Goal: Task Accomplishment & Management: Manage account settings

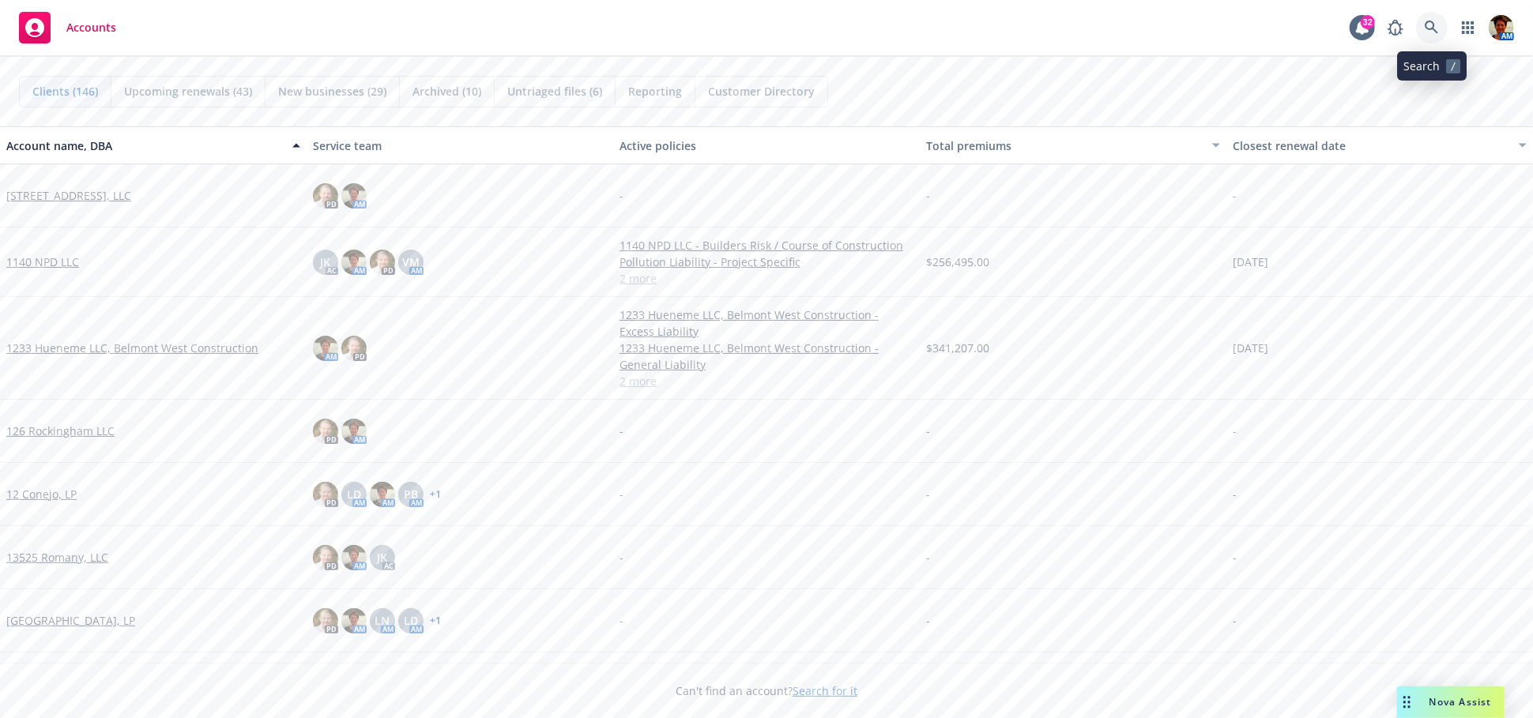
click at [1441, 27] on link at bounding box center [1432, 28] width 32 height 32
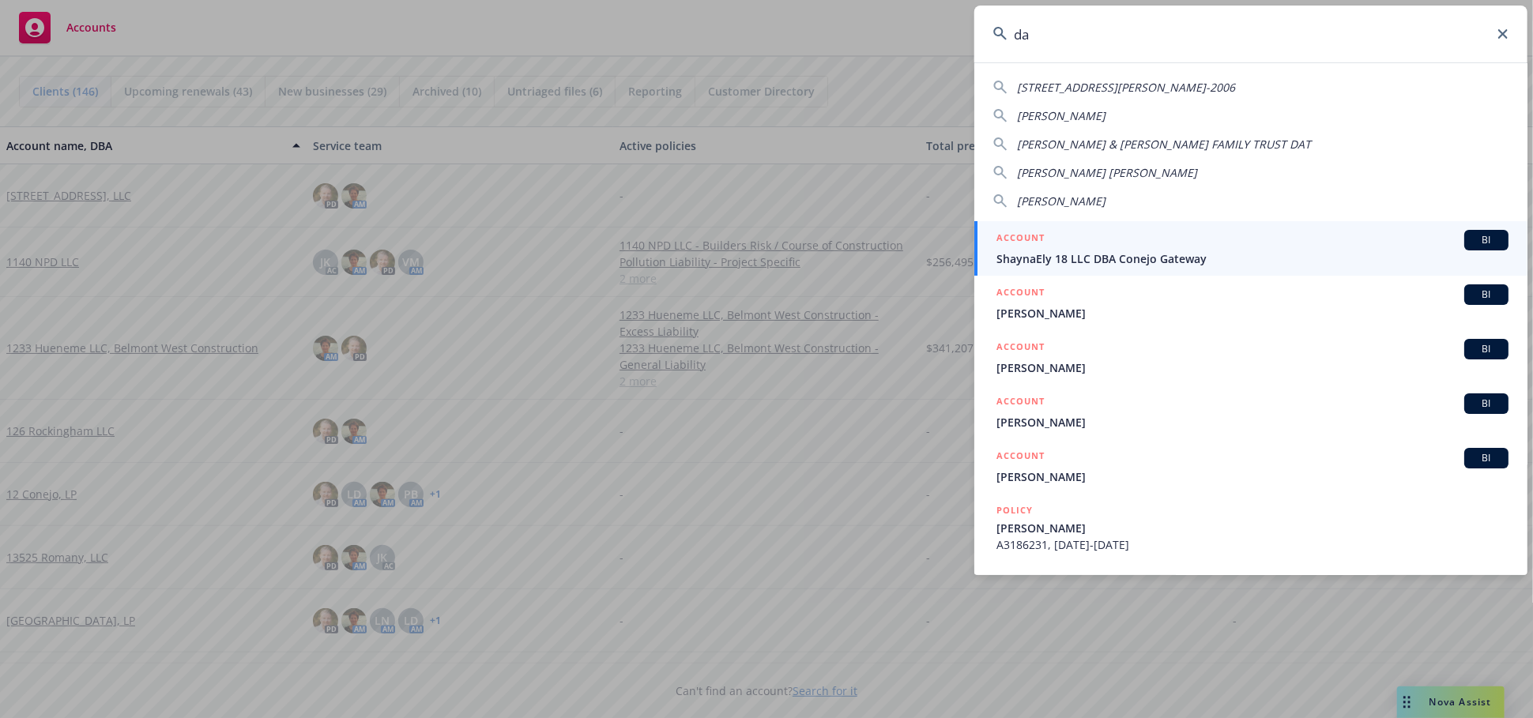
type input "d"
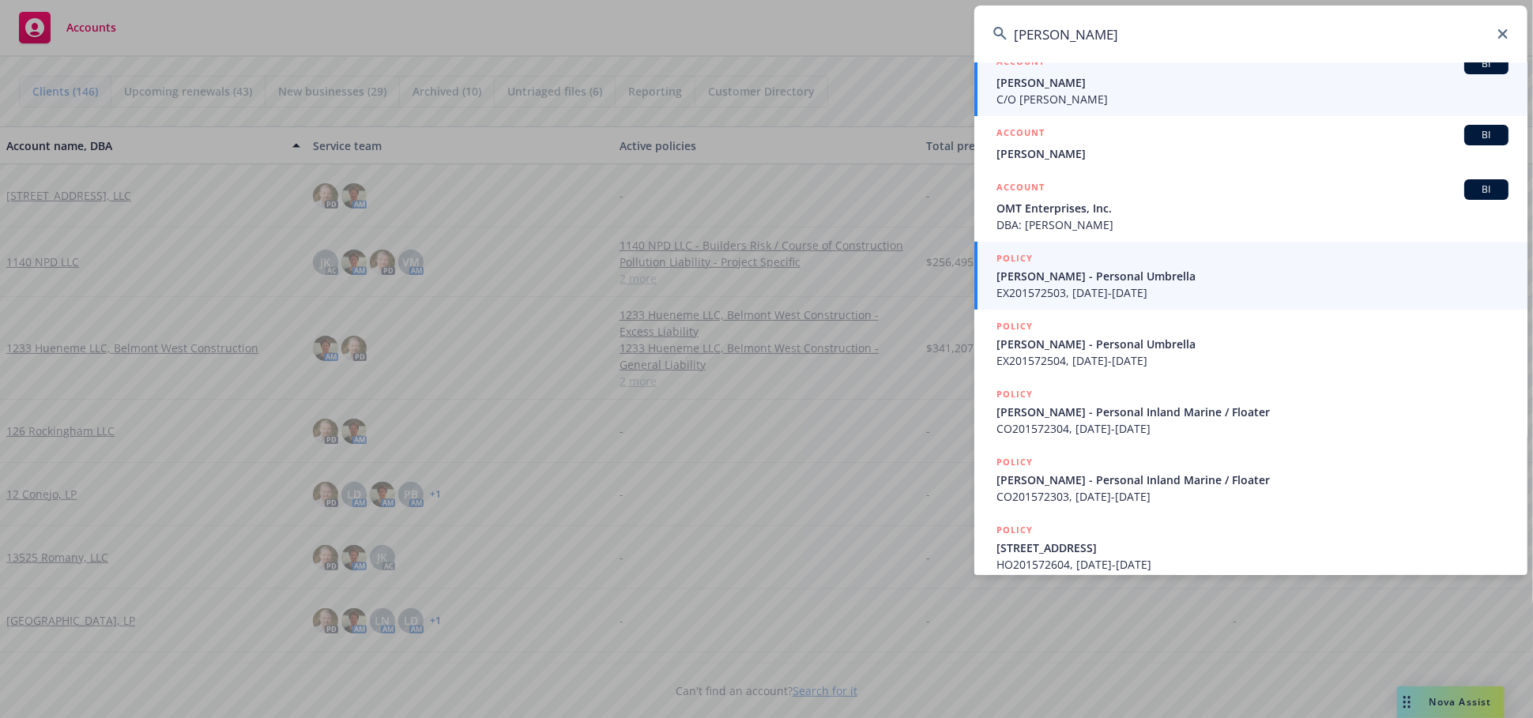
scroll to position [43, 0]
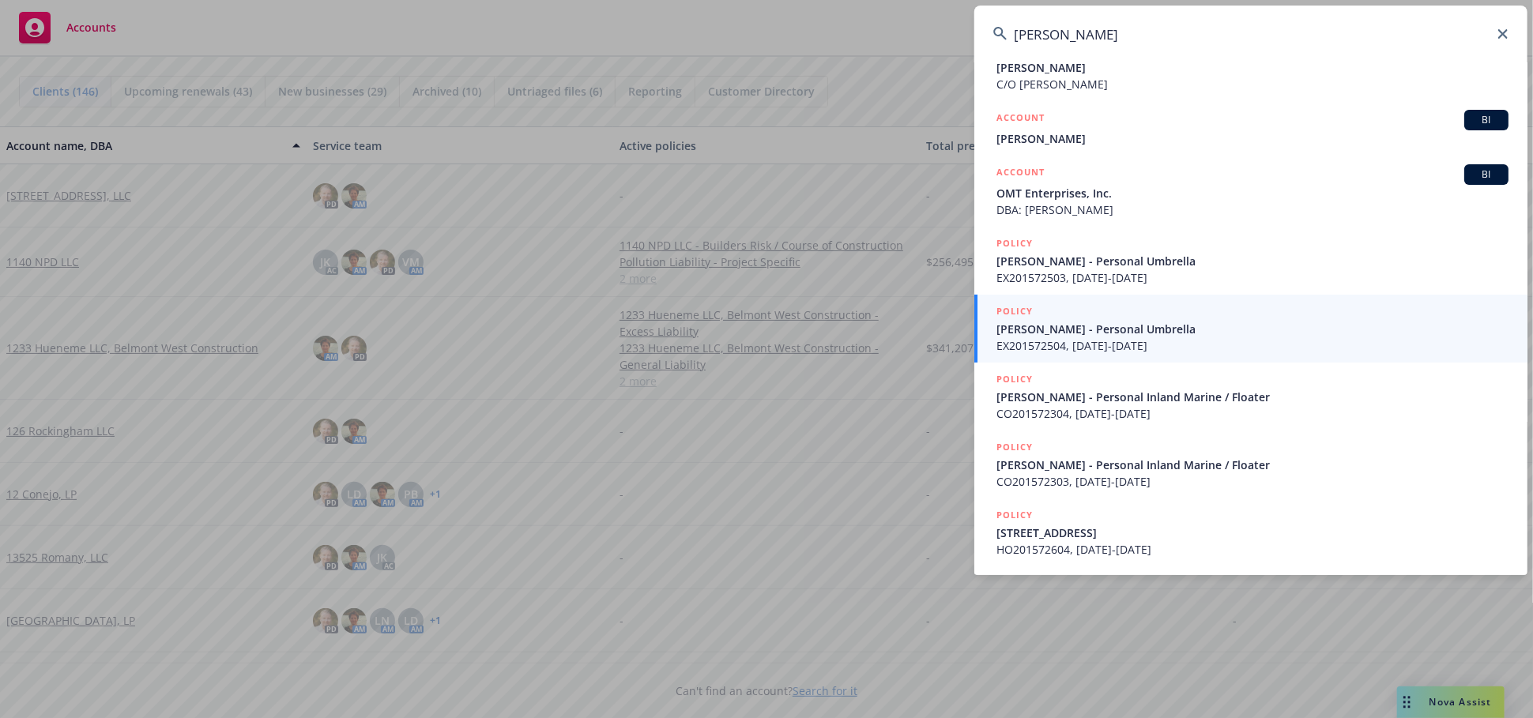
type input "[PERSON_NAME]"
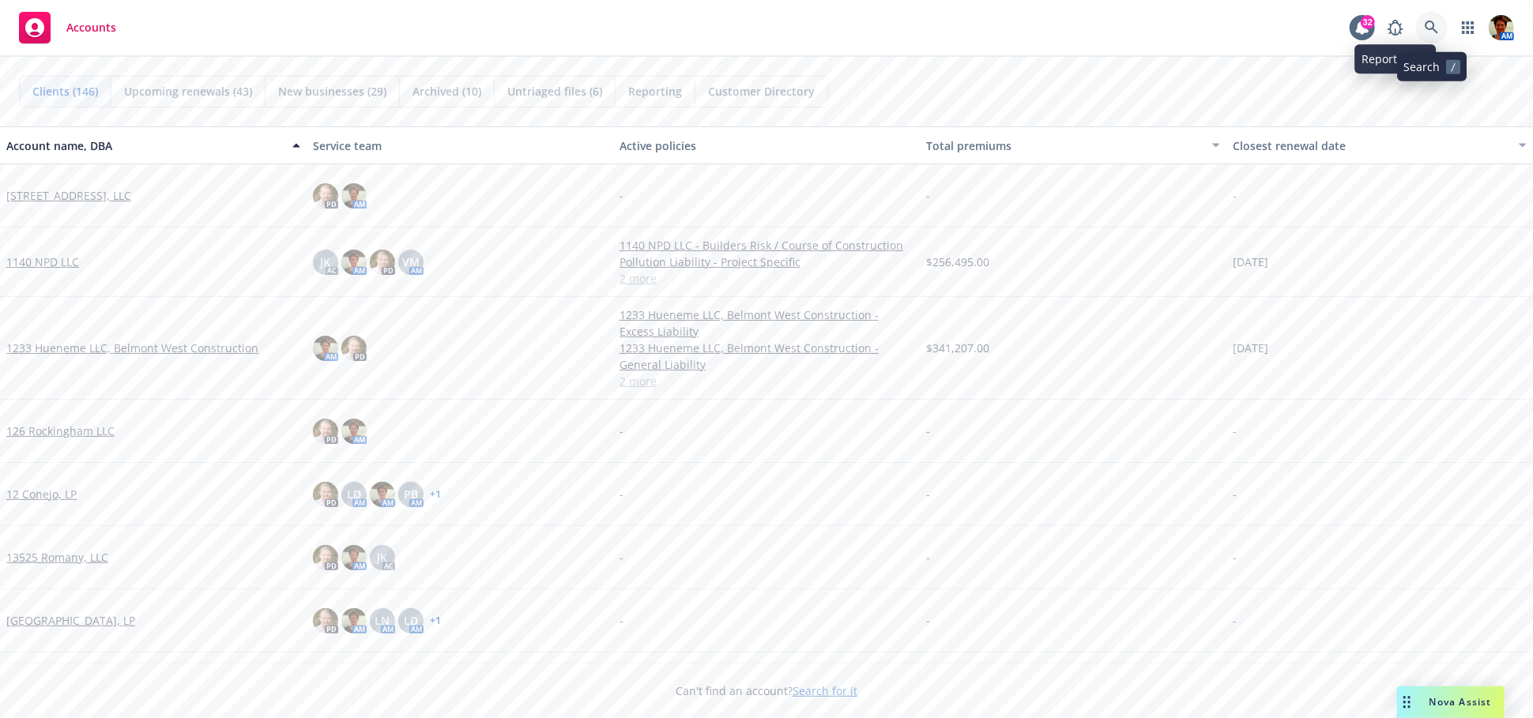
click at [1424, 25] on link at bounding box center [1432, 28] width 32 height 32
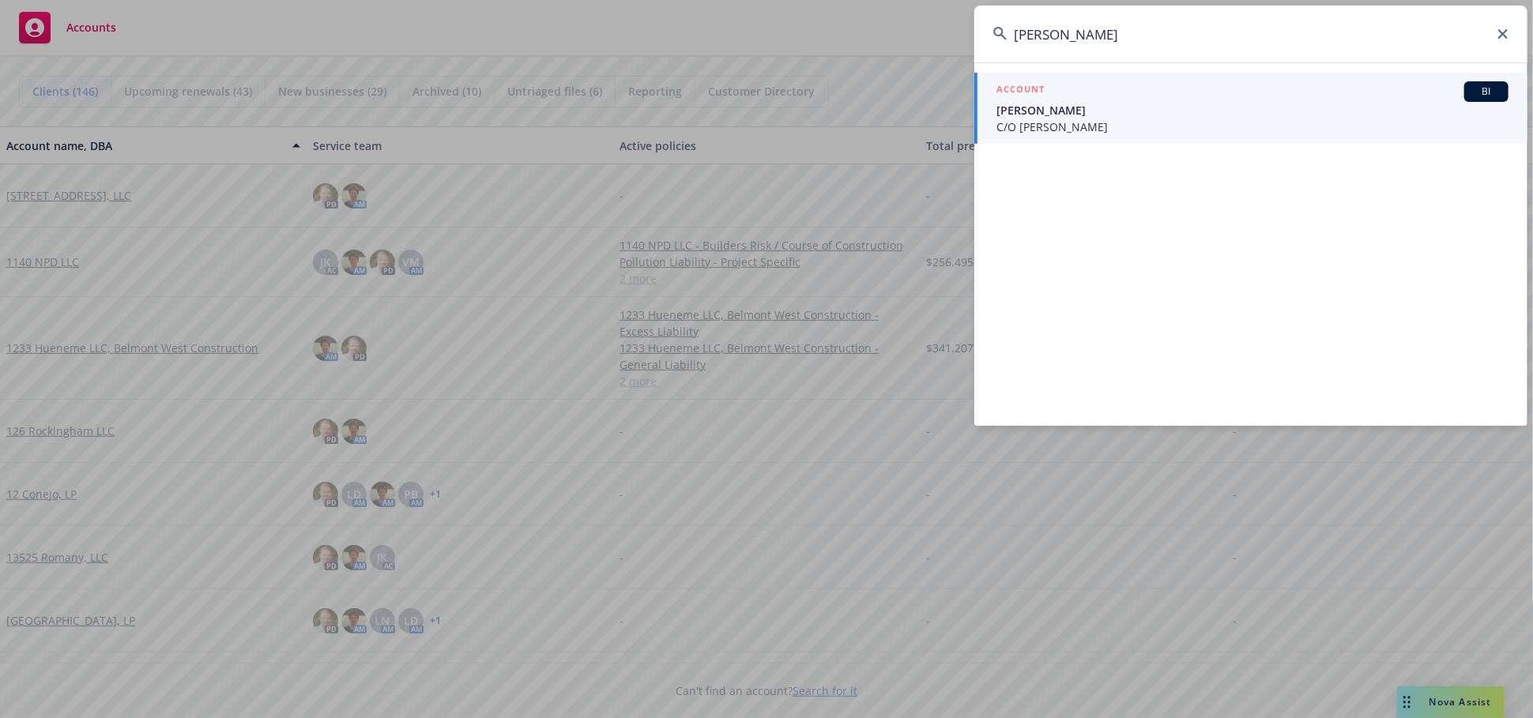
click at [1496, 33] on input "[PERSON_NAME]" at bounding box center [1250, 34] width 553 height 57
drag, startPoint x: 1039, startPoint y: 50, endPoint x: 952, endPoint y: 42, distance: 87.3
click at [966, 47] on div "lefkowitz ACCOUNT BI Erica Lefkowits C/O GEORGE LEFKOWITS" at bounding box center [766, 359] width 1533 height 718
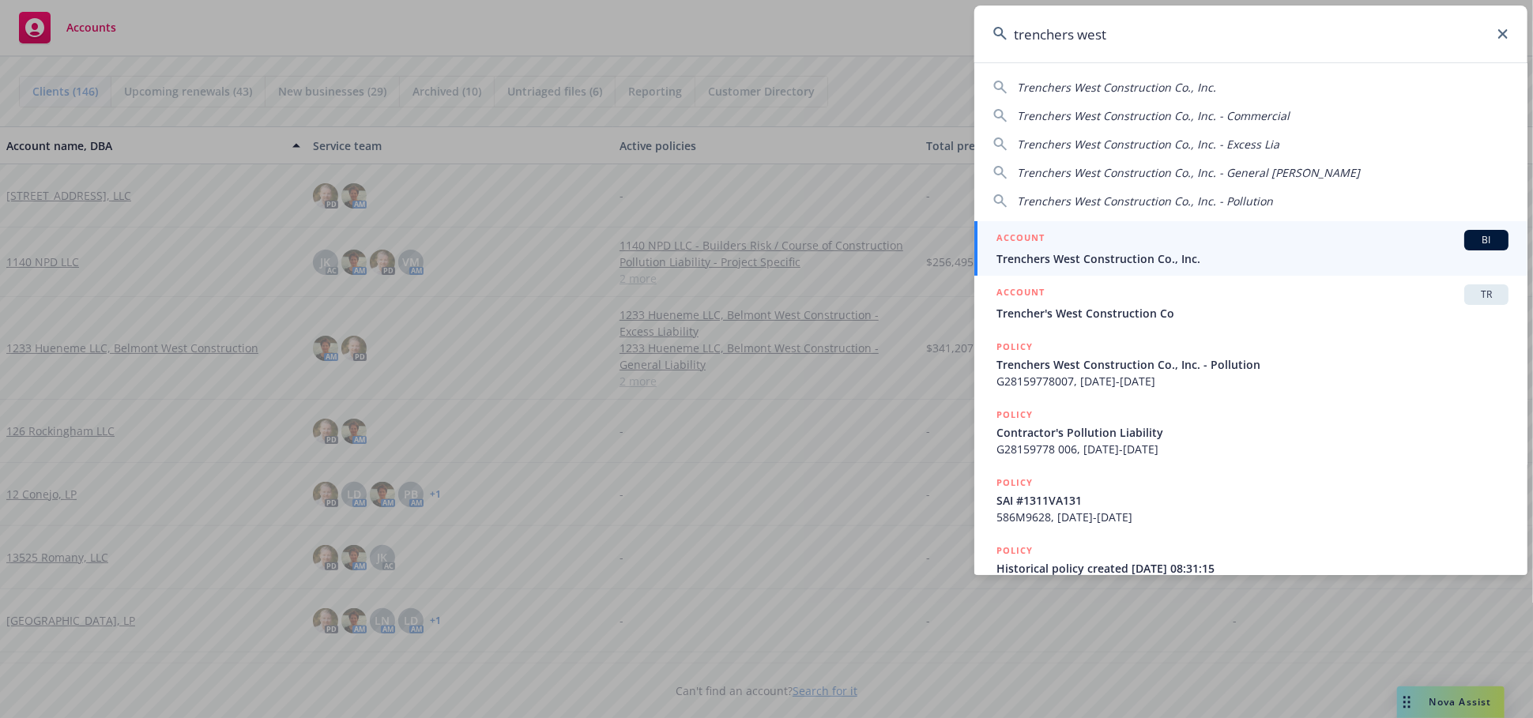
type input "trenchers west"
click at [1085, 251] on span "Trenchers West Construction Co., Inc." at bounding box center [1252, 258] width 512 height 17
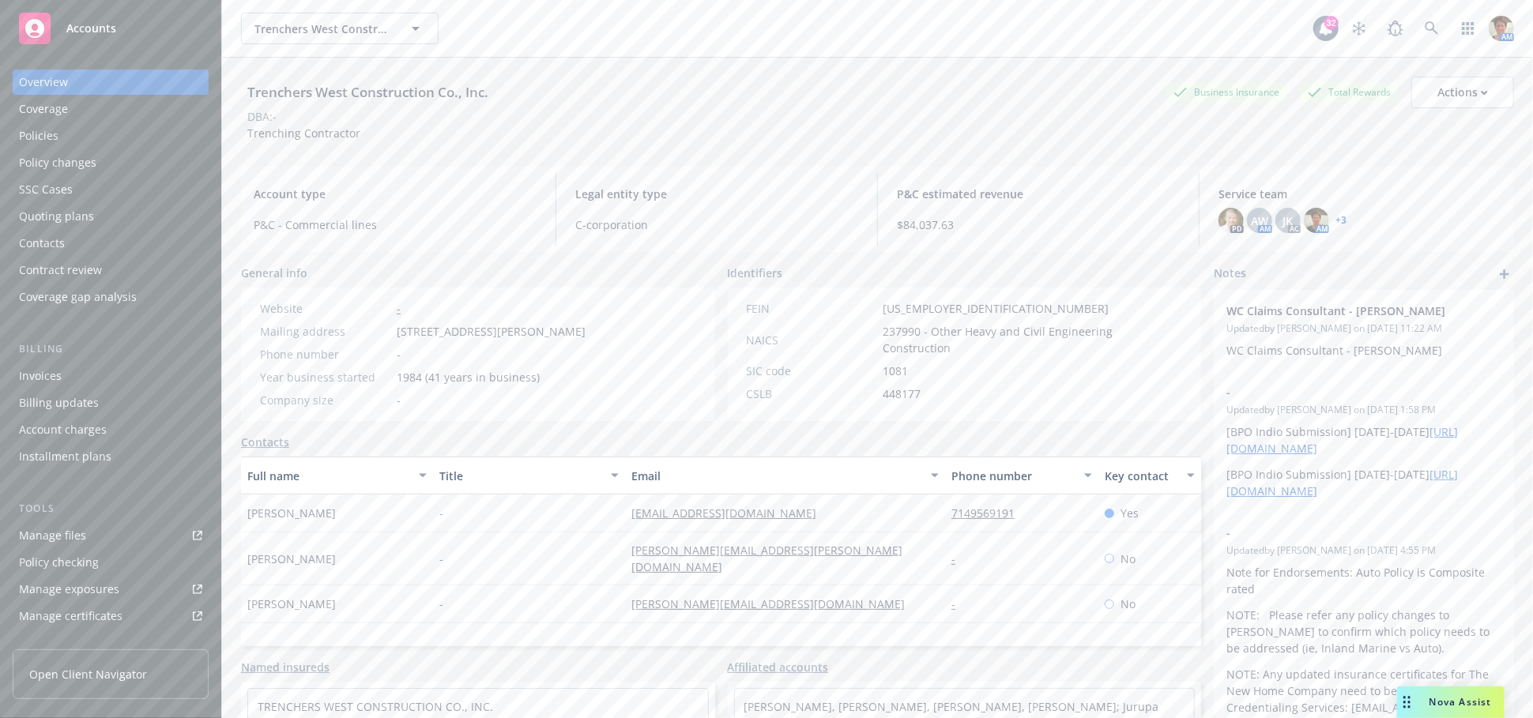
click at [81, 209] on div "Quoting plans" at bounding box center [56, 216] width 75 height 25
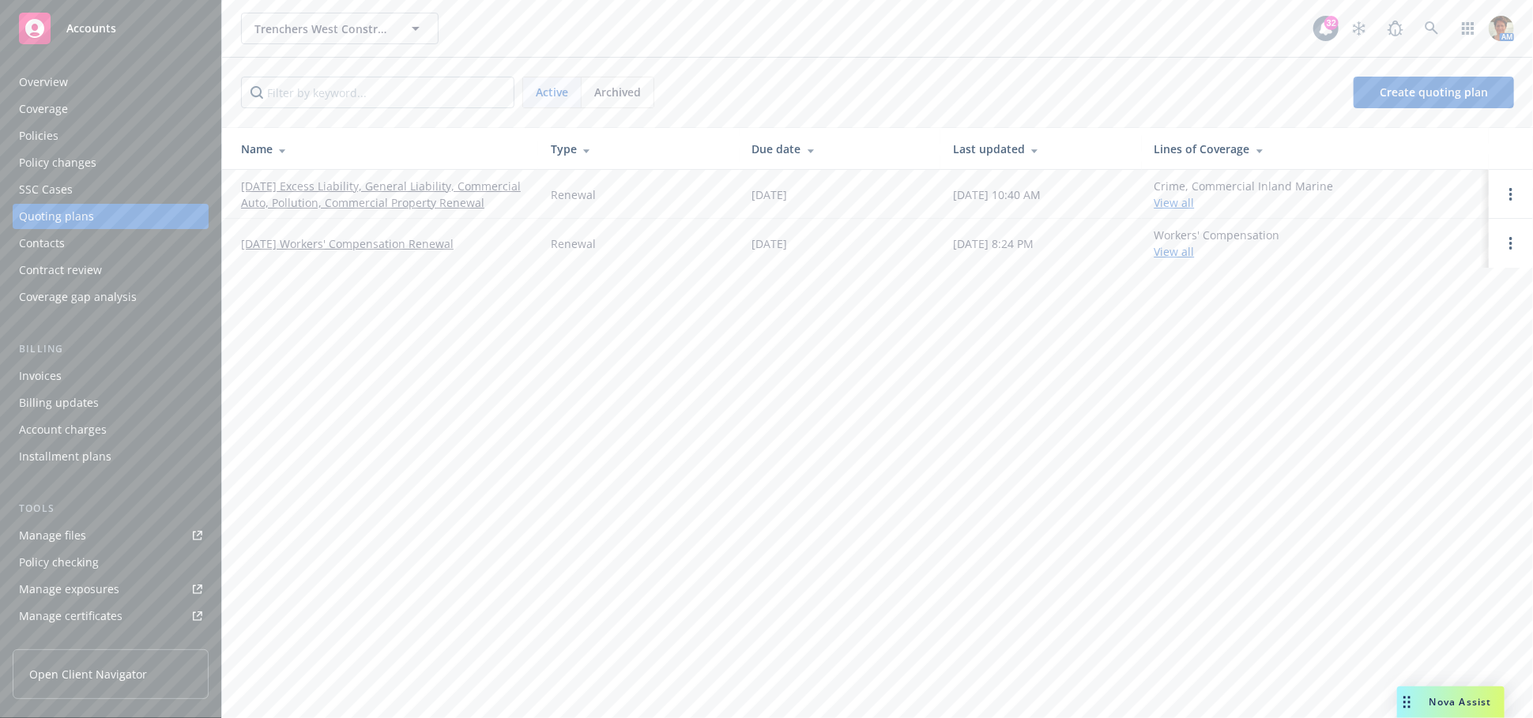
click at [383, 194] on link "09/05/25 Excess Liability, General Liability, Commercial Auto, Pollution, Comme…" at bounding box center [383, 194] width 284 height 33
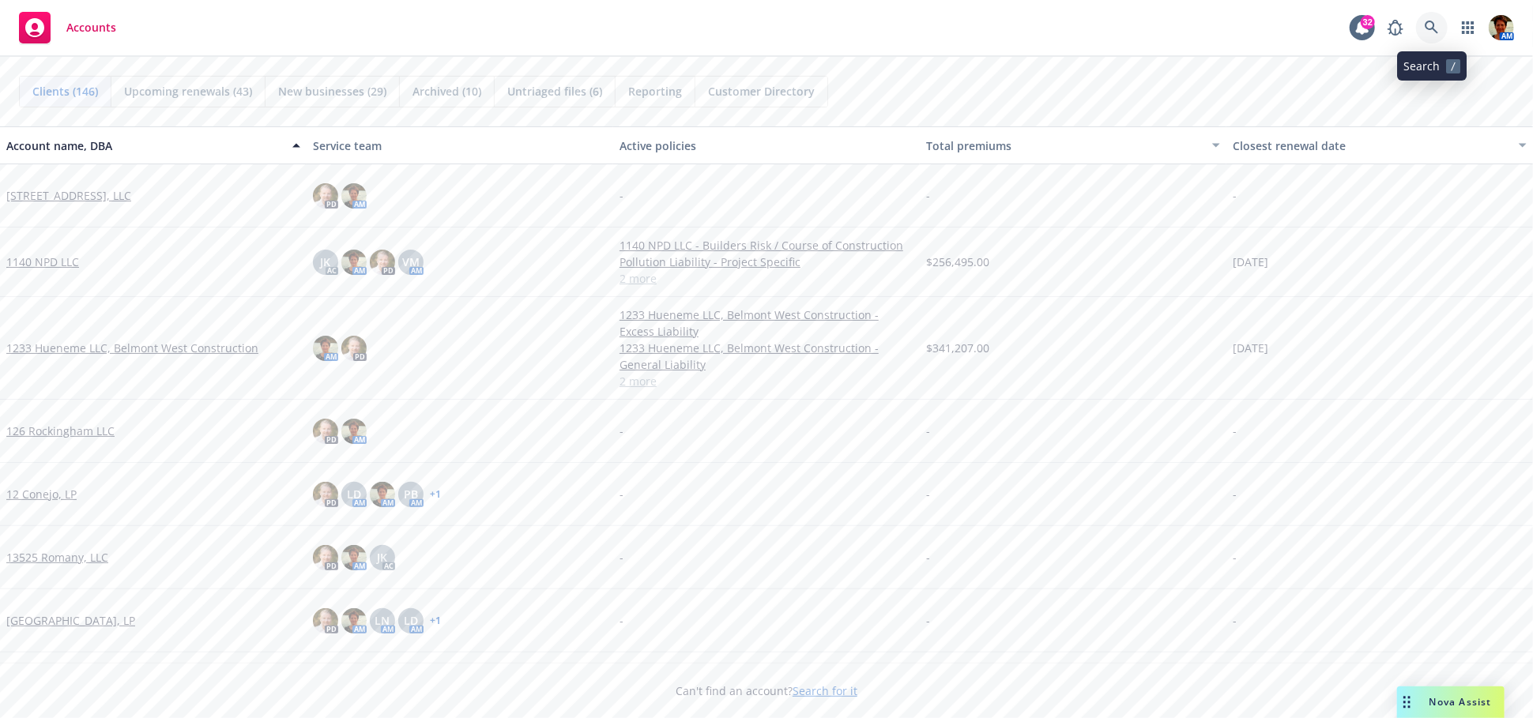
click at [1435, 36] on link at bounding box center [1432, 28] width 32 height 32
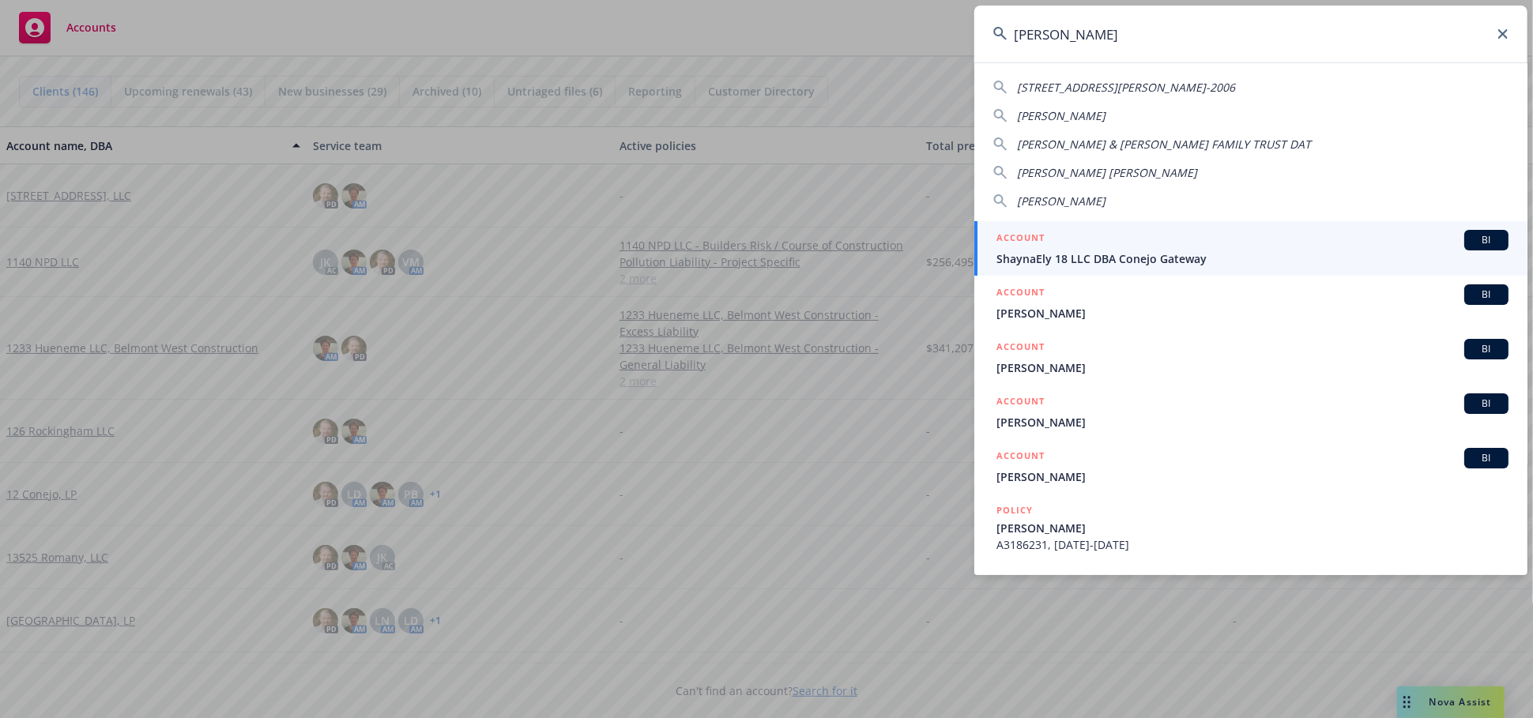
type input "[PERSON_NAME]"
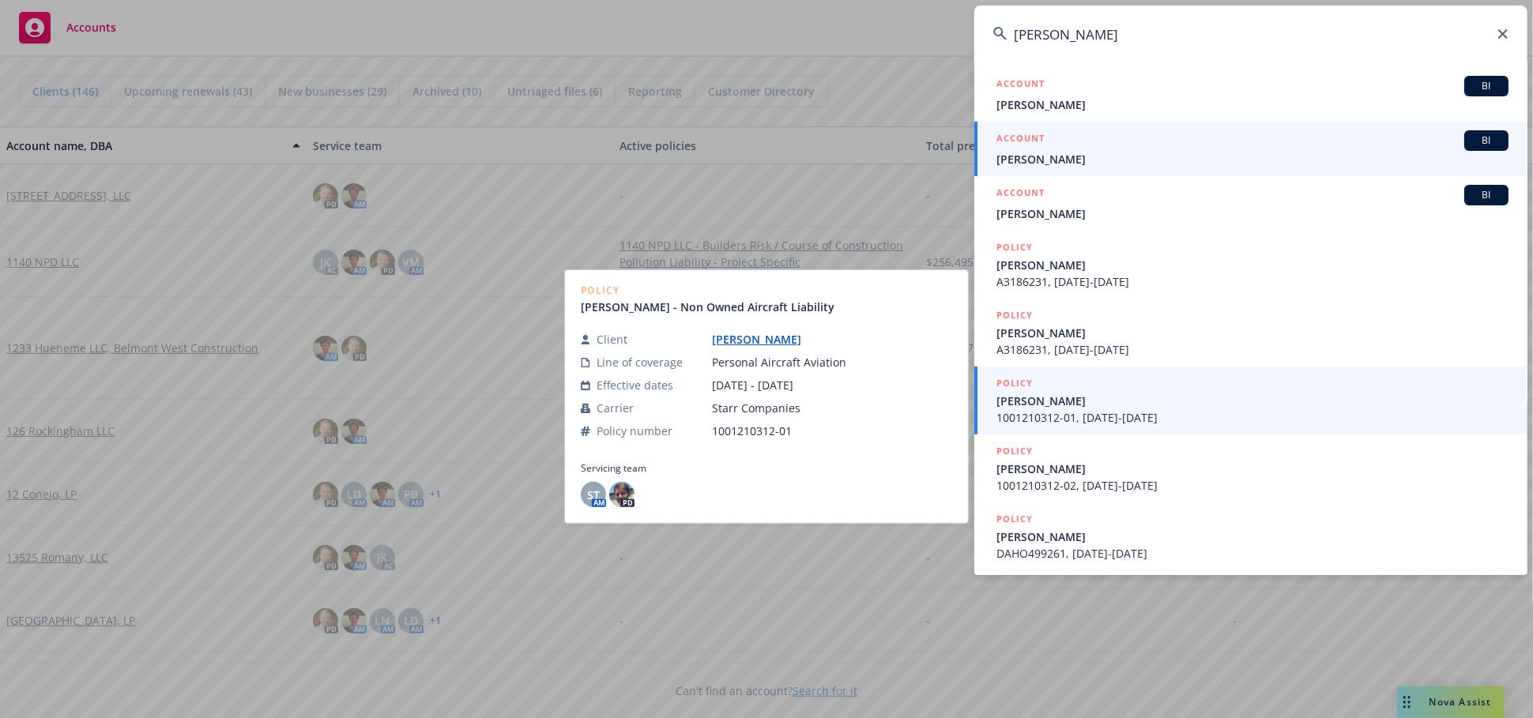
scroll to position [267, 0]
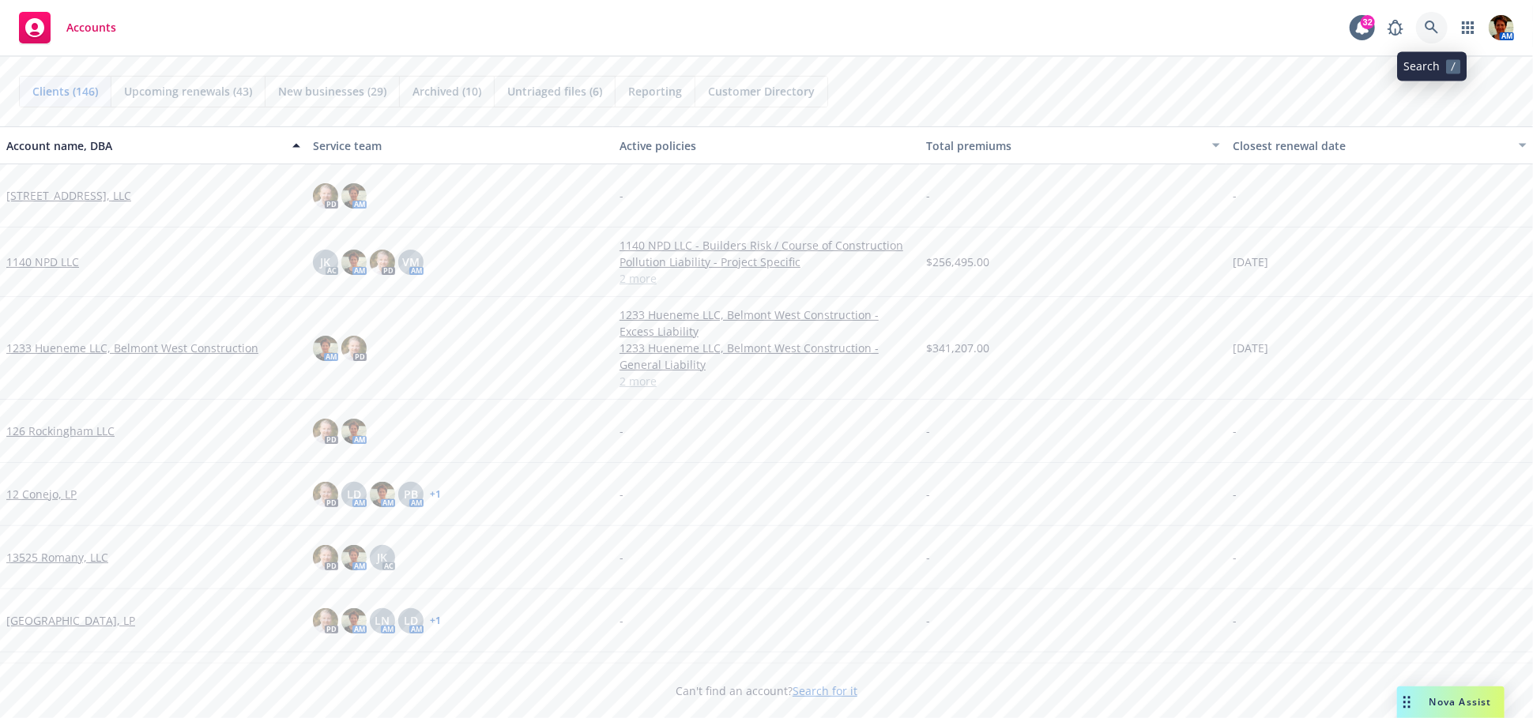
click at [1438, 28] on icon at bounding box center [1431, 28] width 14 height 14
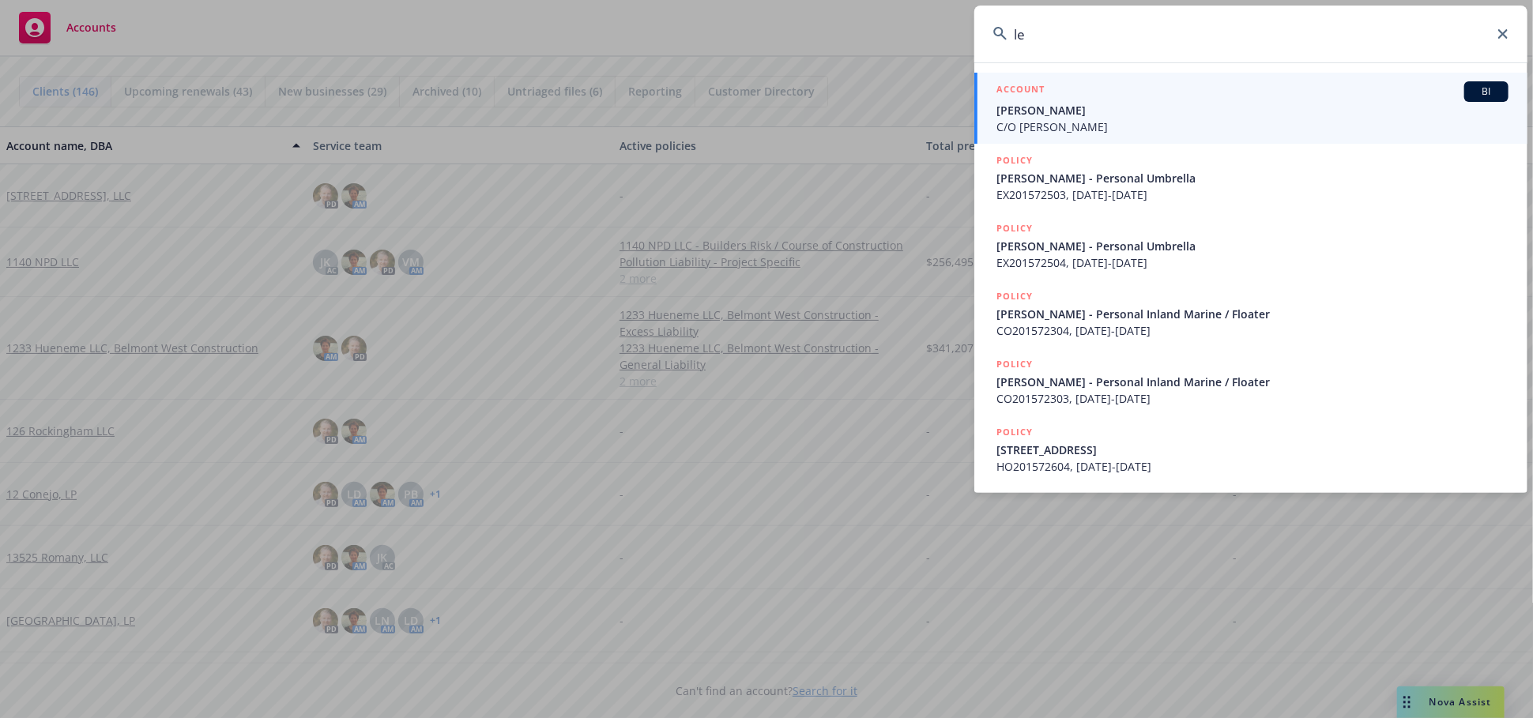
type input "l"
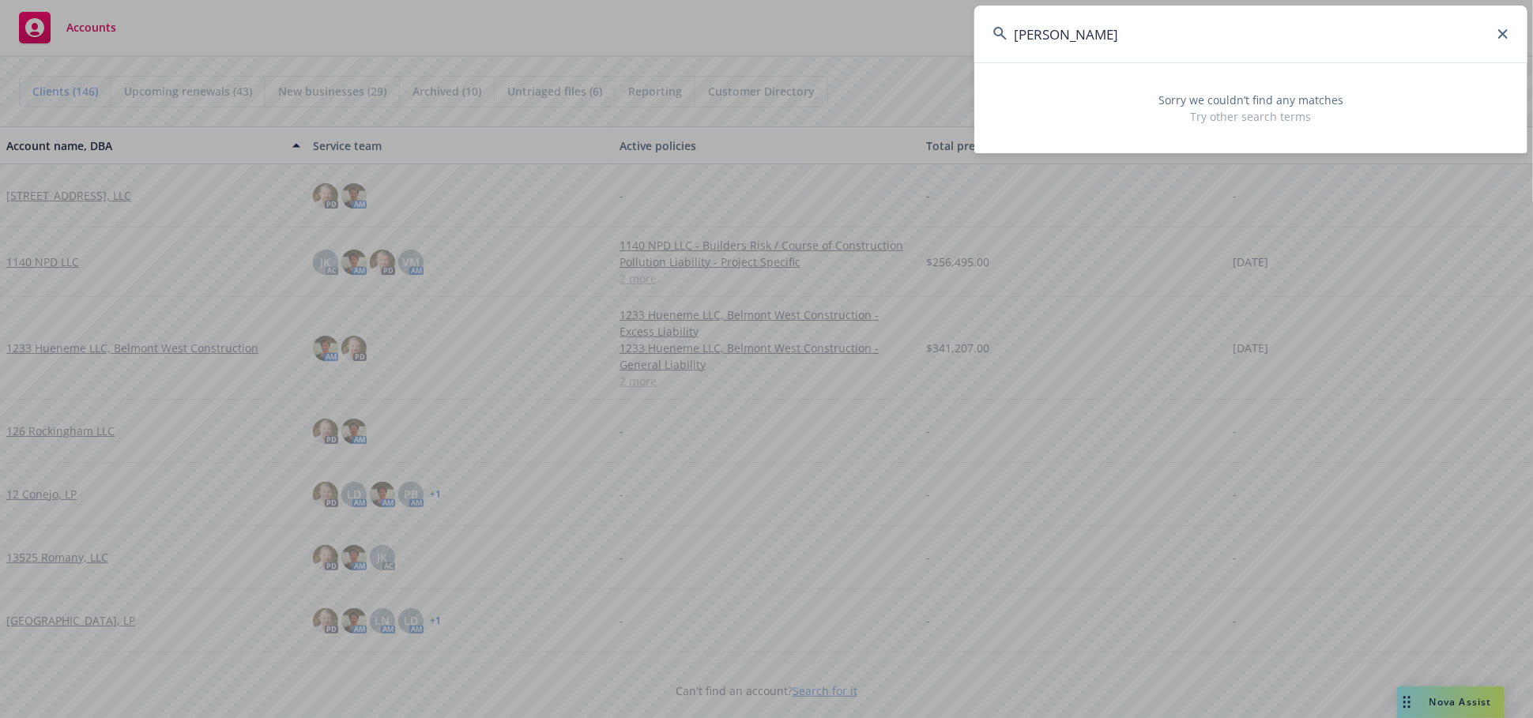
drag, startPoint x: 1091, startPoint y: 27, endPoint x: 941, endPoint y: 8, distance: 151.3
click at [941, 8] on div "[PERSON_NAME] Sorry we couldn’t find any matches Try other search terms" at bounding box center [766, 359] width 1533 height 718
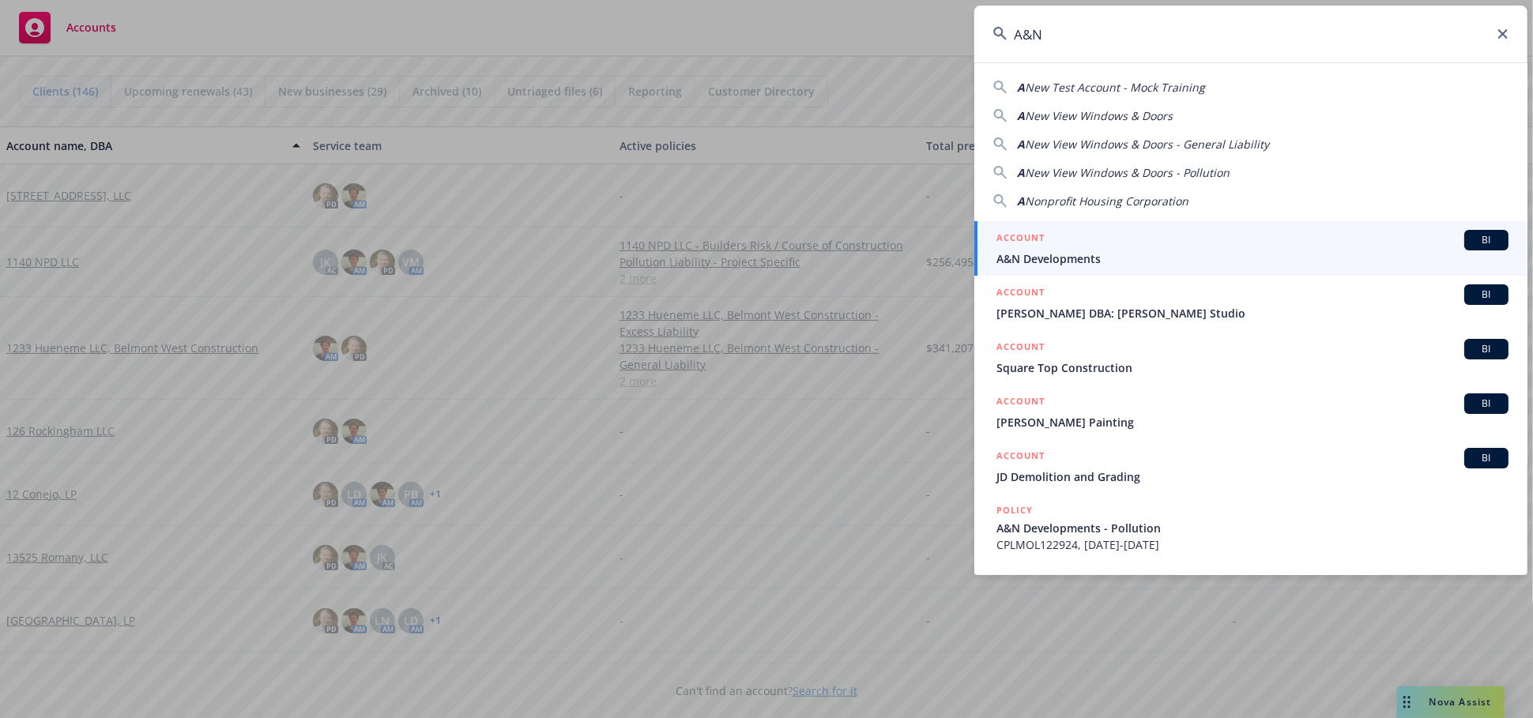
type input "A&N"
click at [1115, 250] on span "A&N Developments" at bounding box center [1252, 258] width 512 height 17
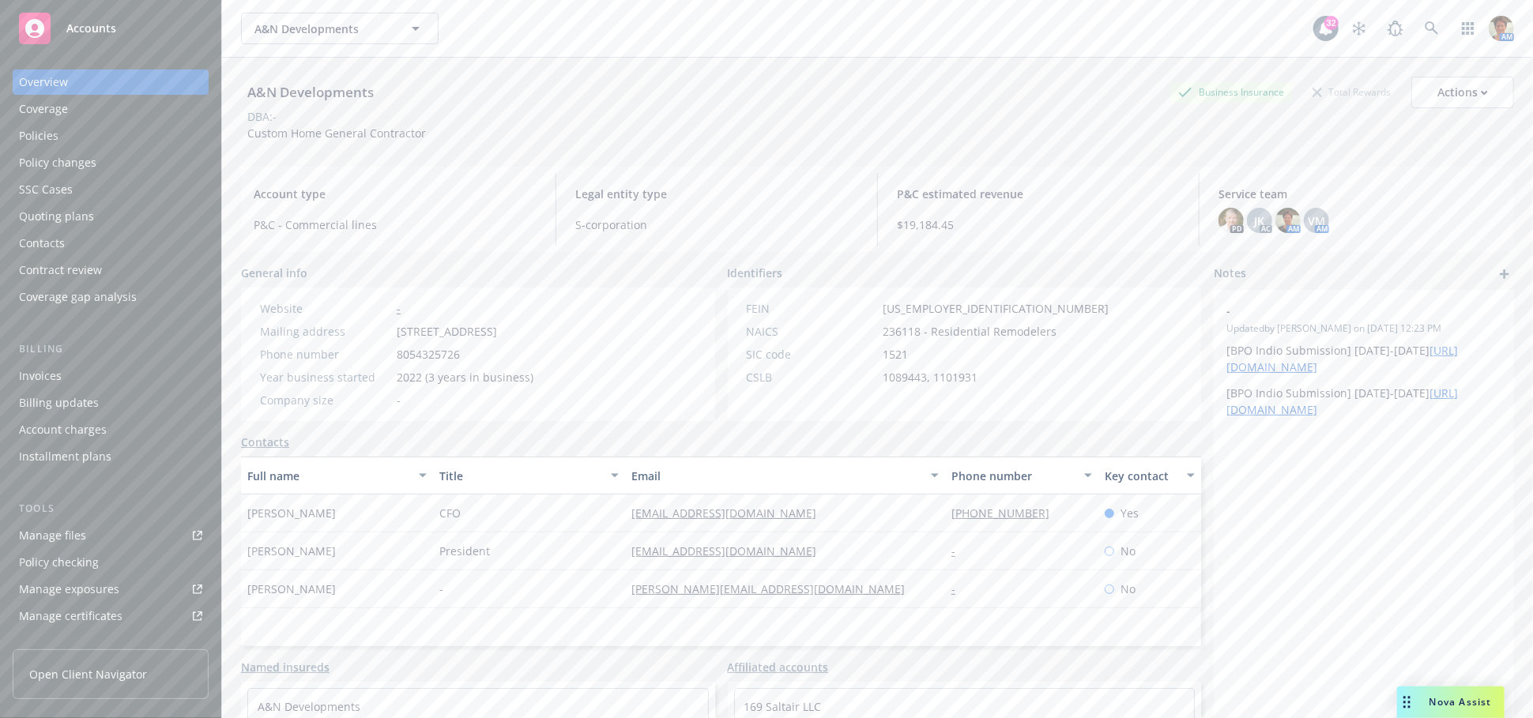
click at [55, 225] on div "Quoting plans" at bounding box center [56, 216] width 75 height 25
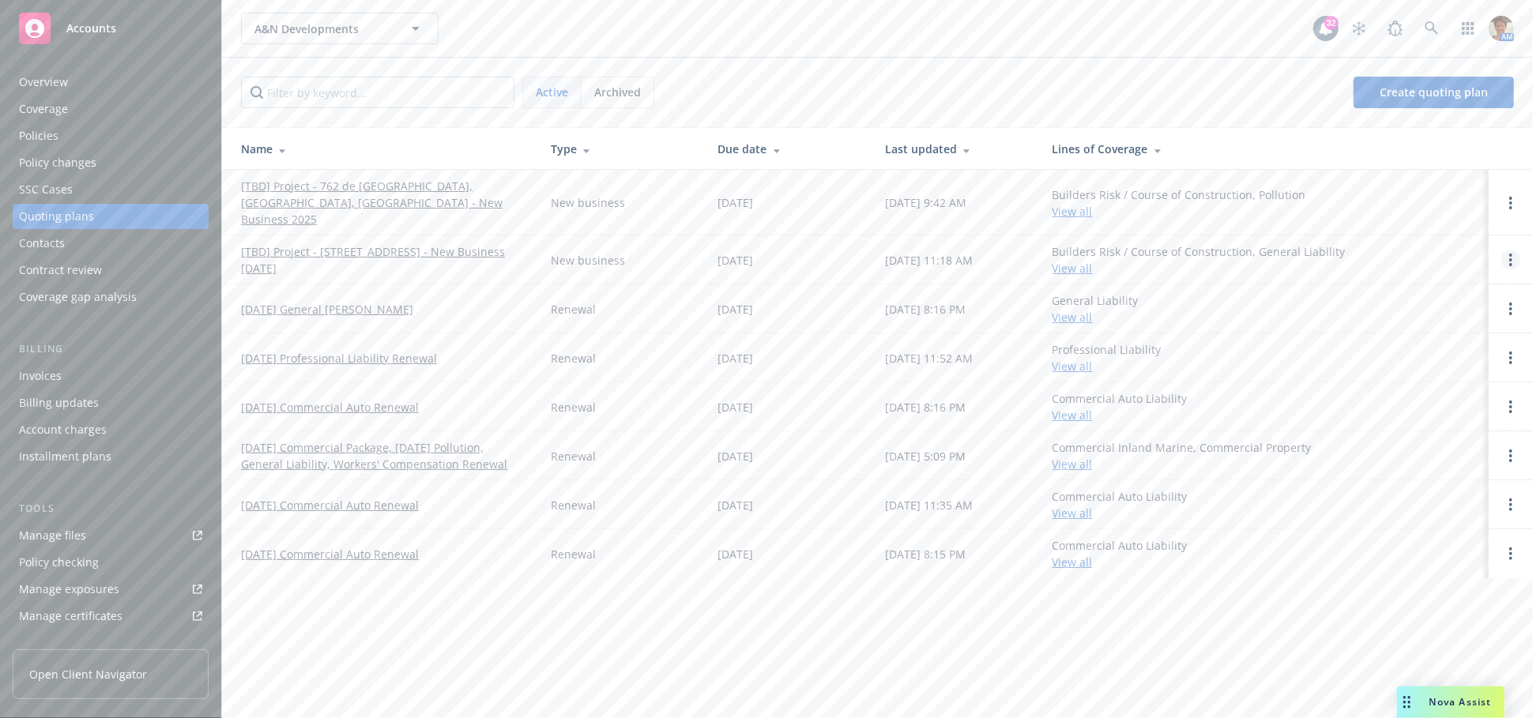
click at [1511, 254] on circle "Open options" at bounding box center [1510, 255] width 3 height 3
click at [1461, 132] on span "Copy logging email" at bounding box center [1429, 136] width 138 height 15
click at [1435, 30] on icon at bounding box center [1431, 28] width 14 height 14
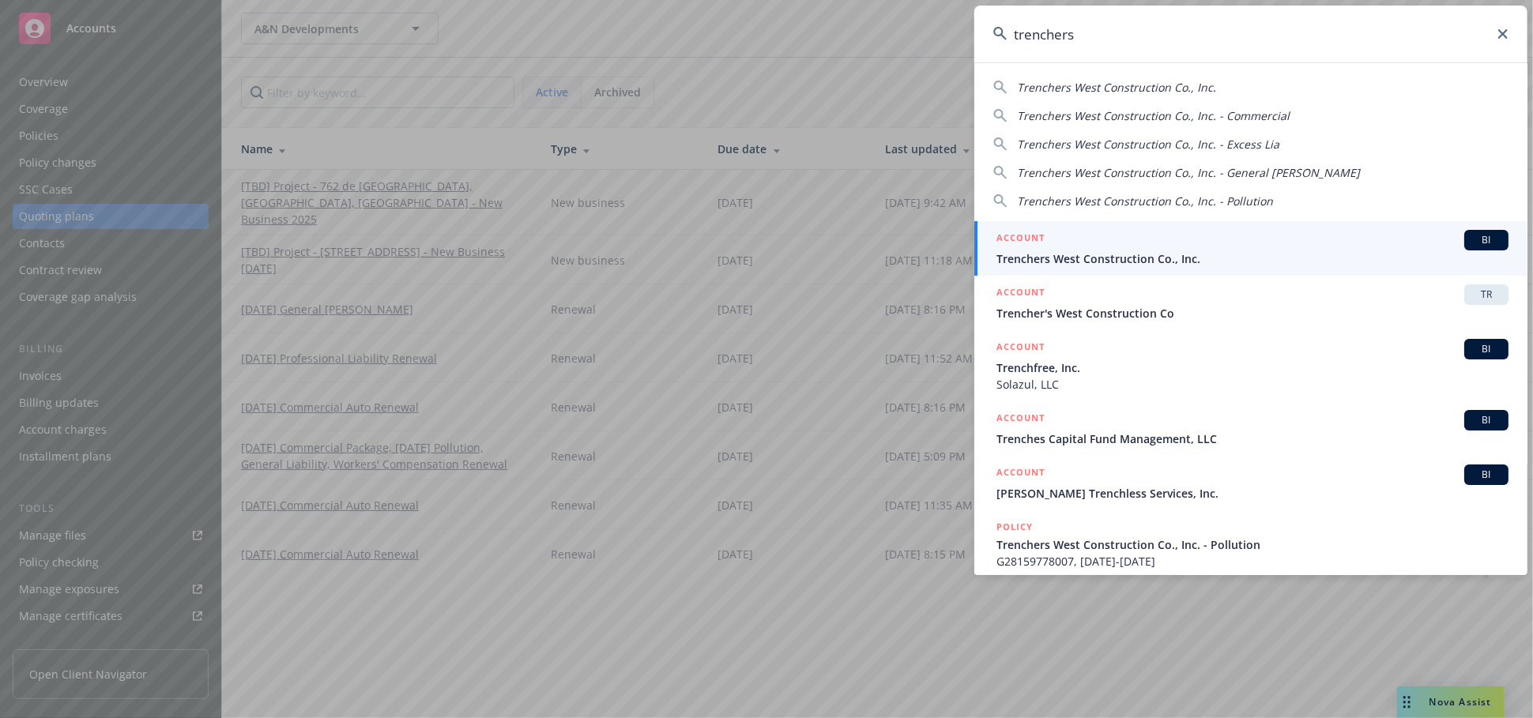
type input "trenchers"
click at [1080, 243] on div "ACCOUNT BI" at bounding box center [1252, 240] width 512 height 21
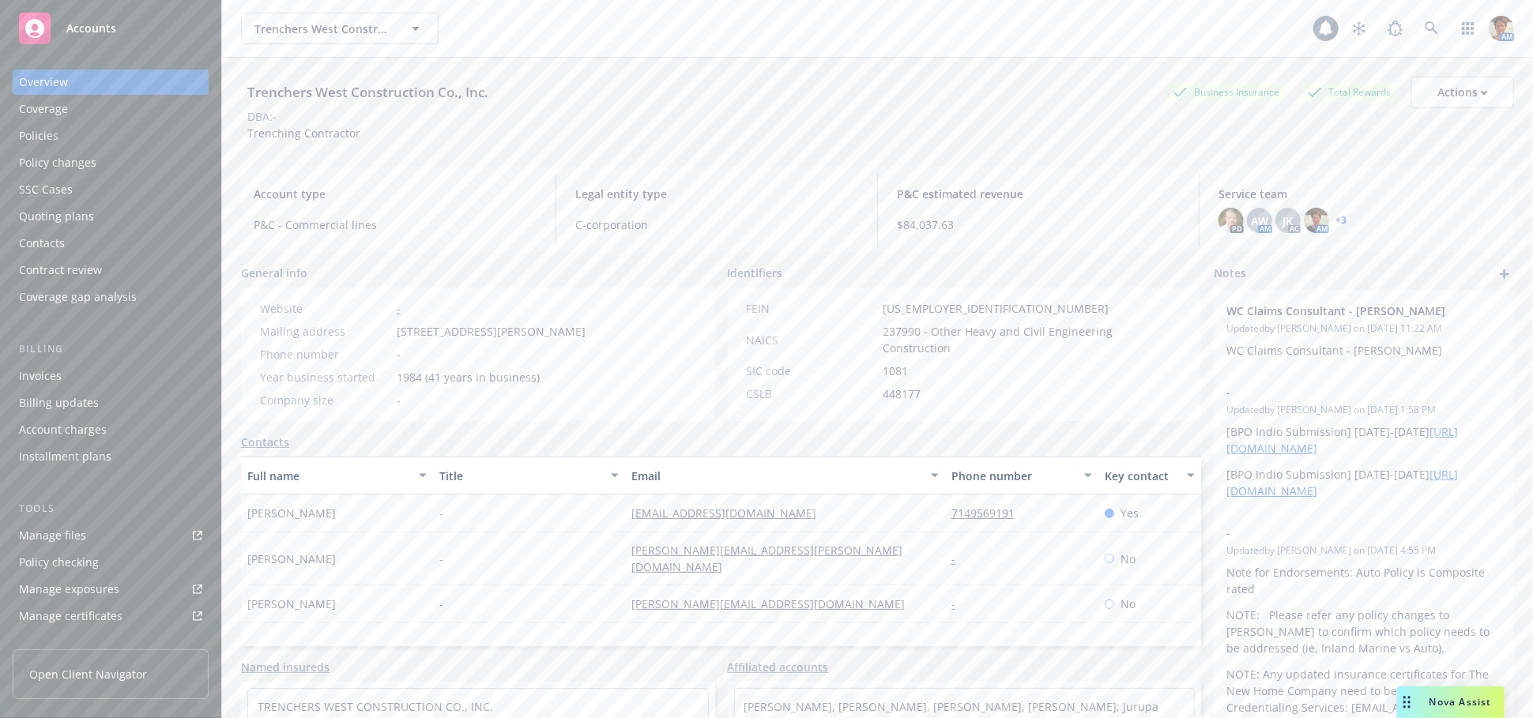
click at [98, 137] on div "Policies" at bounding box center [110, 135] width 183 height 25
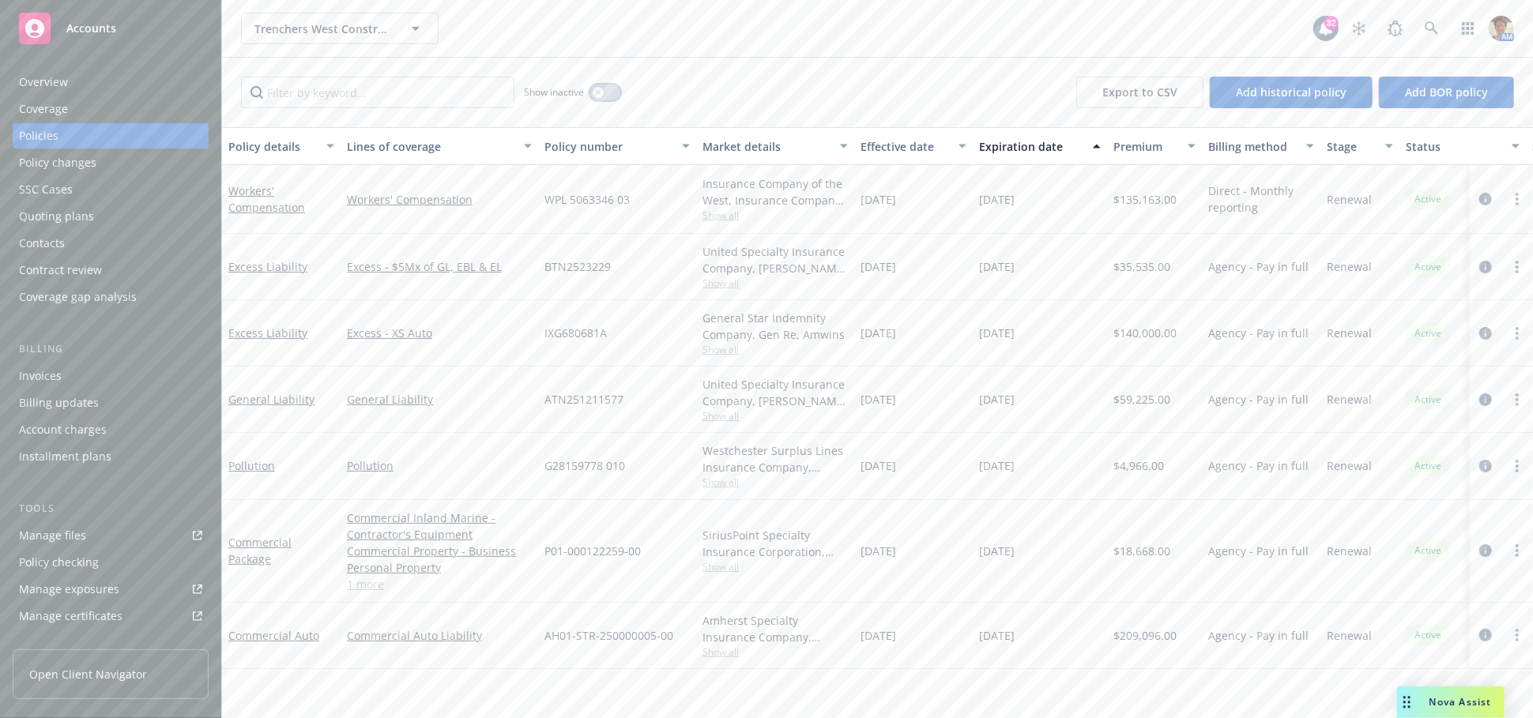
click at [597, 94] on icon "button" at bounding box center [598, 92] width 6 height 6
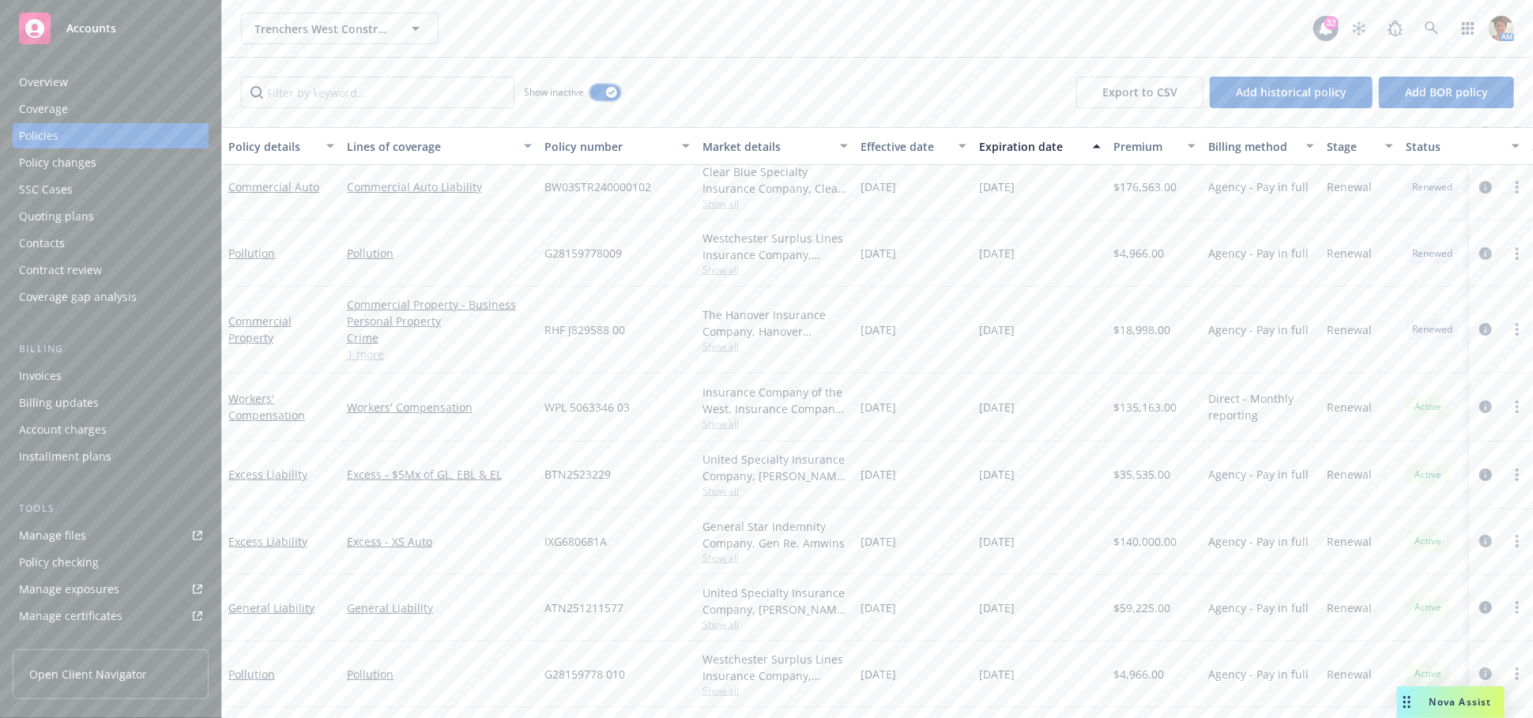
scroll to position [3670, 0]
click at [263, 336] on link "Commercial Property" at bounding box center [259, 340] width 63 height 32
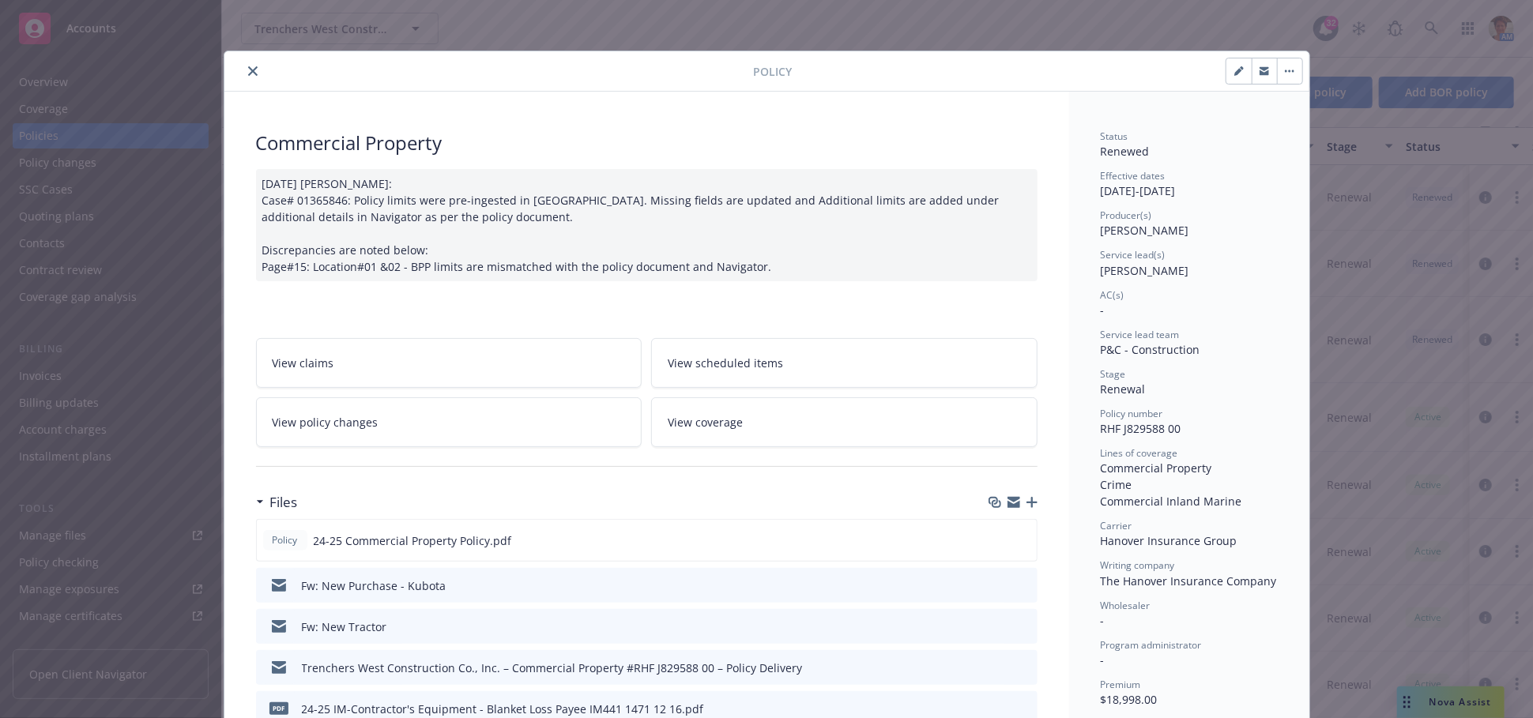
click at [248, 72] on icon "close" at bounding box center [252, 70] width 9 height 9
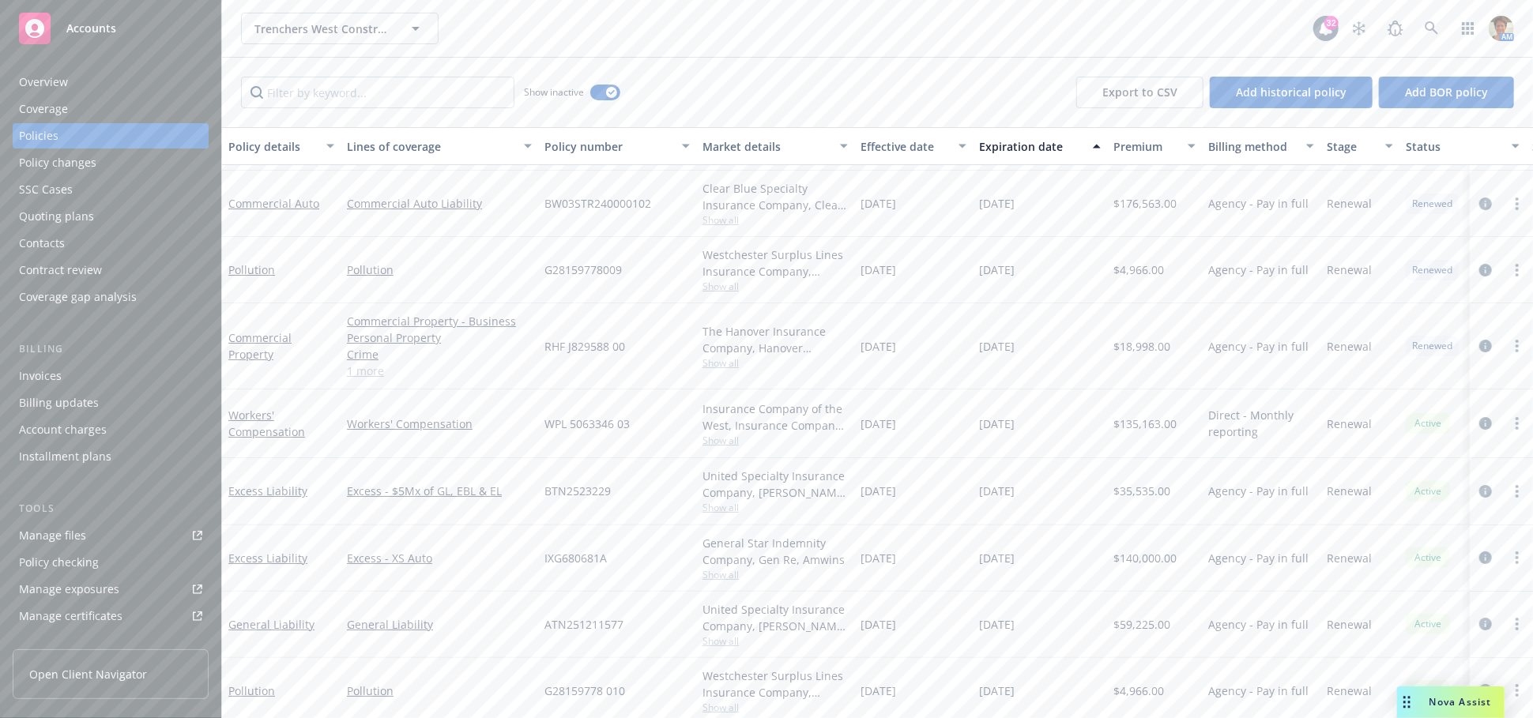
scroll to position [3407, 0]
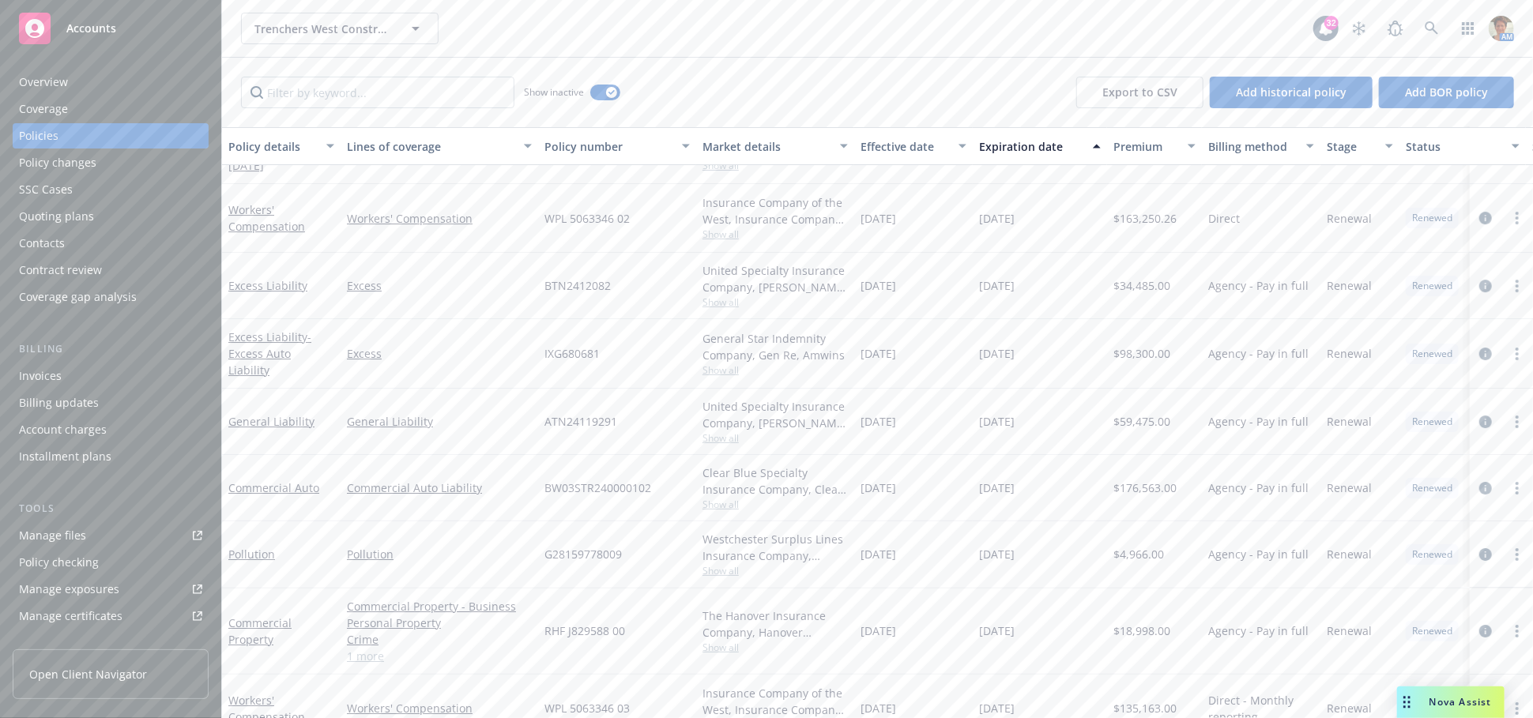
click at [37, 136] on div "Policies" at bounding box center [39, 135] width 40 height 25
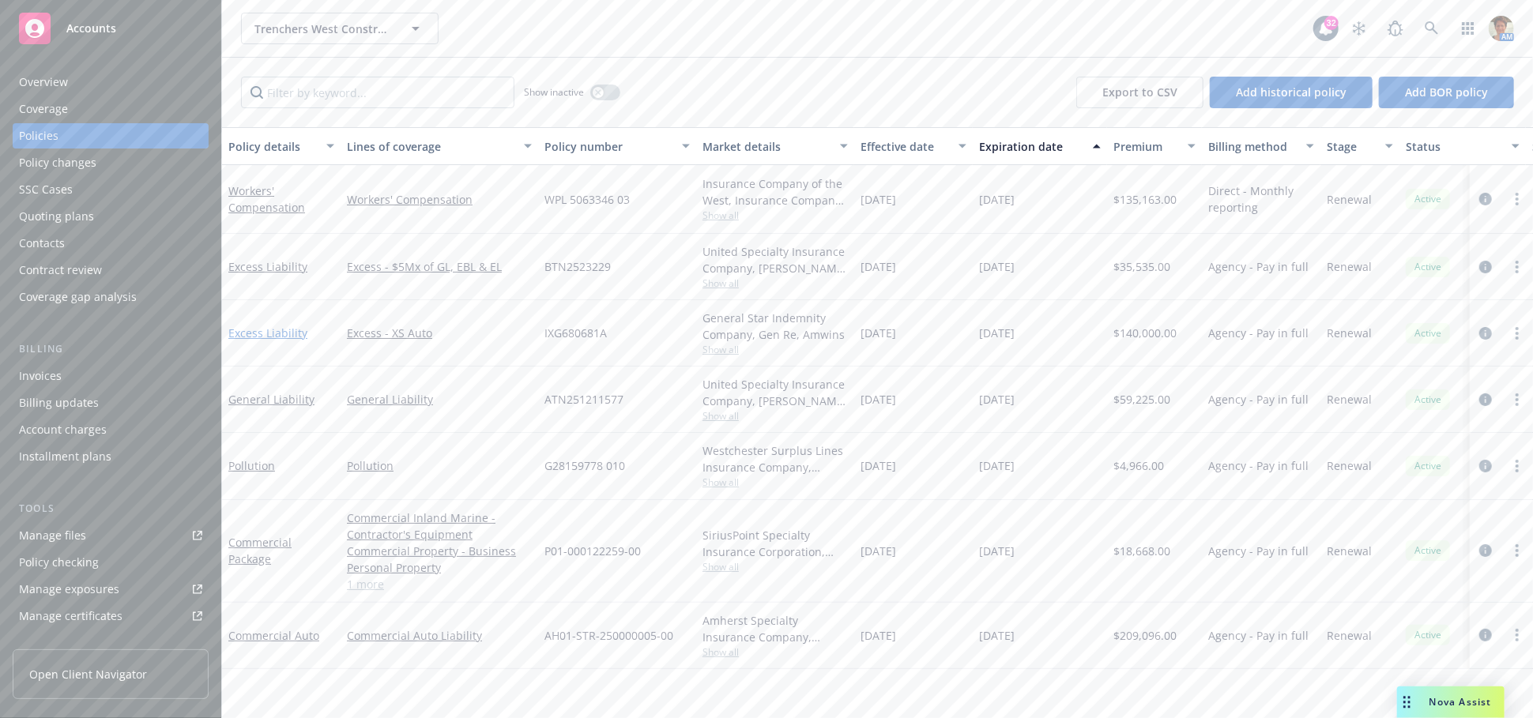
click at [277, 331] on link "Excess Liability" at bounding box center [267, 332] width 79 height 15
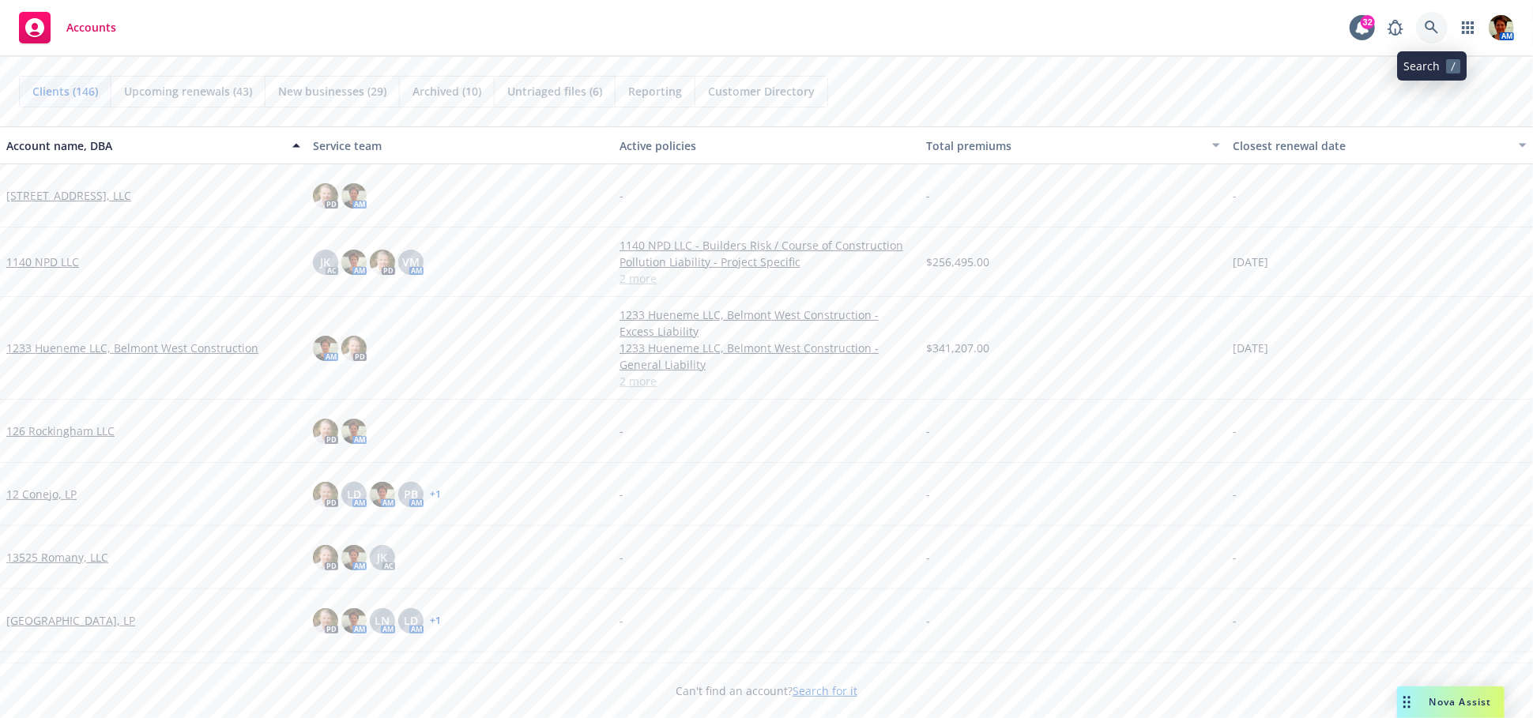
click at [1429, 30] on icon at bounding box center [1431, 28] width 14 height 14
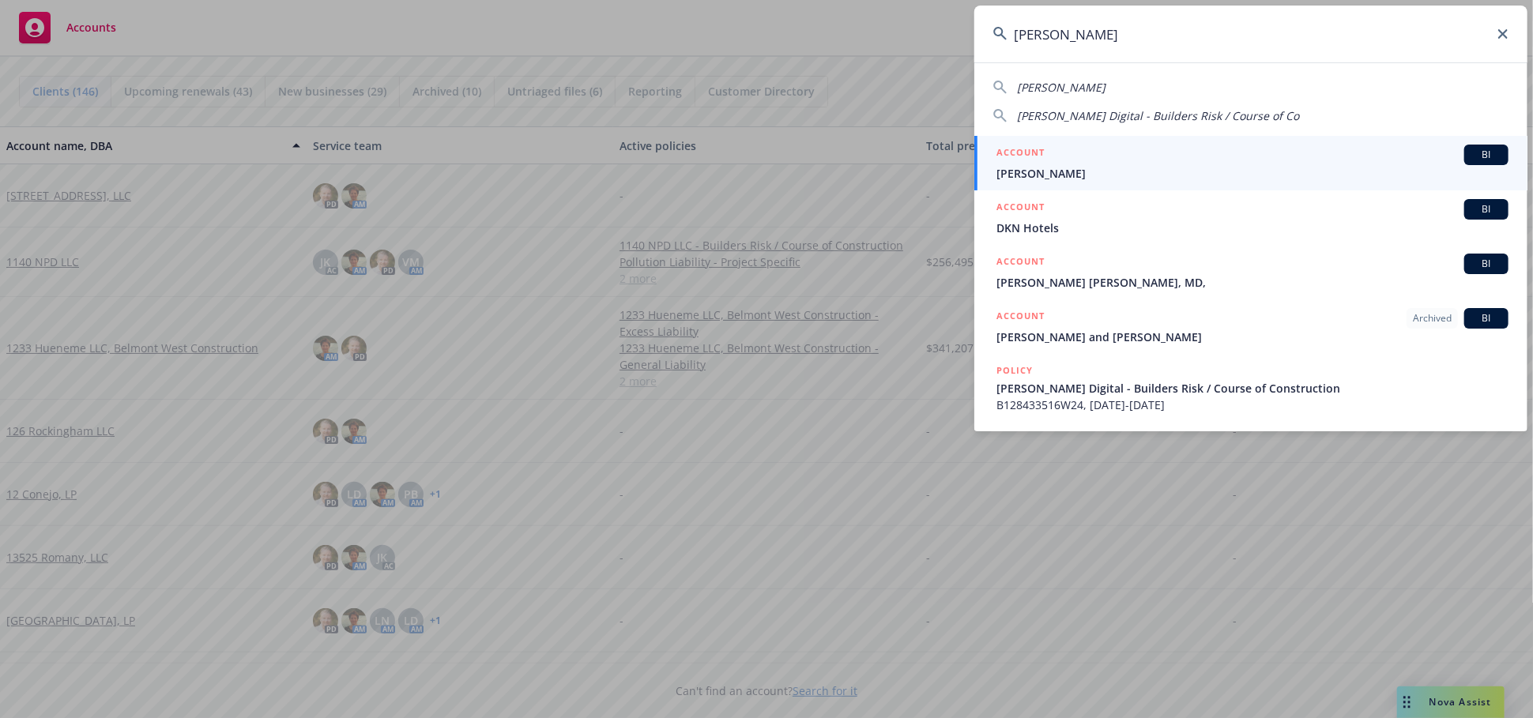
type input "neil patel"
click at [1044, 165] on span "Neil Patel" at bounding box center [1252, 173] width 512 height 17
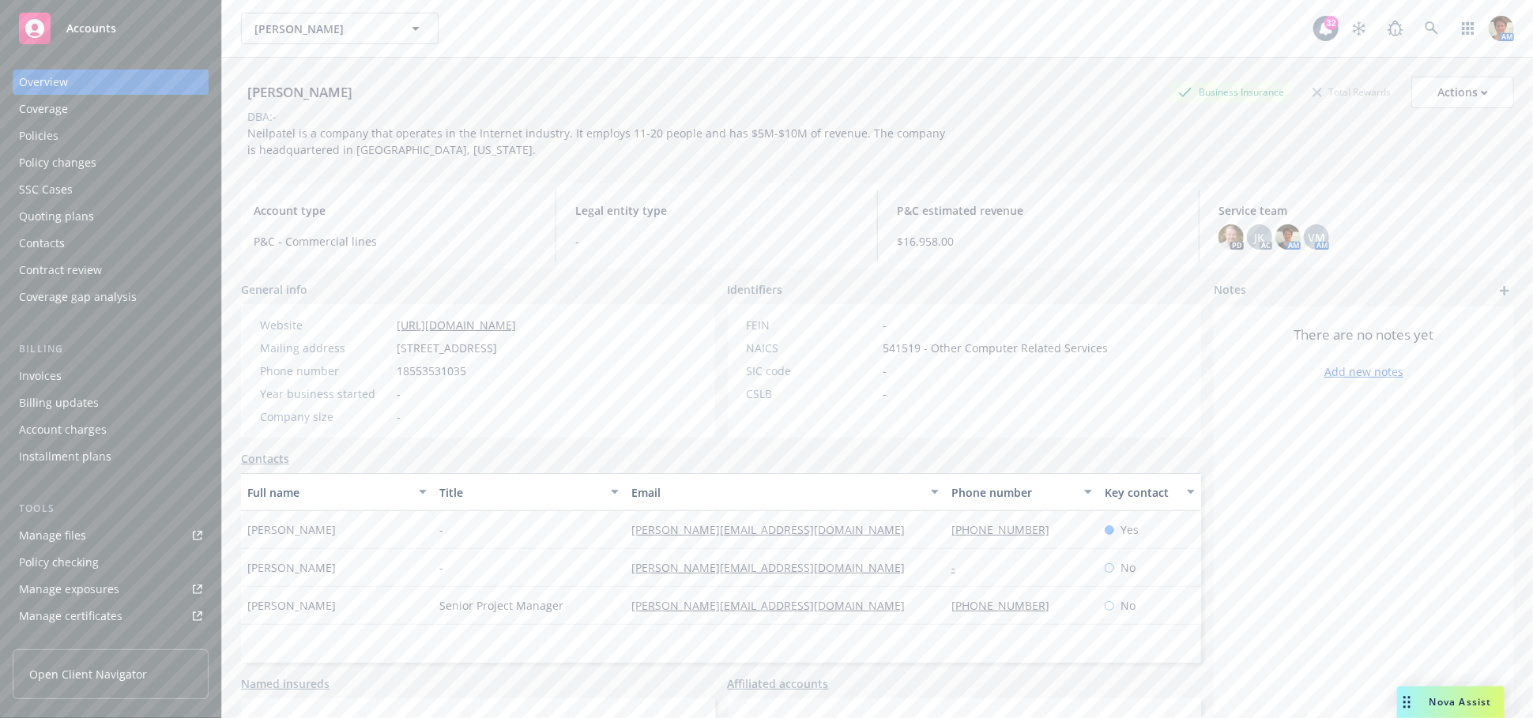
click at [73, 209] on div "Quoting plans" at bounding box center [56, 216] width 75 height 25
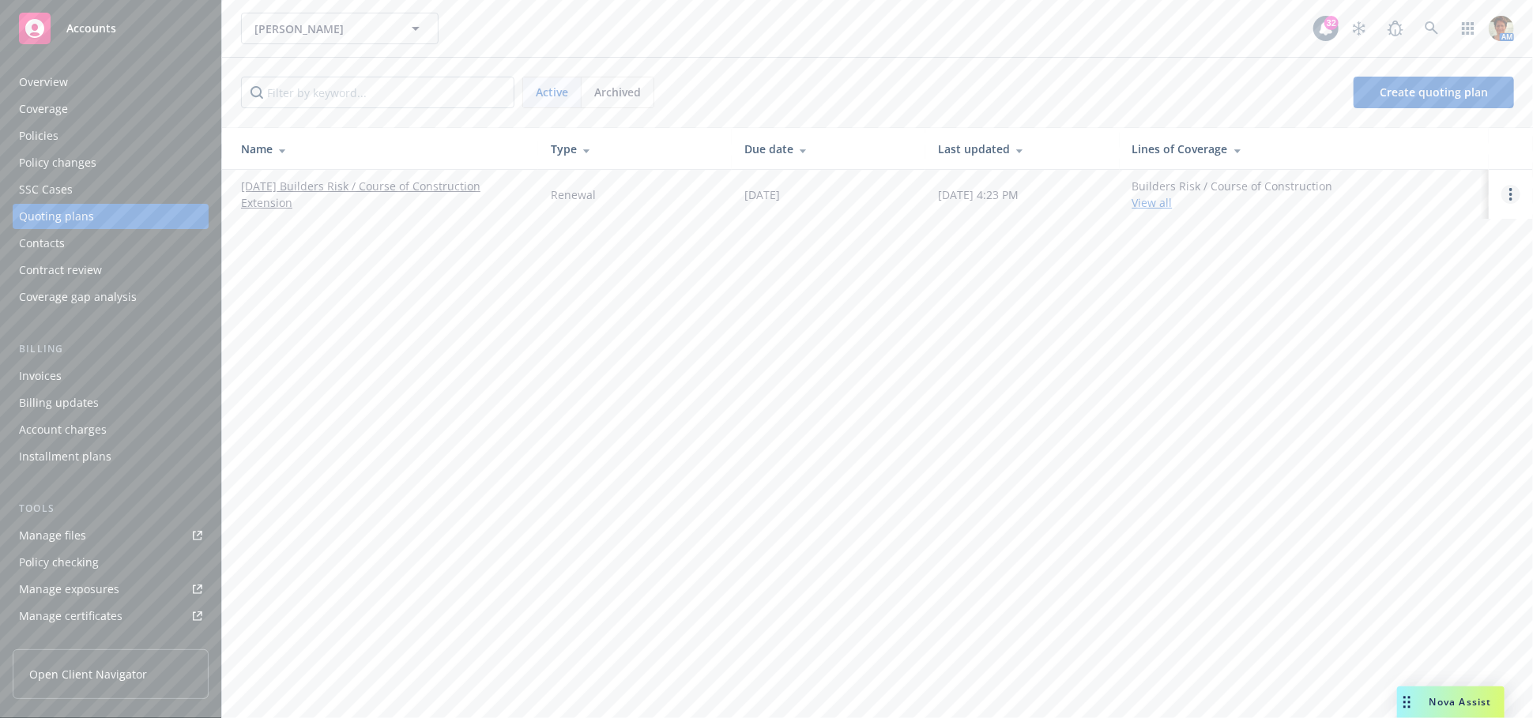
click at [1503, 194] on link "Open options" at bounding box center [1510, 194] width 19 height 19
click at [1442, 85] on span "Copy logging email" at bounding box center [1429, 87] width 138 height 15
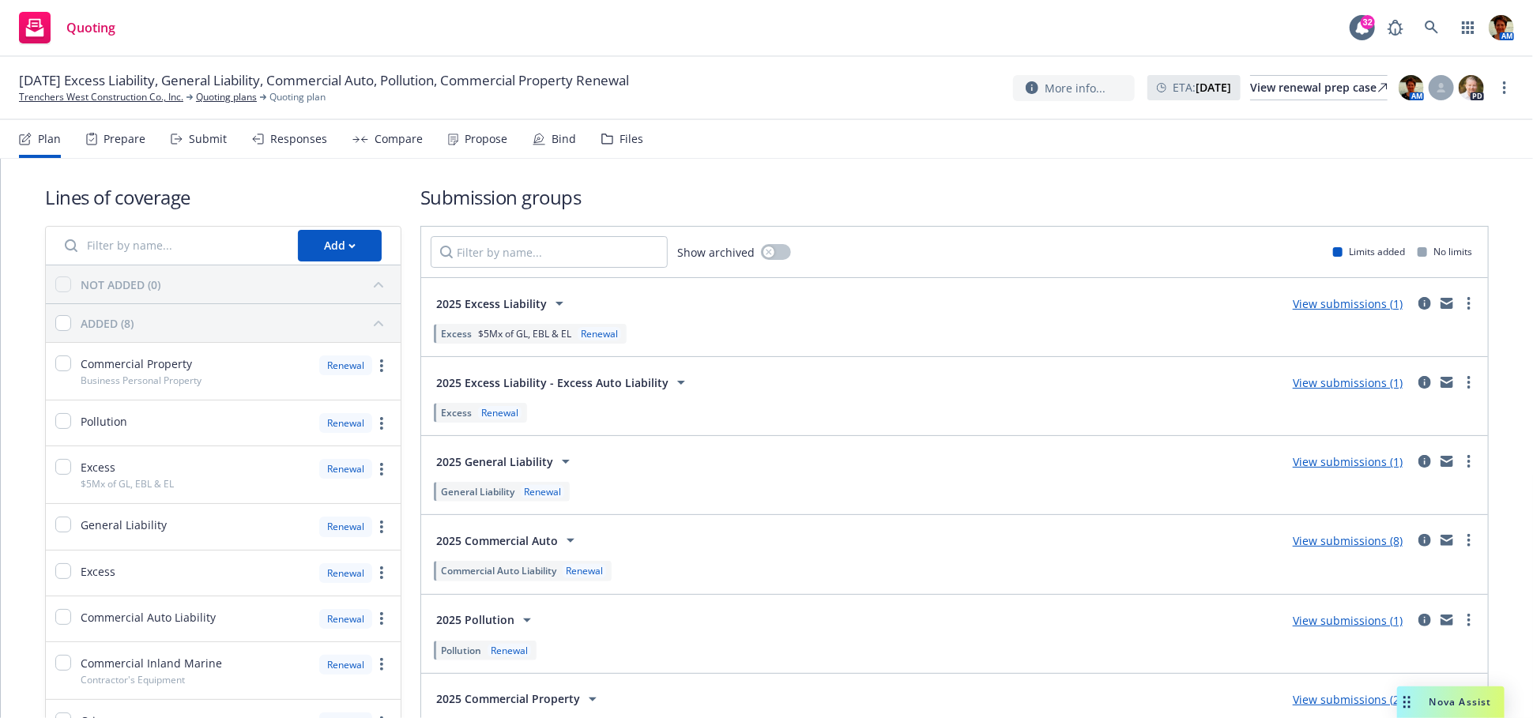
click at [220, 142] on div "Submit" at bounding box center [208, 139] width 38 height 13
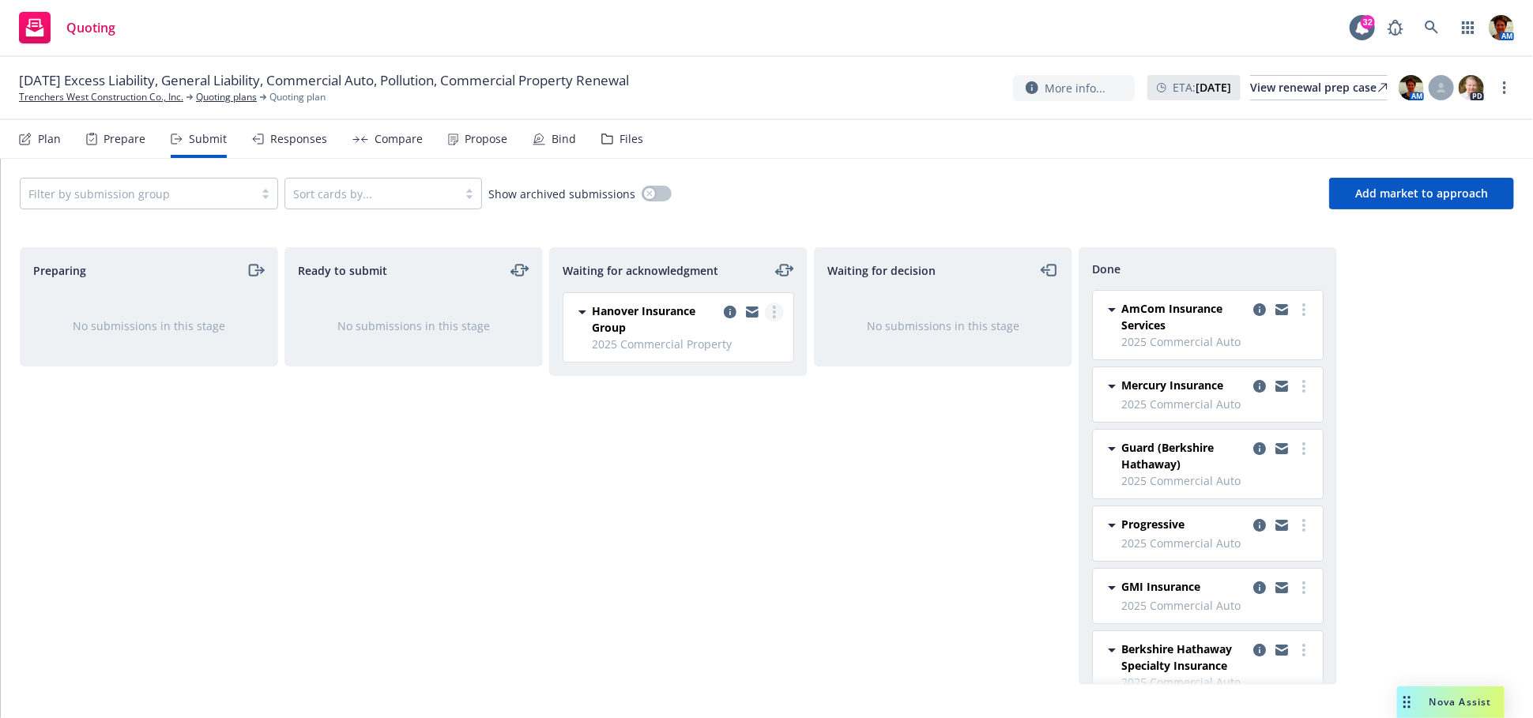
click at [773, 311] on circle "more" at bounding box center [774, 311] width 3 height 3
click at [713, 532] on span "Copy logging email" at bounding box center [694, 533] width 138 height 15
click at [773, 309] on icon "more" at bounding box center [774, 312] width 3 height 13
click at [706, 437] on span "Add accepted decision" at bounding box center [704, 438] width 158 height 15
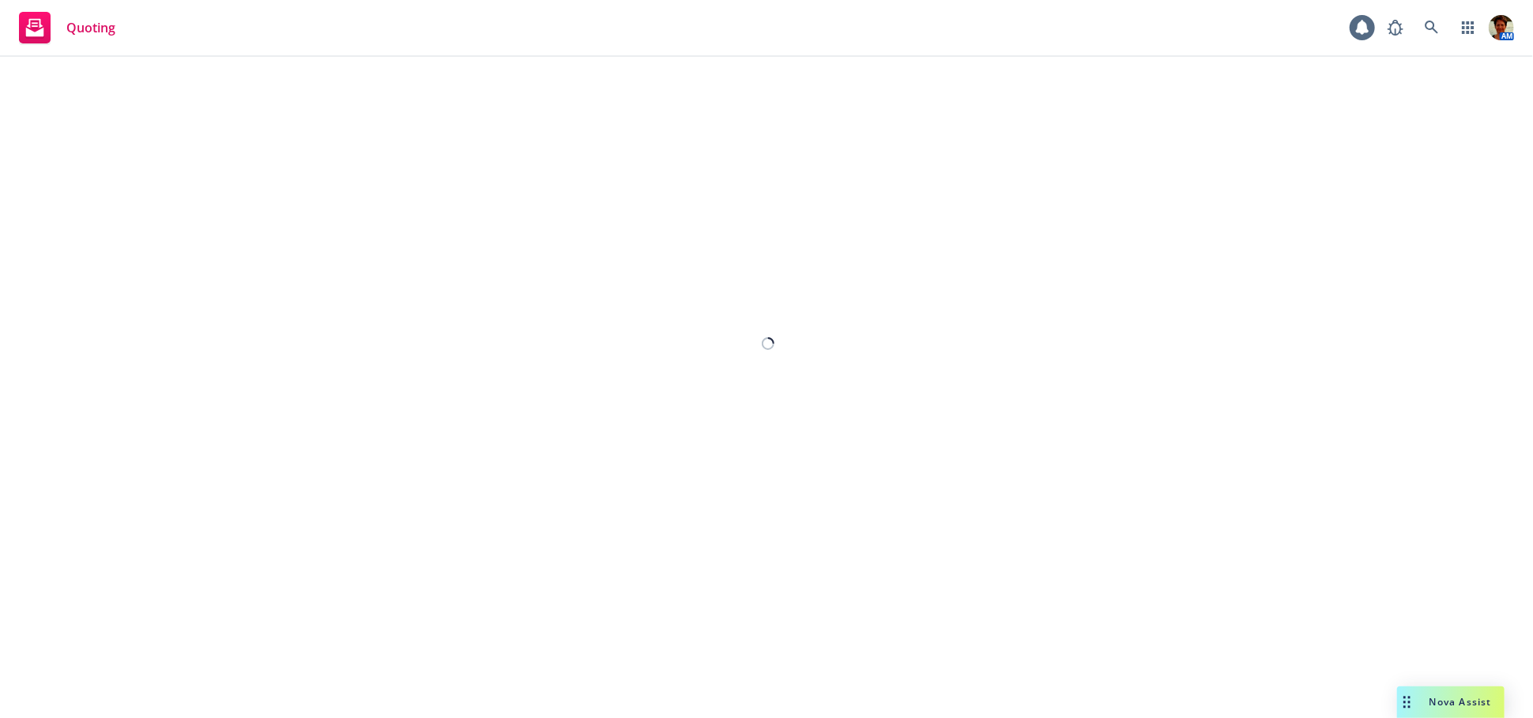
select select "12"
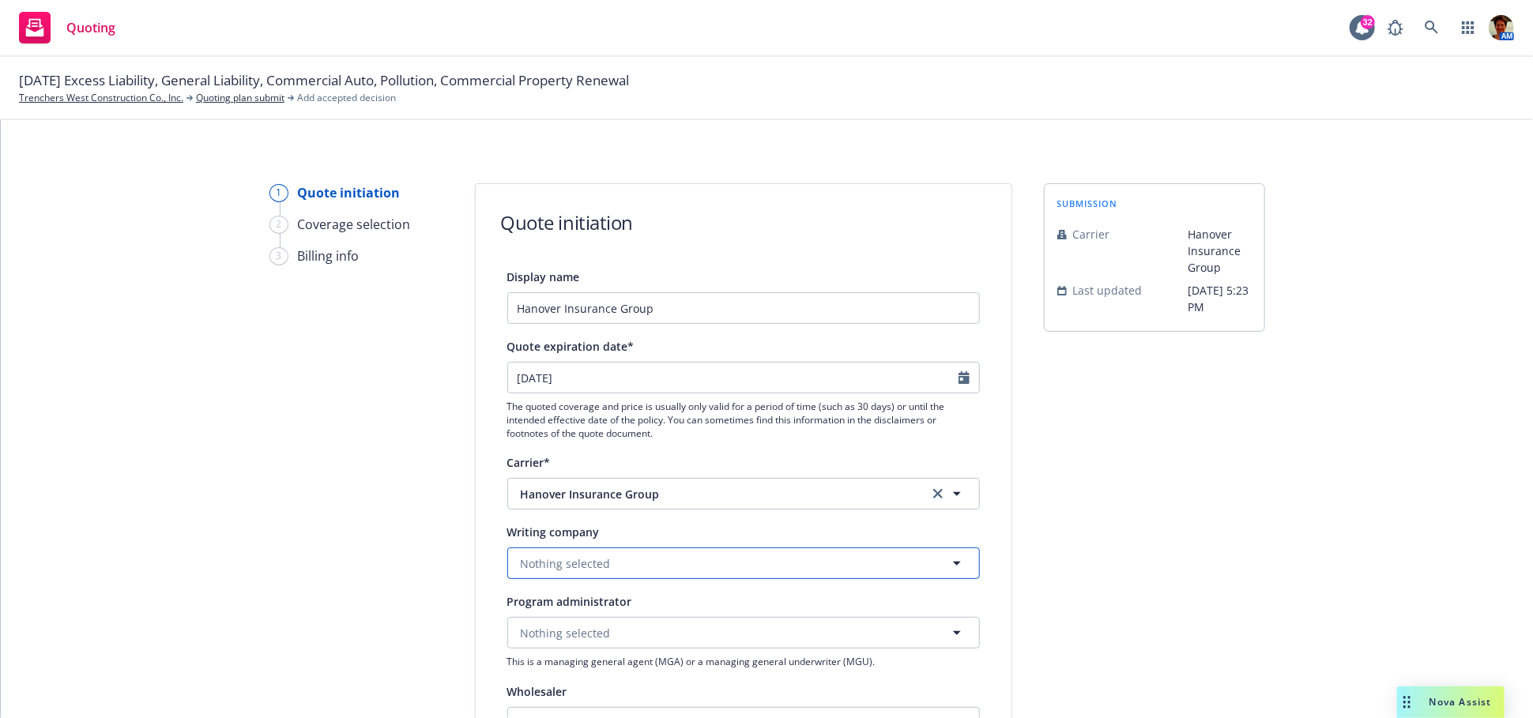
click at [570, 564] on span "Nothing selected" at bounding box center [566, 563] width 90 height 17
type input "hanover in"
click at [614, 498] on strong "The Hanover Insurance Company" at bounding box center [614, 502] width 179 height 15
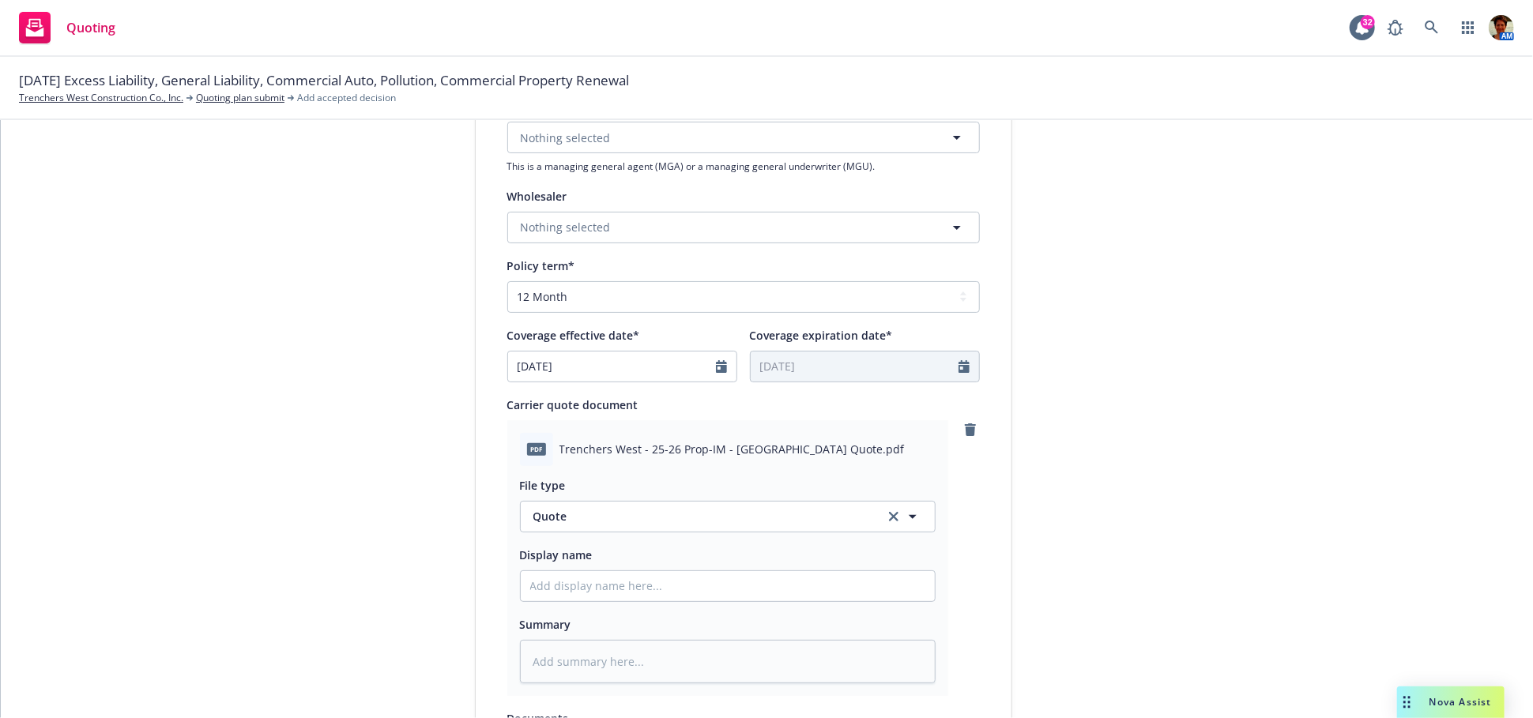
scroll to position [526, 0]
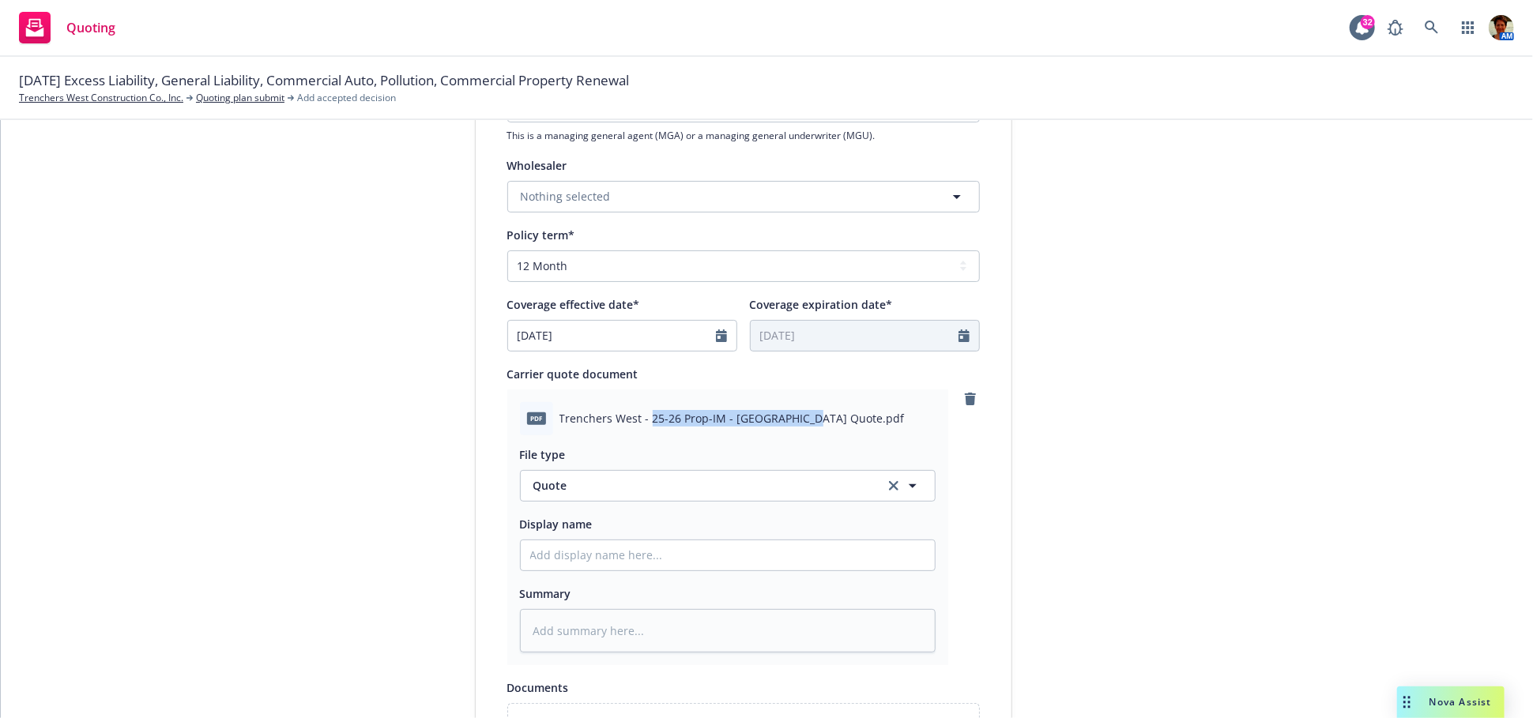
drag, startPoint x: 645, startPoint y: 421, endPoint x: 802, endPoint y: 419, distance: 157.2
click at [802, 419] on span "Trenchers West - 25-26 Prop-IM - Hanover Quote.pdf" at bounding box center [731, 418] width 345 height 17
copy span "25-26 Prop-IM - Hanover Quote"
click at [647, 555] on input "Display name" at bounding box center [728, 555] width 414 height 30
paste input "25-26 Prop-IM - Hanover Quote"
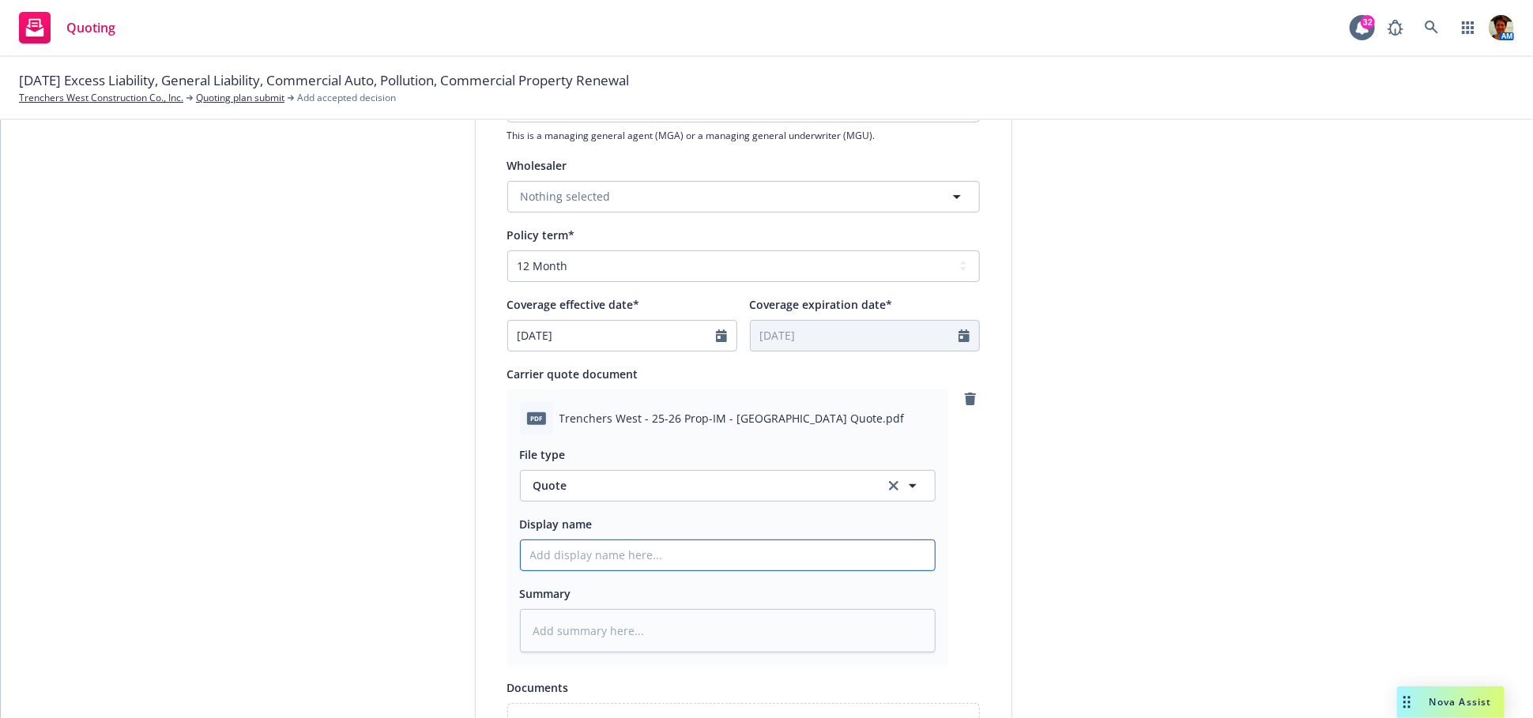
type textarea "x"
type input "25-26 Prop-IM - Hanover Quote"
drag, startPoint x: 649, startPoint y: 618, endPoint x: 660, endPoint y: 619, distance: 11.1
click at [649, 618] on textarea at bounding box center [728, 630] width 416 height 43
paste textarea "25-26 Prop-IM - Hanover Quote"
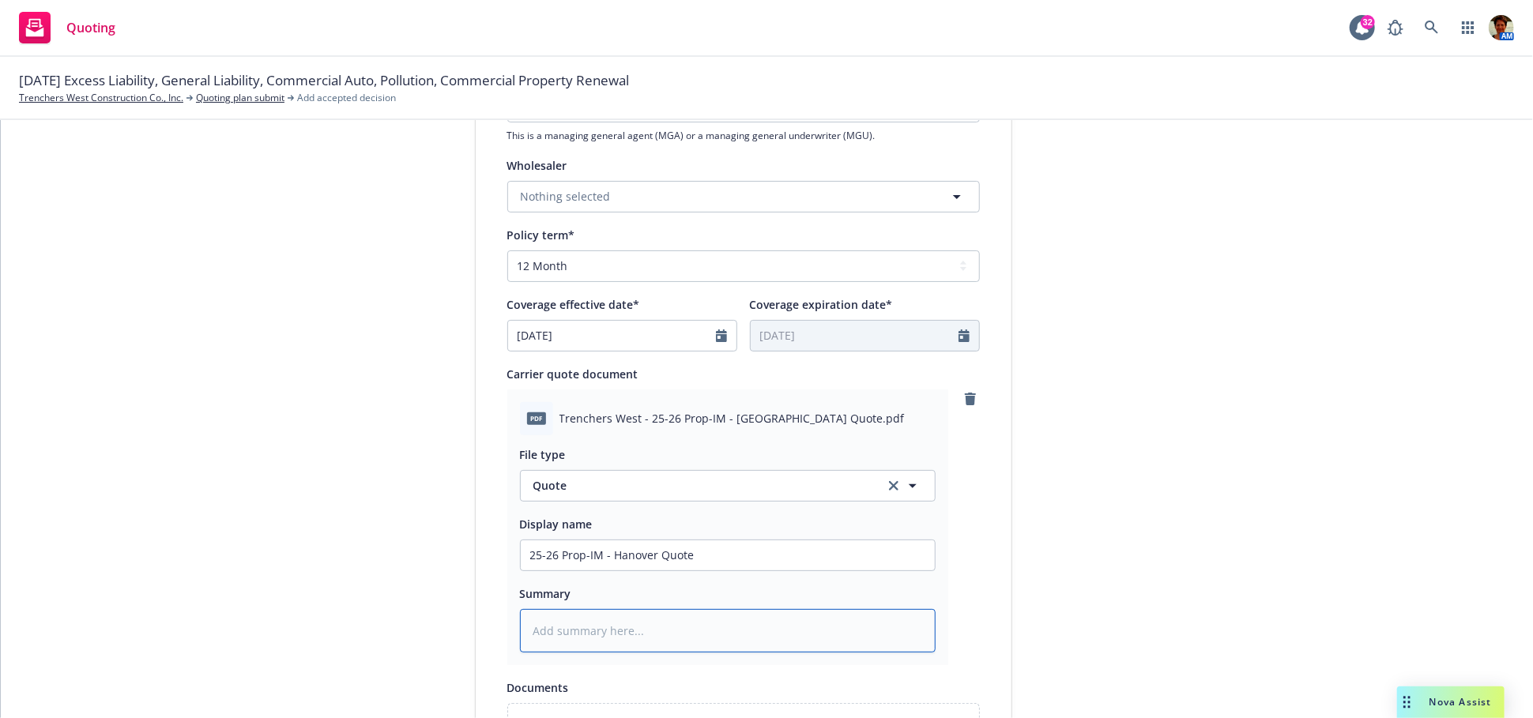
type textarea "x"
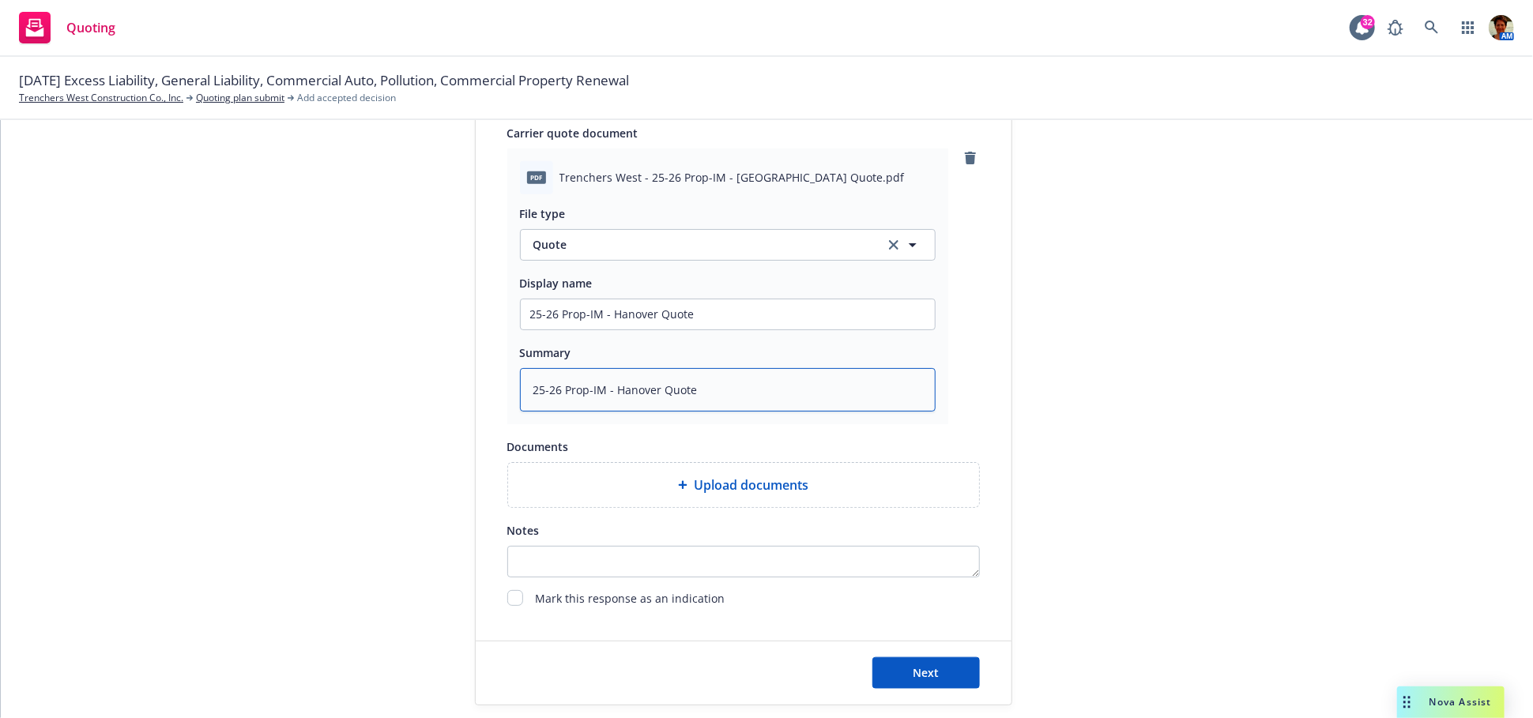
scroll to position [816, 0]
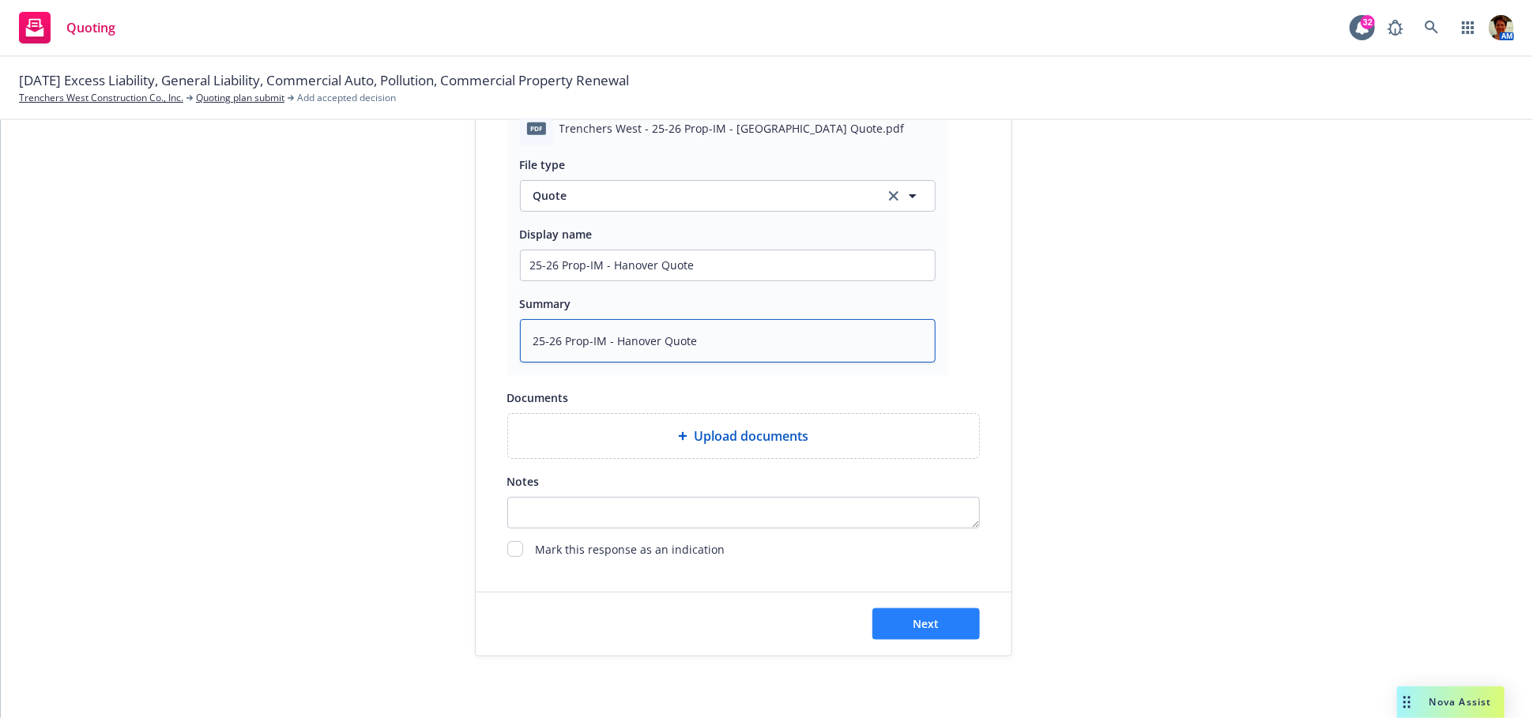
type textarea "25-26 Prop-IM - Hanover Quote"
click at [892, 610] on button "Next" at bounding box center [925, 624] width 107 height 32
type textarea "x"
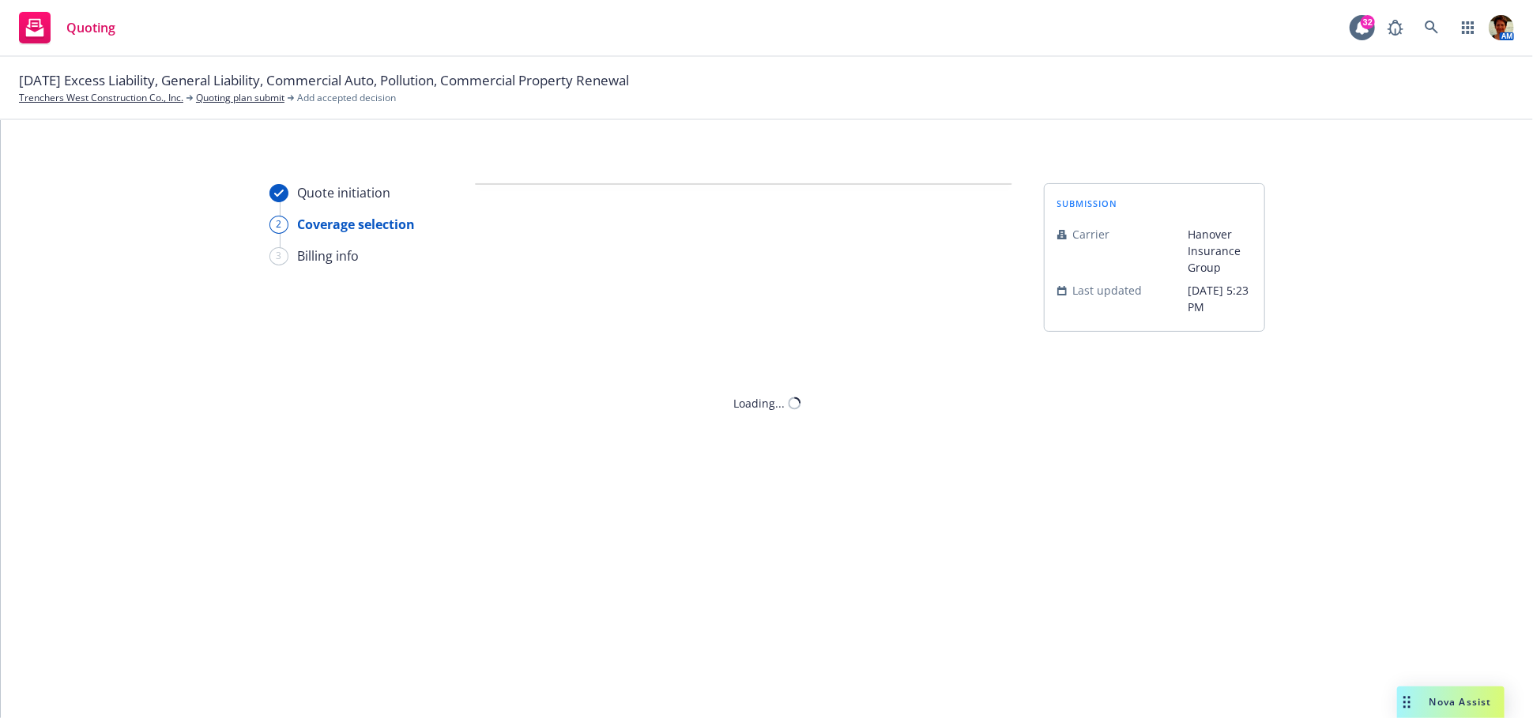
scroll to position [0, 0]
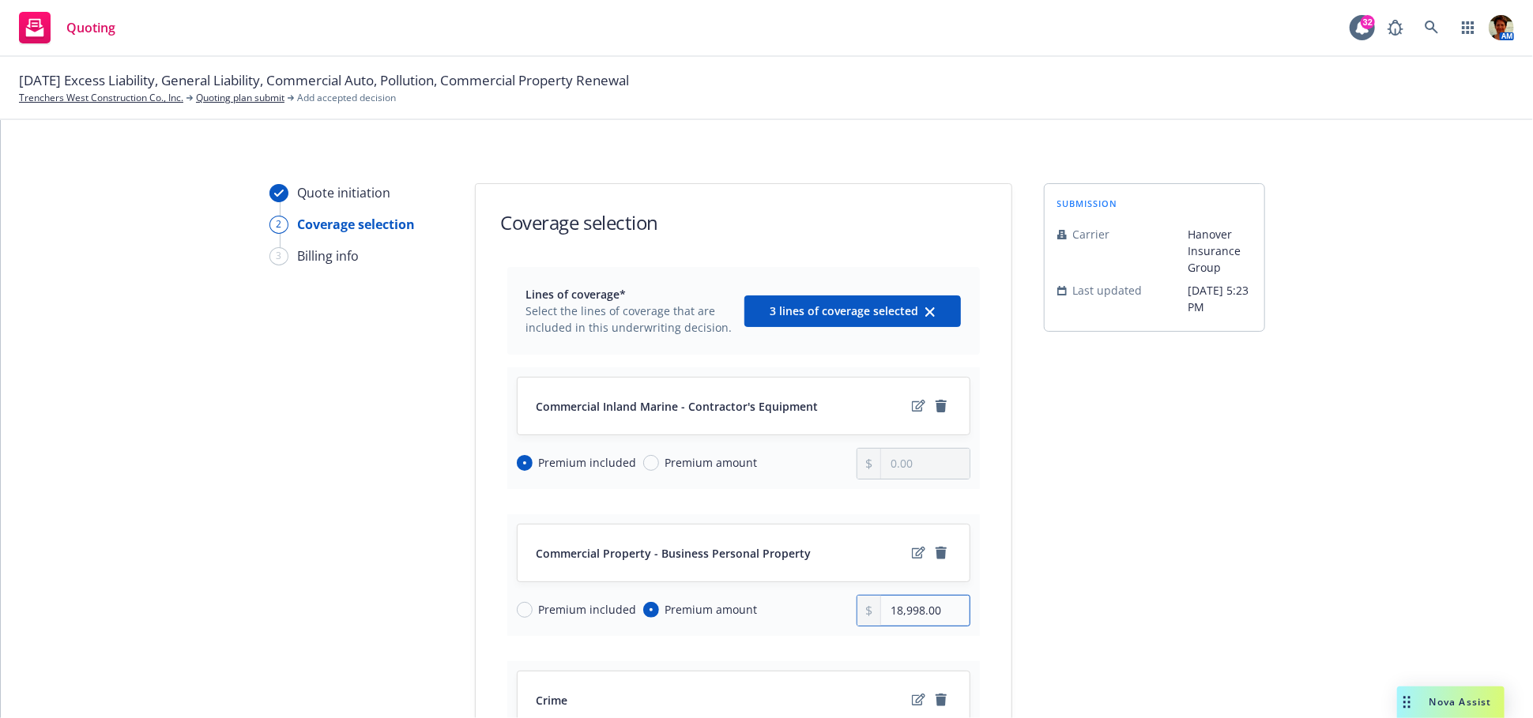
drag, startPoint x: 946, startPoint y: 612, endPoint x: 799, endPoint y: 599, distance: 147.6
click at [799, 599] on div "Premium included Premium amount 18,998.00" at bounding box center [743, 611] width 453 height 32
type input "23,314.00"
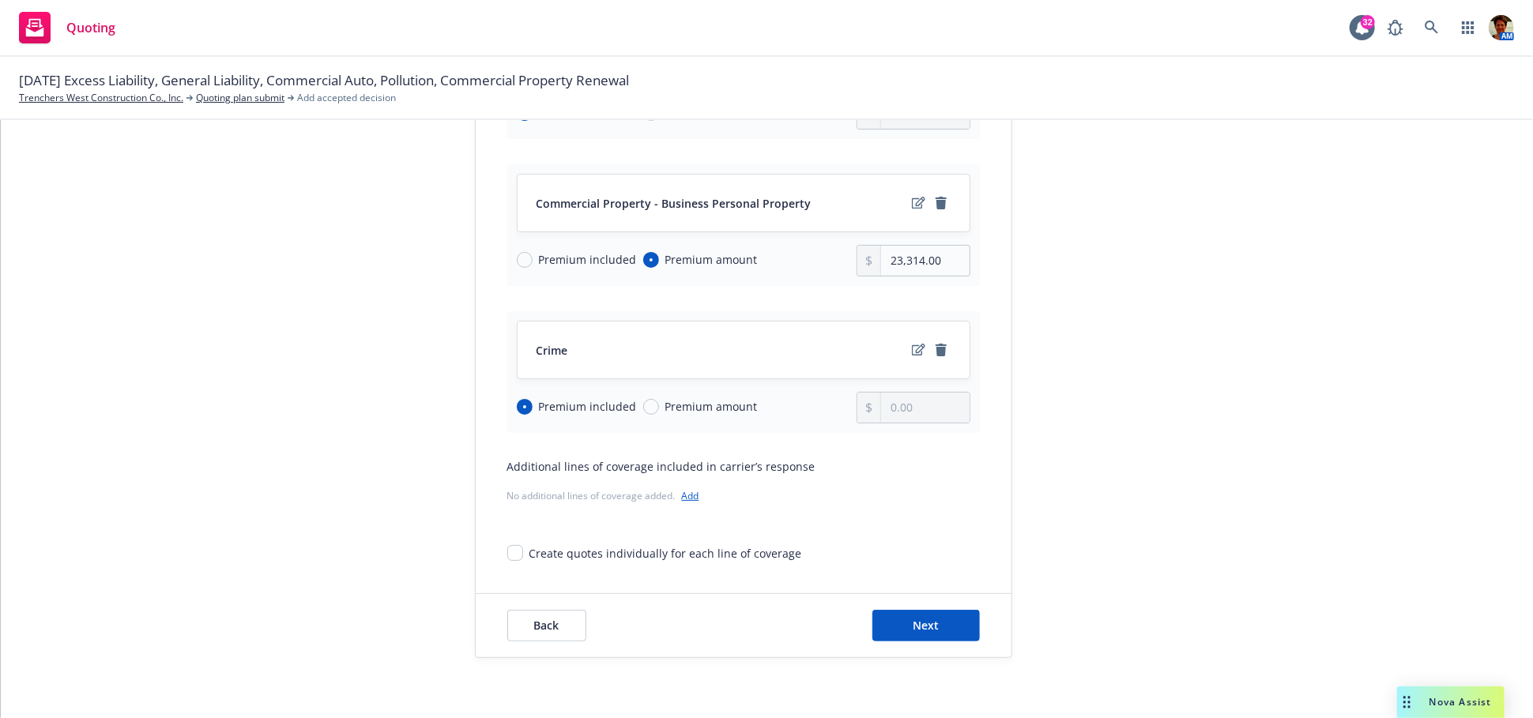
scroll to position [352, 0]
click at [904, 626] on button "Next" at bounding box center [925, 624] width 107 height 32
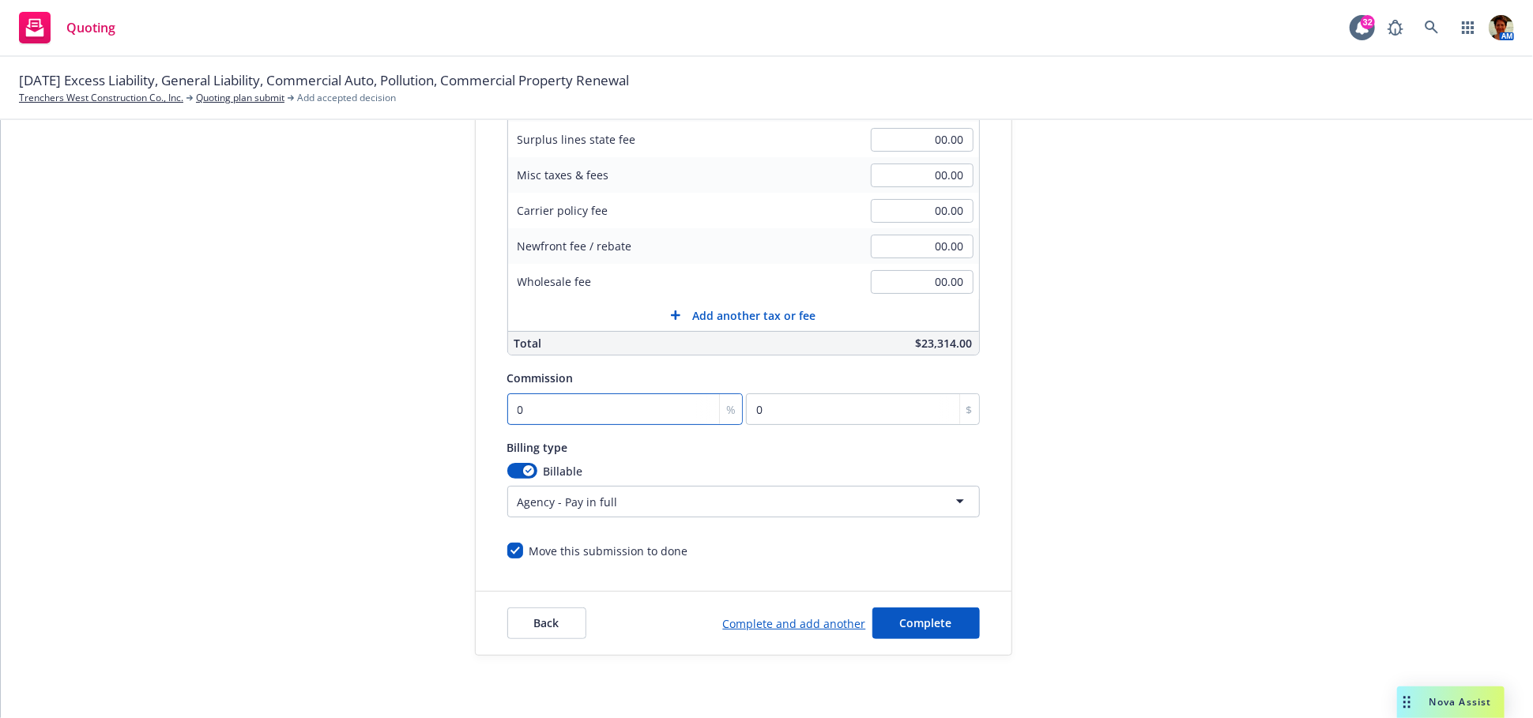
click at [531, 404] on input "0" at bounding box center [625, 409] width 236 height 32
type input "1"
type input "233.14"
type input "15"
type input "3497.1"
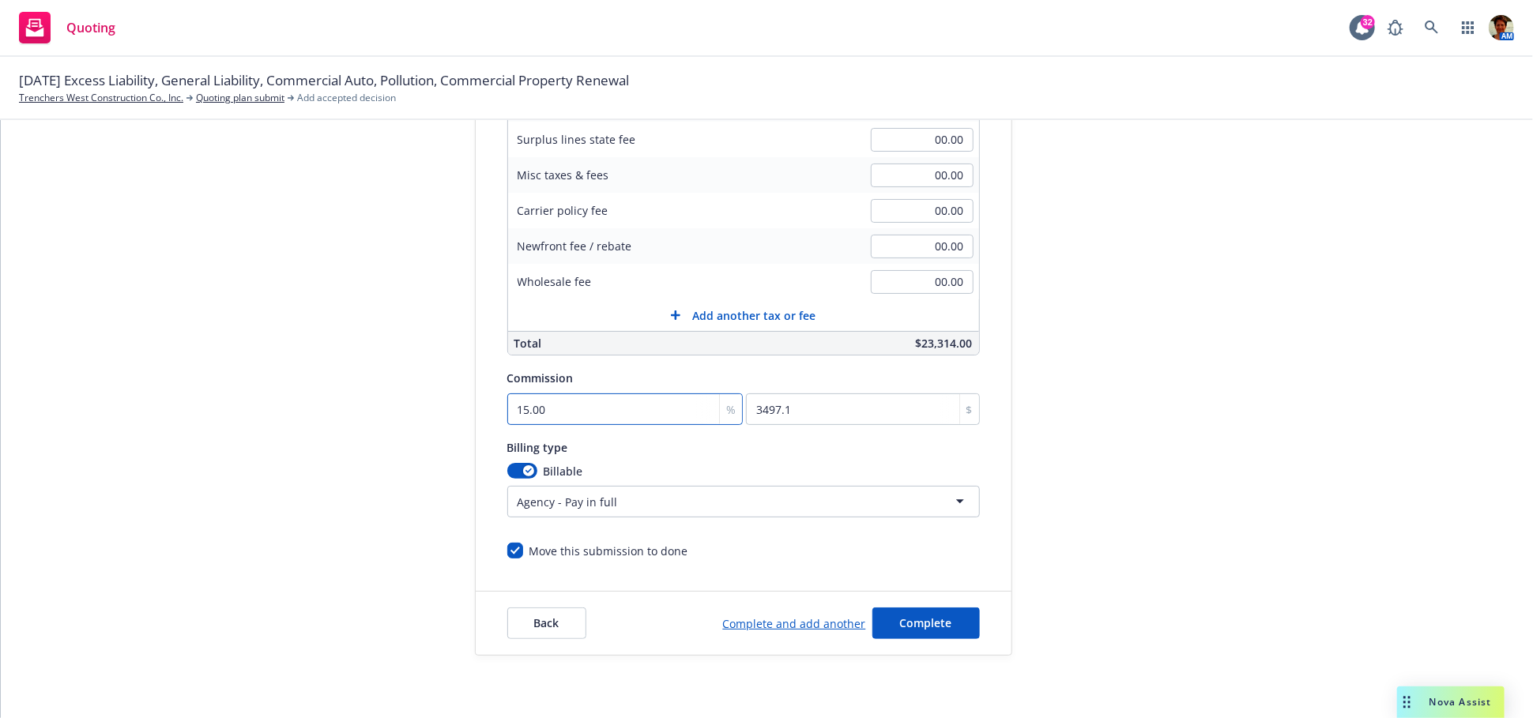
type input "15.00"
click at [920, 615] on span "Complete" at bounding box center [926, 622] width 52 height 15
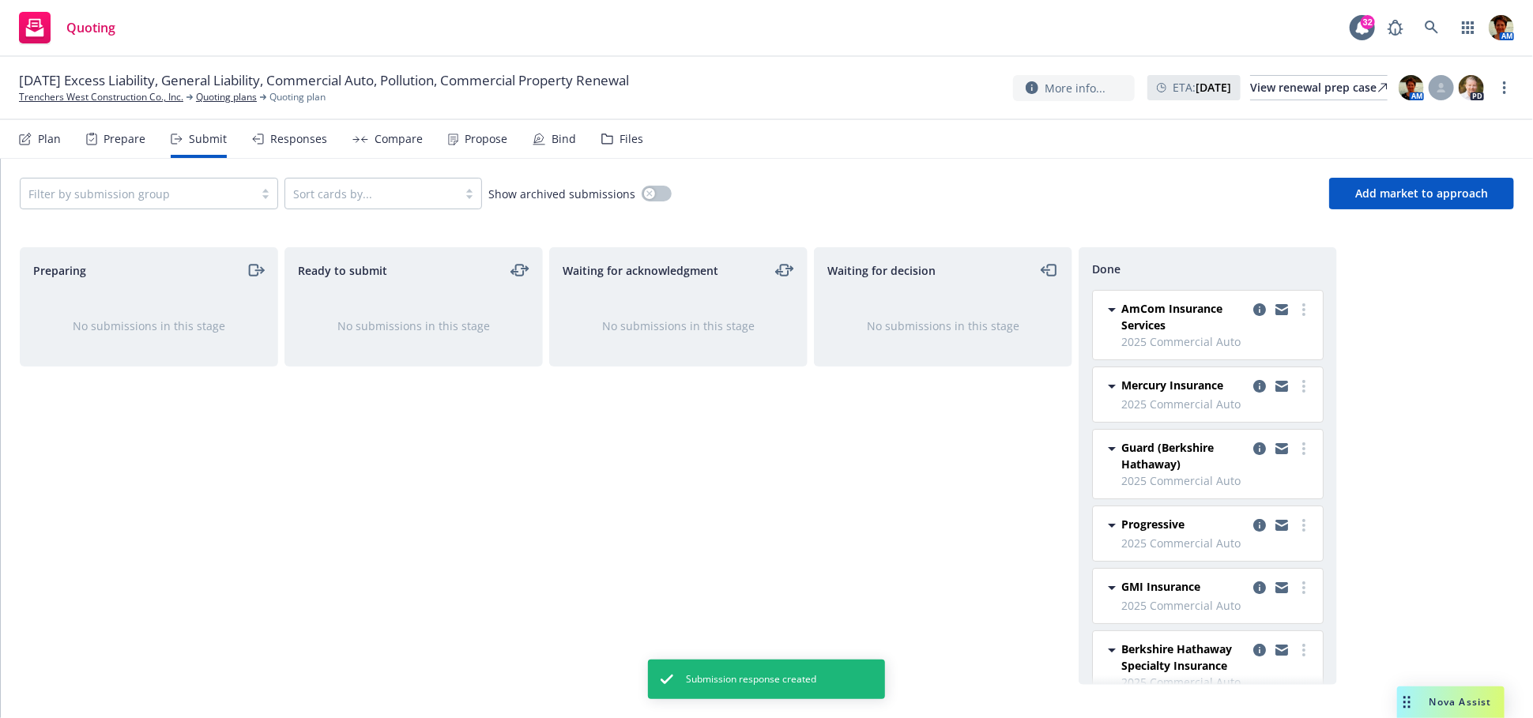
click at [563, 141] on div "Bind" at bounding box center [563, 139] width 24 height 13
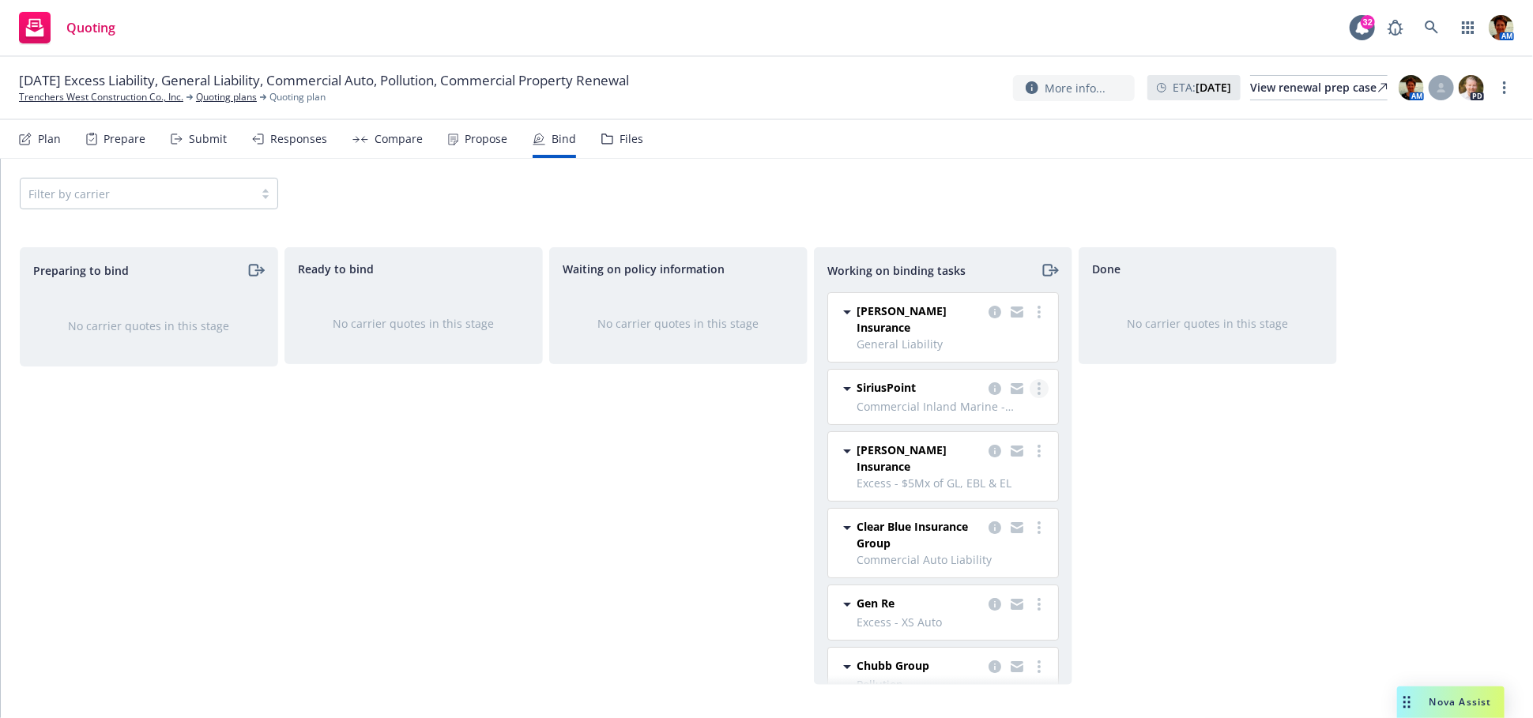
click at [1037, 382] on icon "more" at bounding box center [1038, 388] width 3 height 13
click at [994, 431] on span "Move to done" at bounding box center [946, 438] width 110 height 15
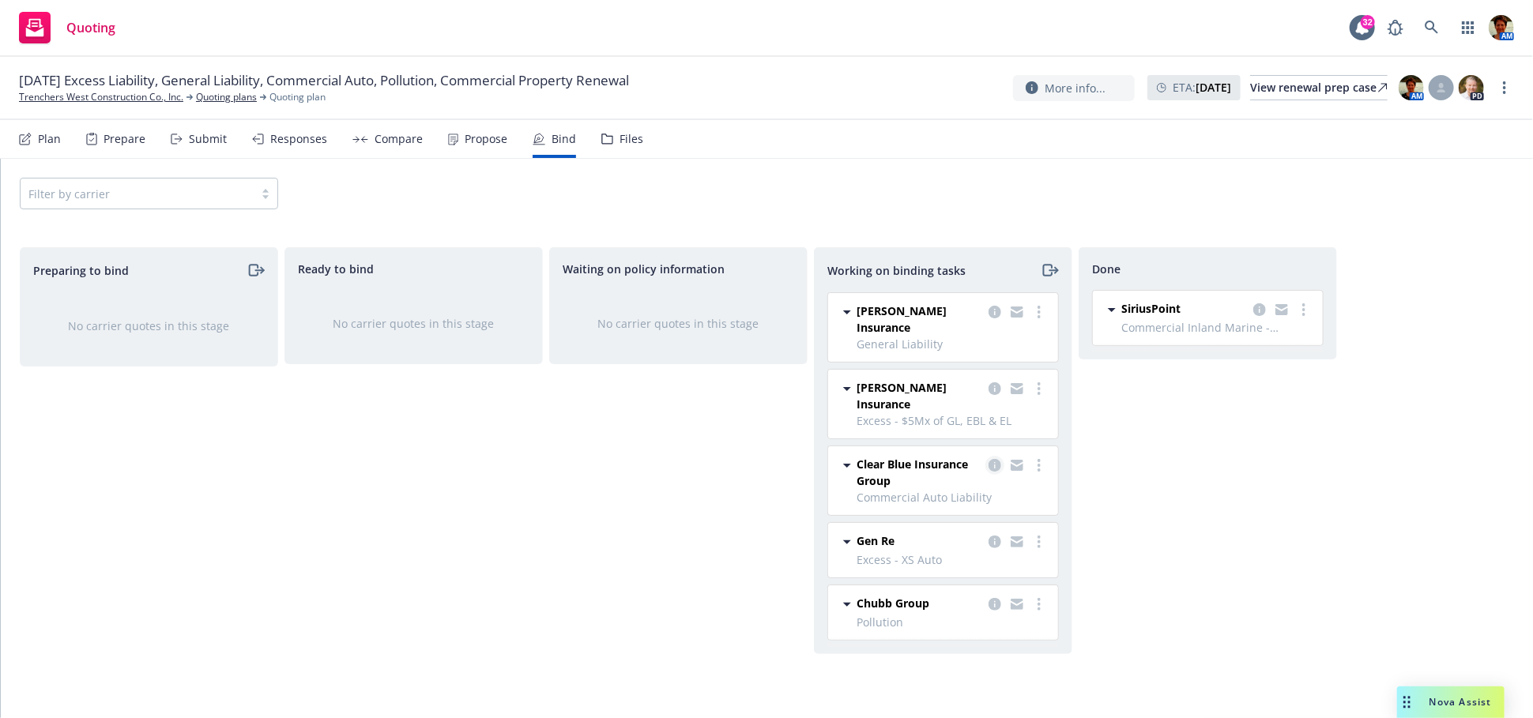
click at [996, 459] on icon "copy logging email" at bounding box center [994, 465] width 13 height 13
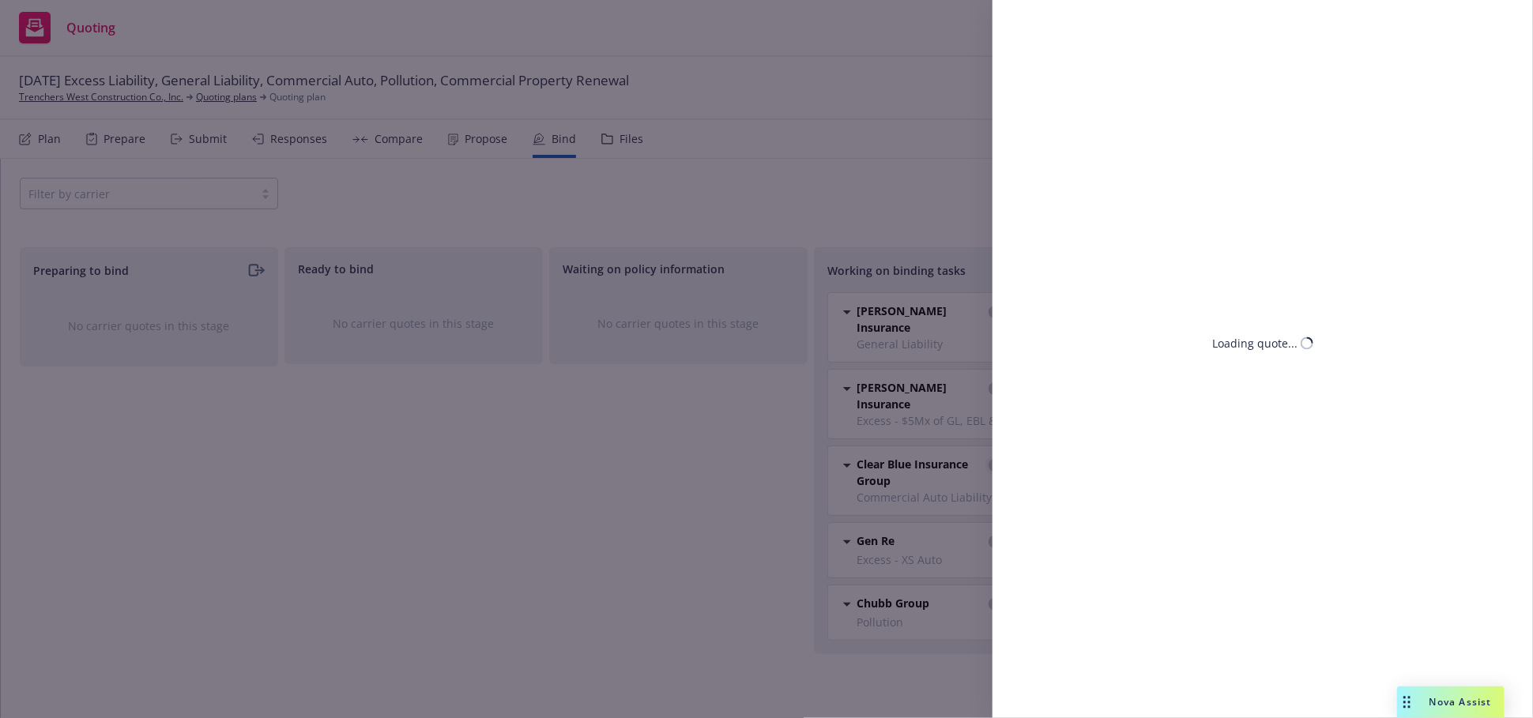
select select "CA"
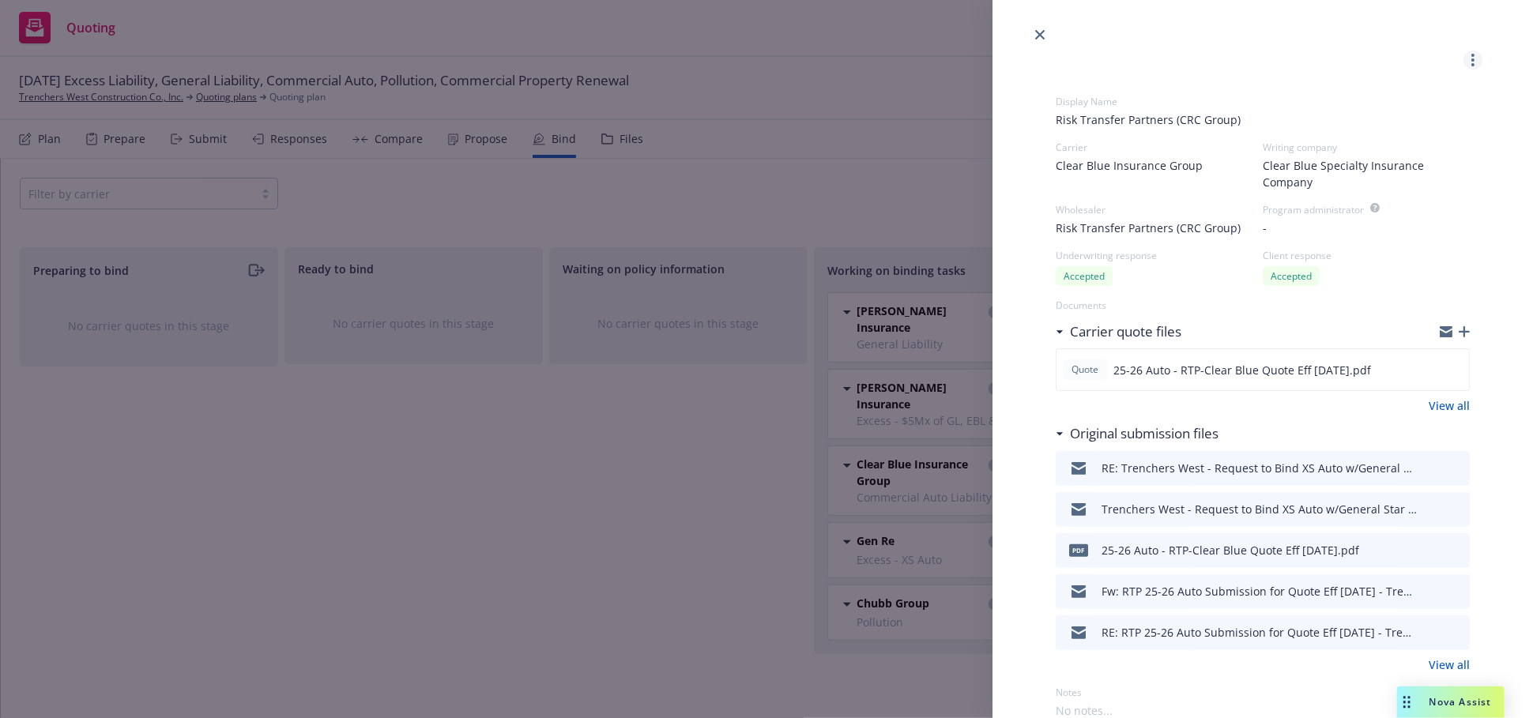
click at [1471, 58] on icon "more" at bounding box center [1472, 60] width 3 height 13
click at [836, 167] on div "Move back one step Move to done Copy logging email Display Name Risk Transfer P…" at bounding box center [766, 359] width 1533 height 718
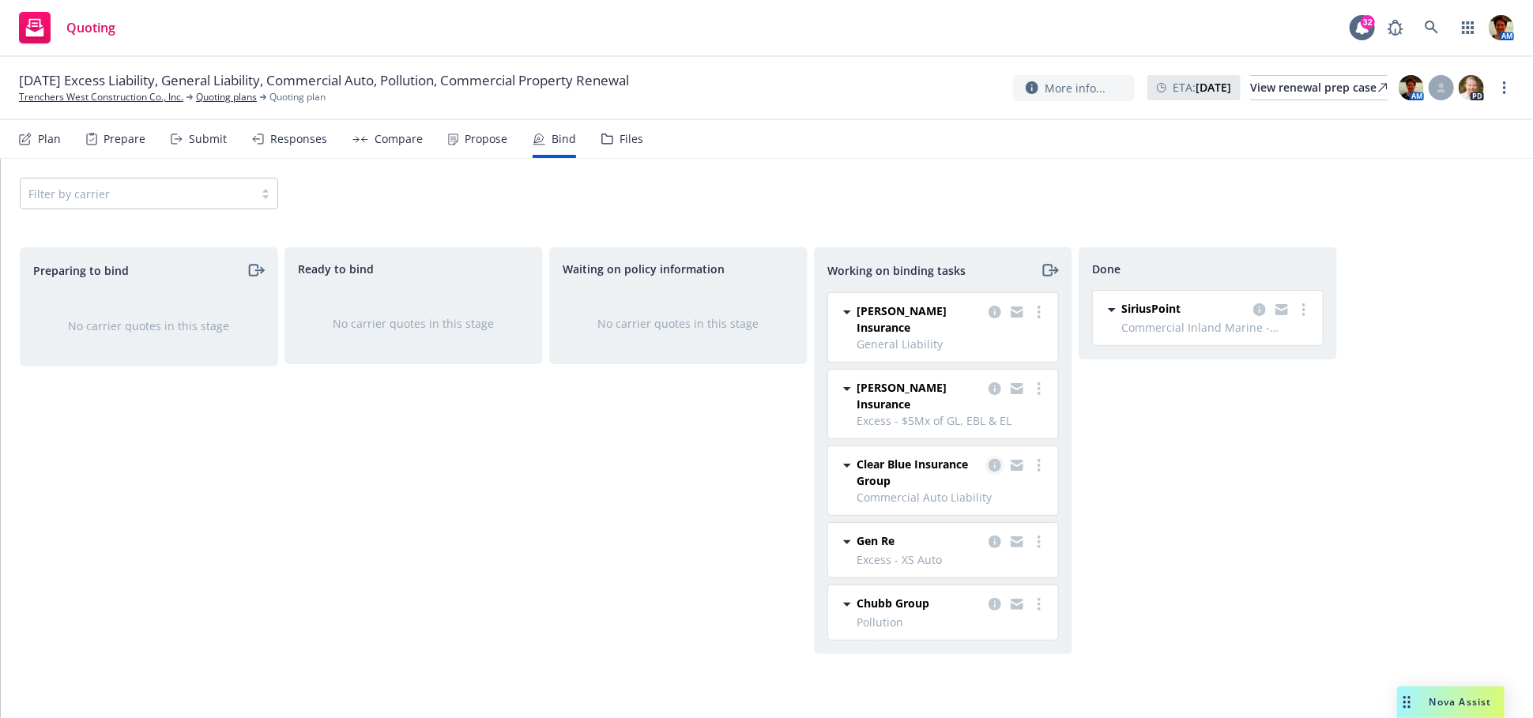
click at [989, 459] on icon "copy logging email" at bounding box center [994, 465] width 13 height 13
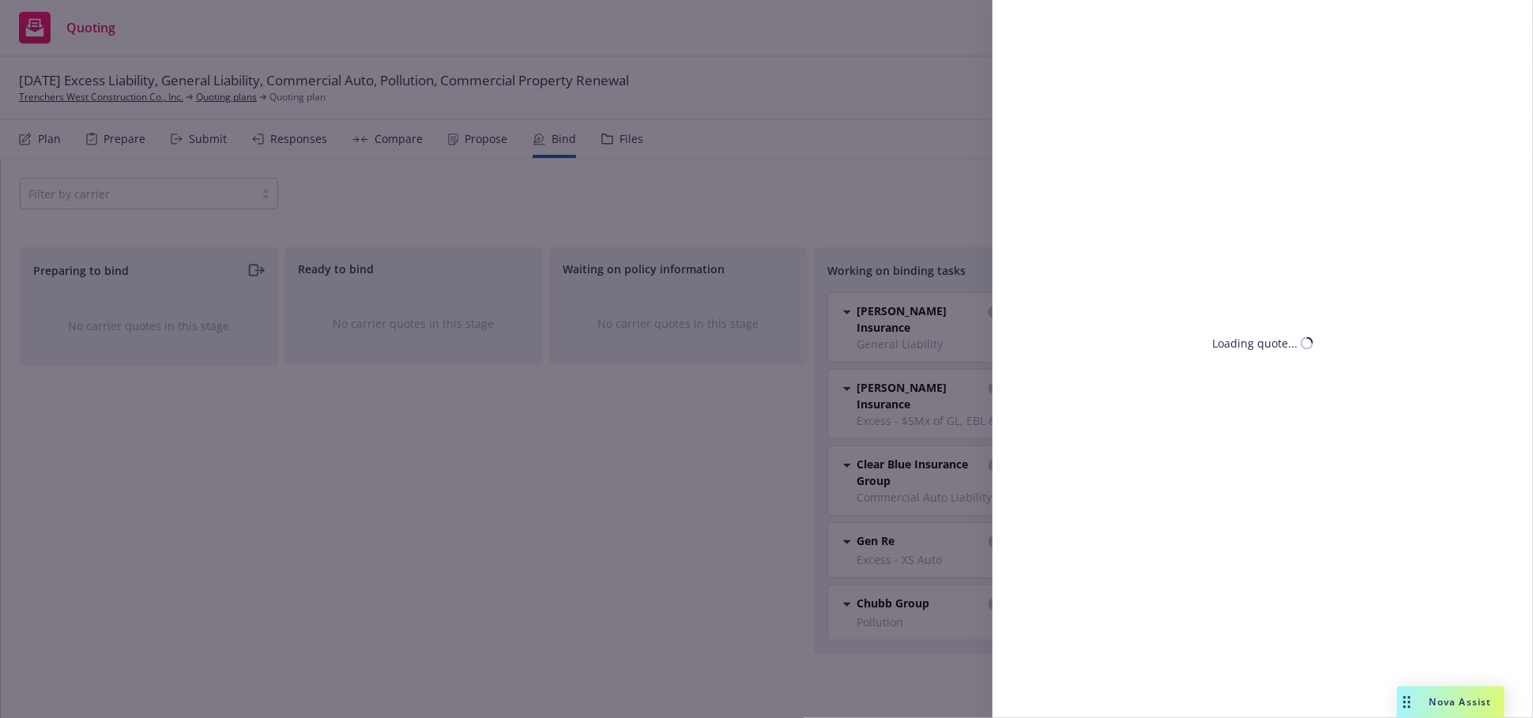
select select "CA"
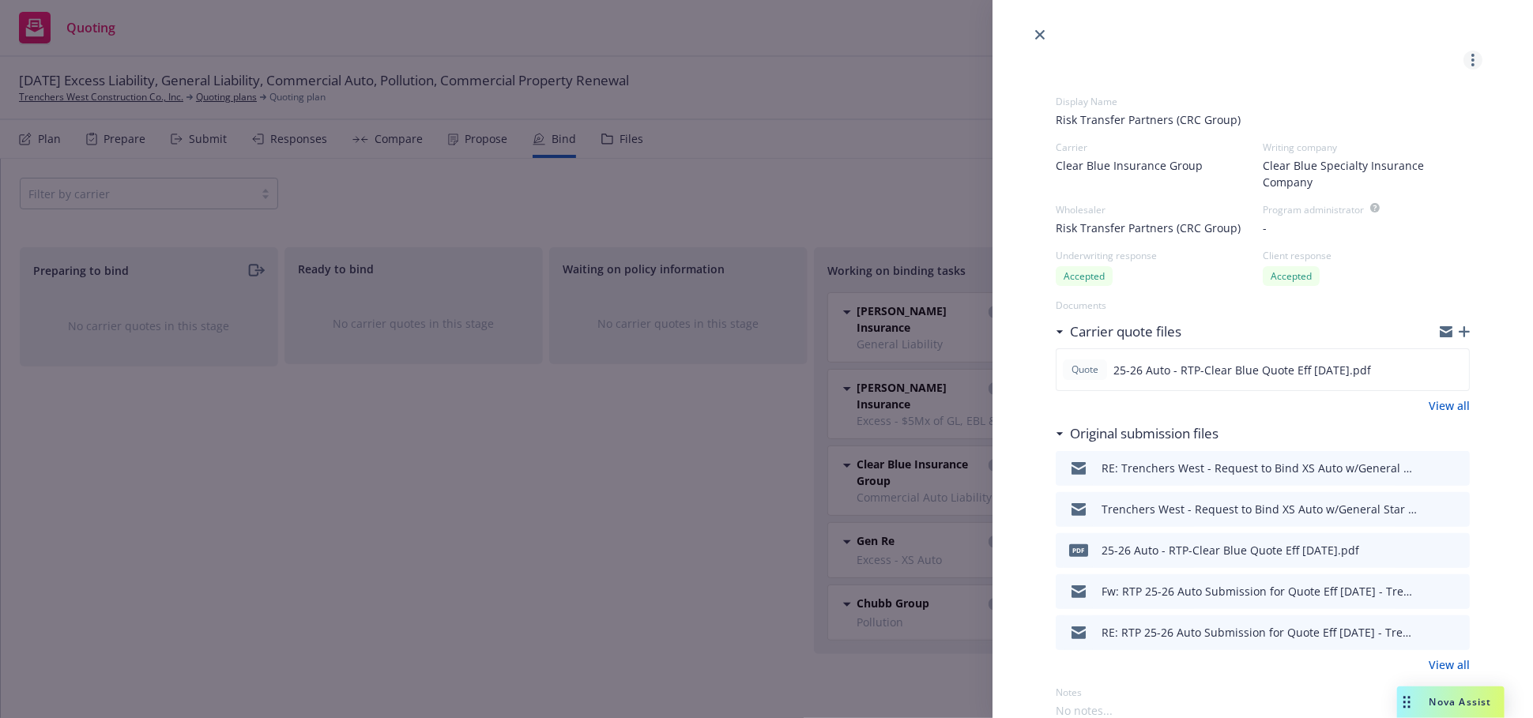
click at [1464, 54] on link "more" at bounding box center [1472, 60] width 19 height 19
click at [1035, 37] on icon "close" at bounding box center [1039, 34] width 9 height 9
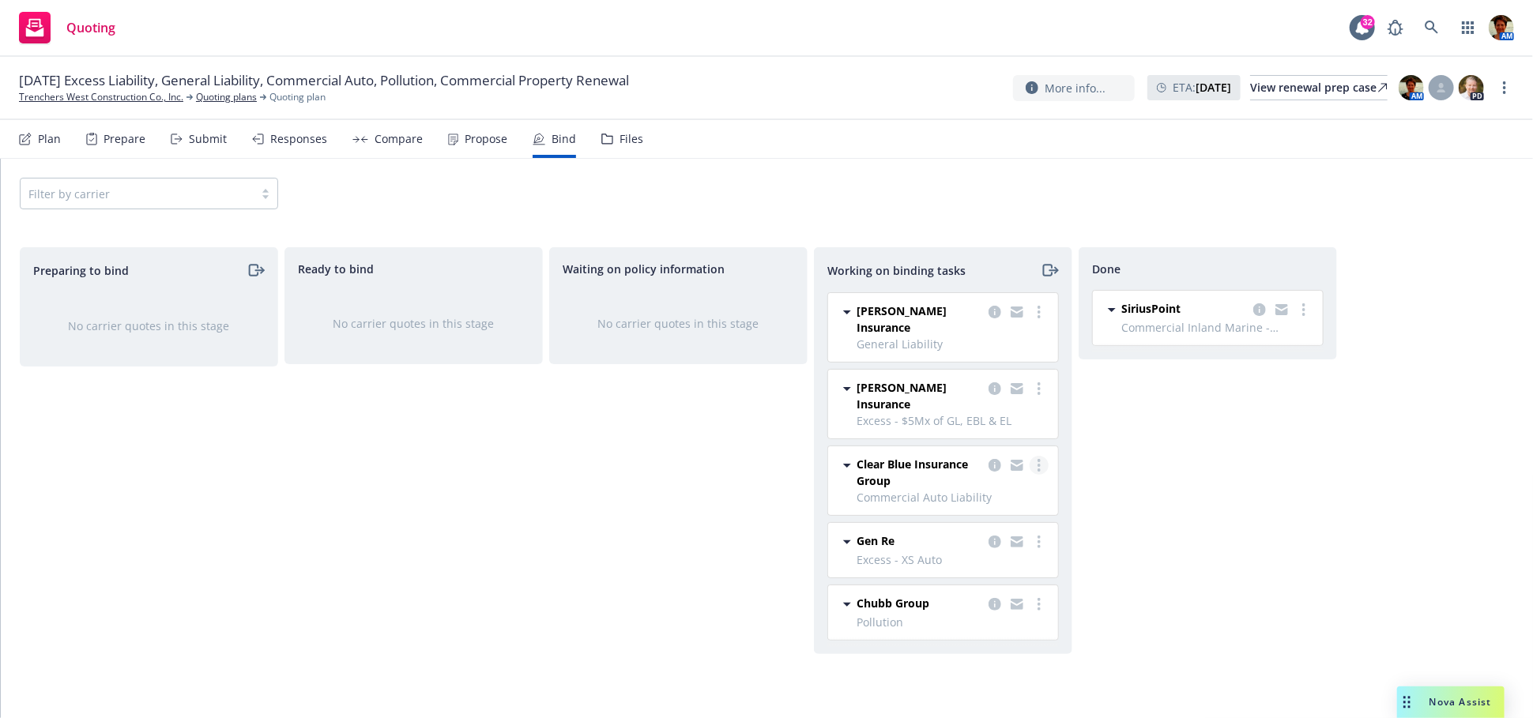
click at [1037, 456] on link "more" at bounding box center [1038, 465] width 19 height 19
click at [988, 506] on span "Move to done" at bounding box center [960, 500] width 110 height 15
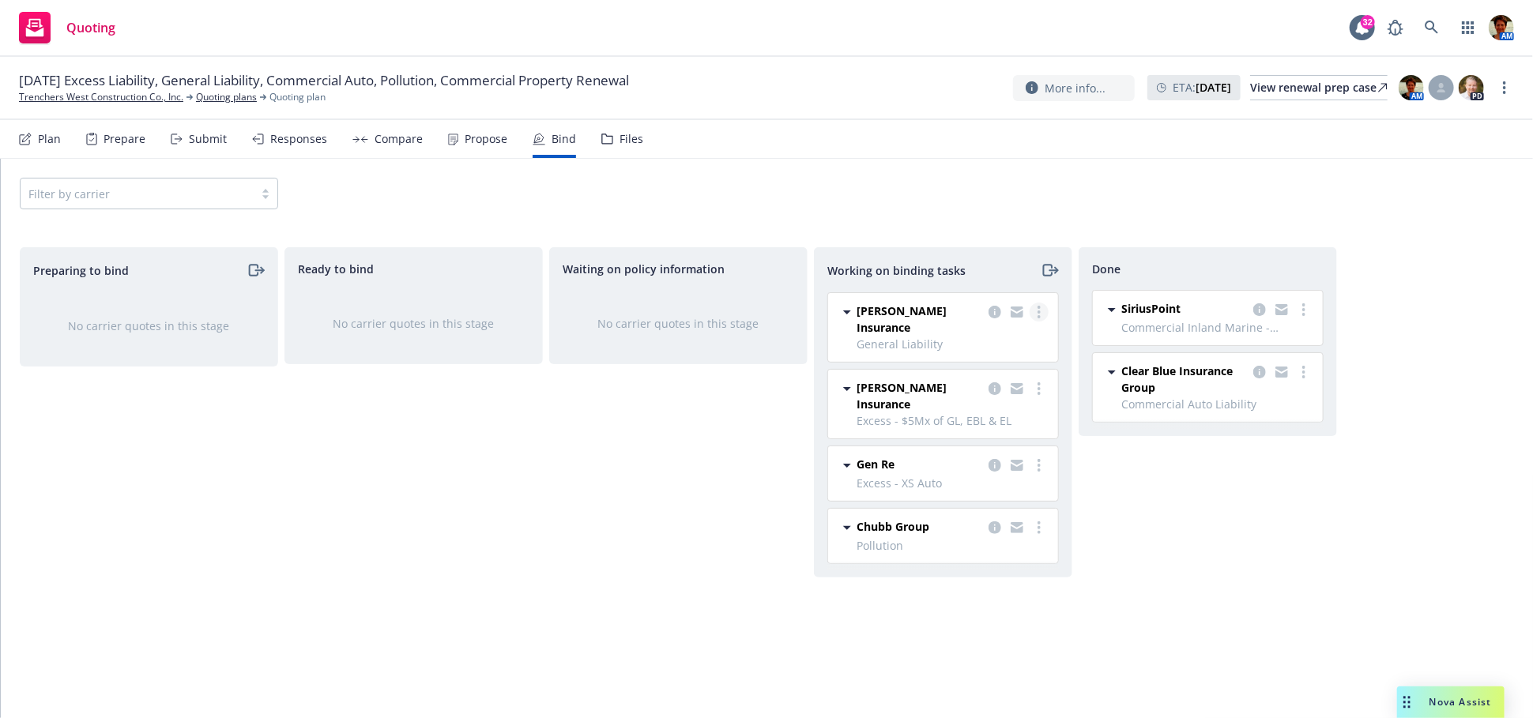
click at [1040, 315] on link "more" at bounding box center [1038, 312] width 19 height 19
click at [995, 373] on span "Move to done" at bounding box center [960, 375] width 110 height 15
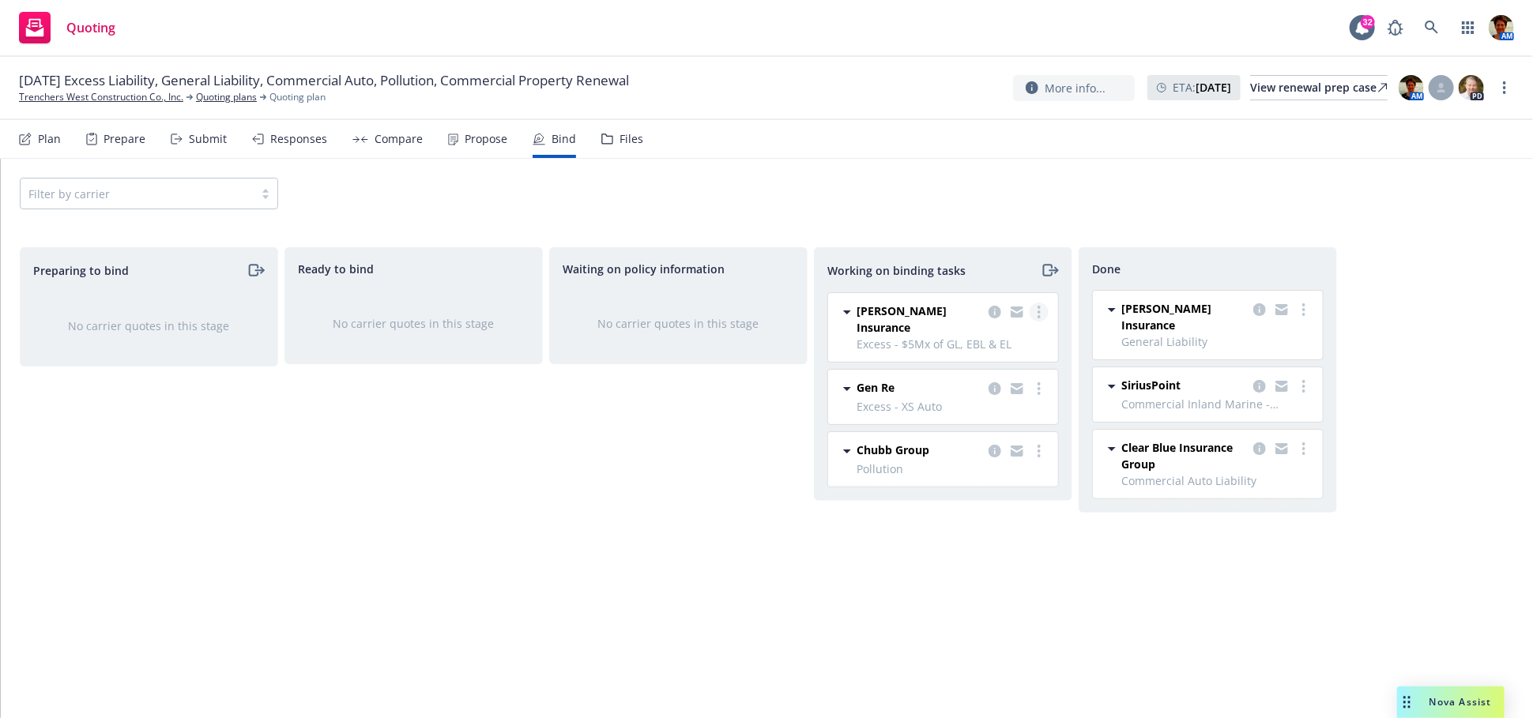
click at [1037, 313] on icon "more" at bounding box center [1038, 312] width 3 height 13
click at [987, 373] on span "Move to done" at bounding box center [960, 375] width 110 height 15
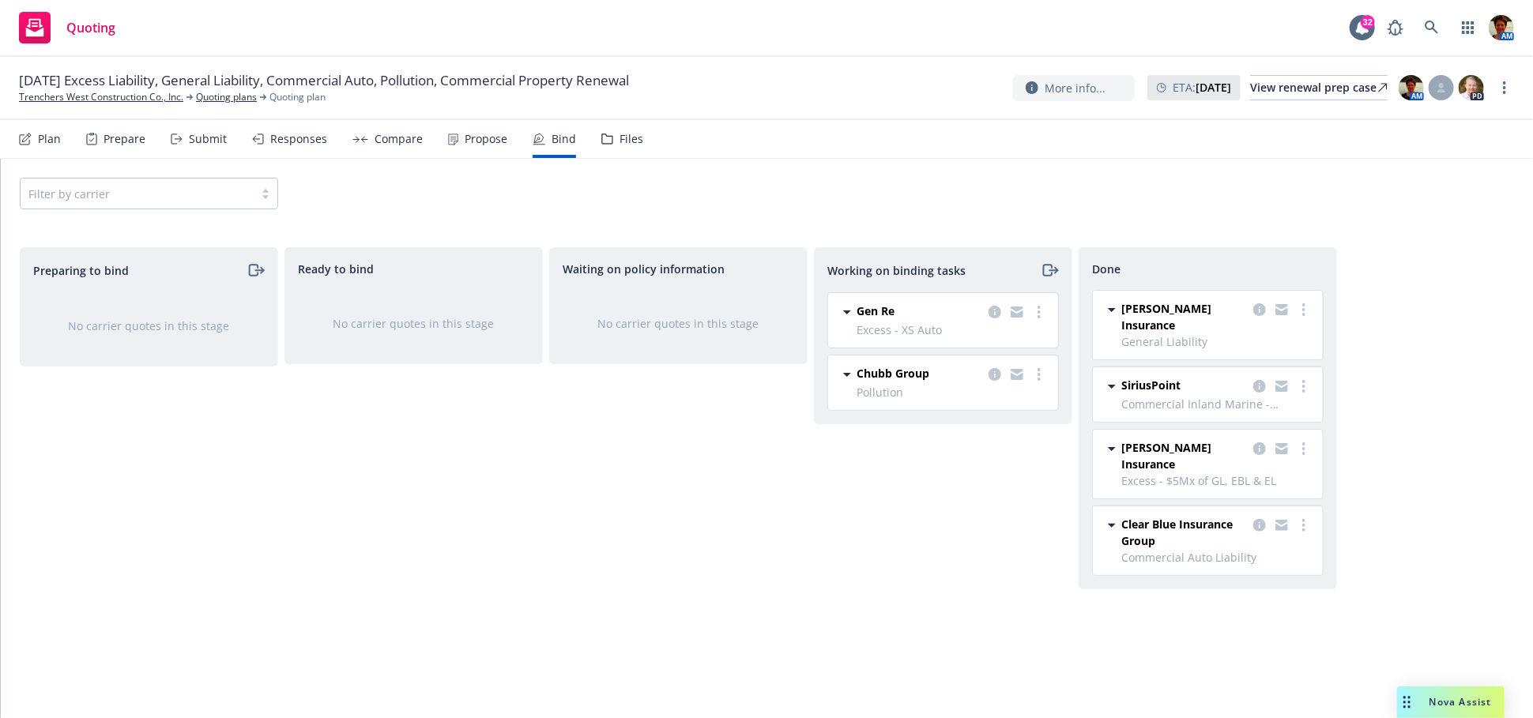
click at [1037, 309] on icon "more" at bounding box center [1038, 312] width 3 height 13
click at [989, 382] on span "Move to done" at bounding box center [960, 375] width 110 height 15
click at [1037, 312] on icon "more" at bounding box center [1038, 312] width 3 height 13
click at [989, 375] on span "Move to done" at bounding box center [960, 375] width 110 height 15
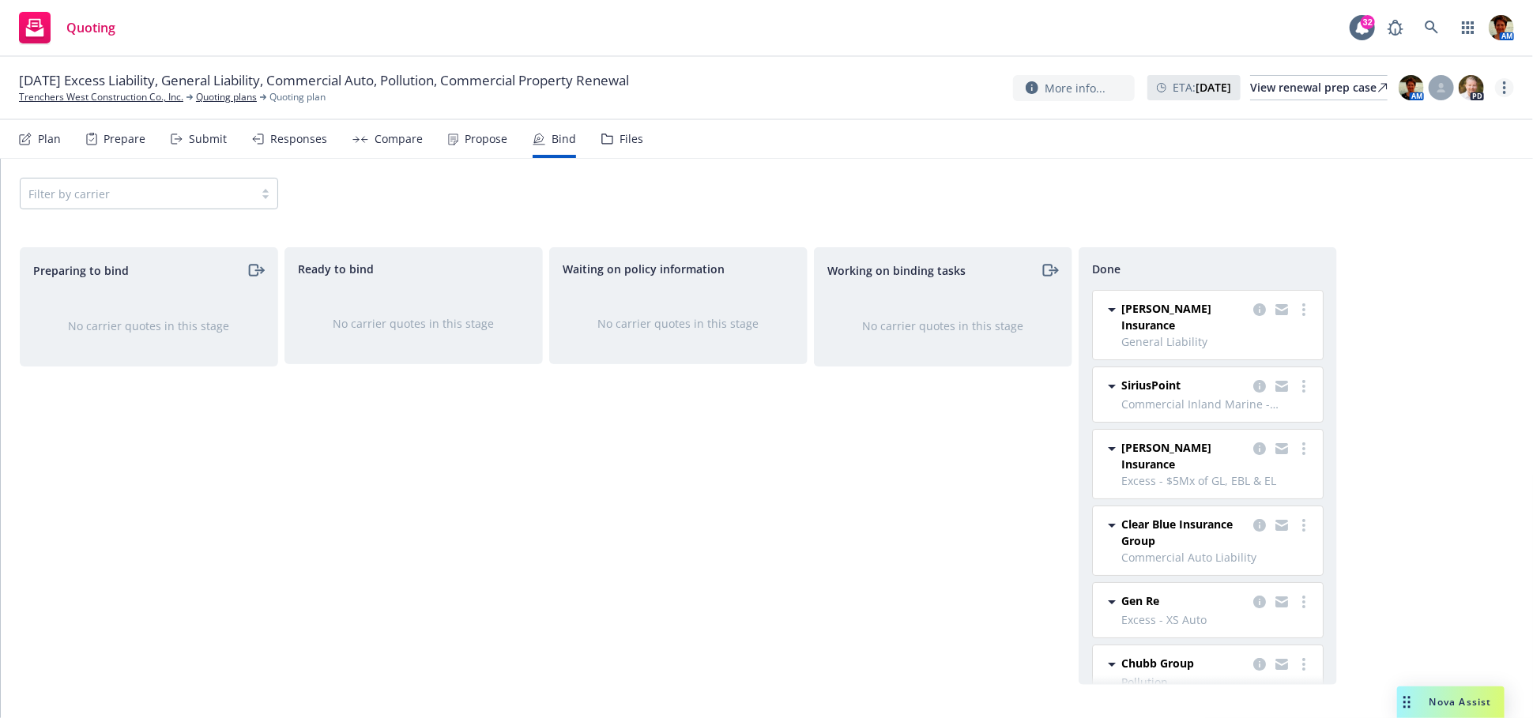
click at [1507, 91] on link "more" at bounding box center [1504, 87] width 19 height 19
click at [1382, 241] on link "Archive quoting plan" at bounding box center [1425, 247] width 176 height 32
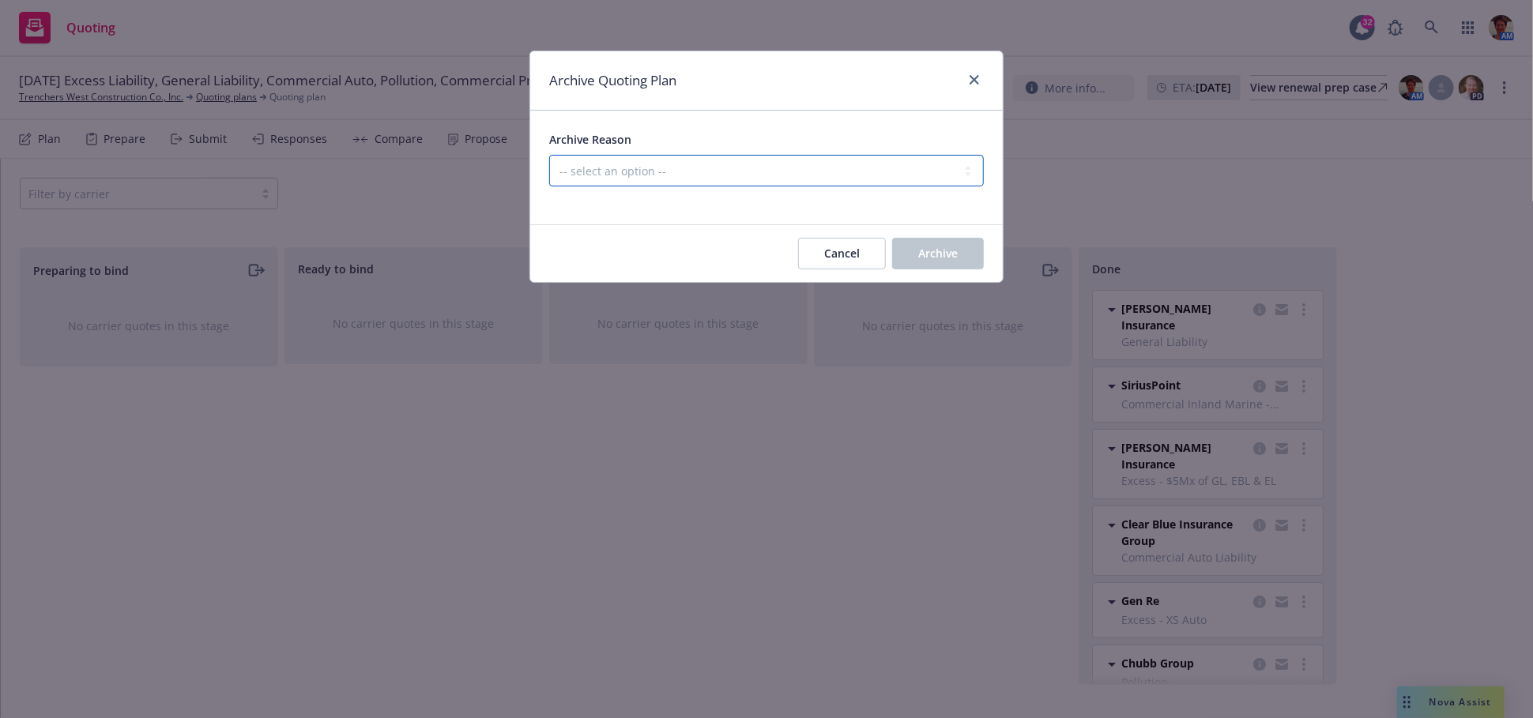
click at [618, 169] on select "-- select an option -- All policies in this renewal plan are auto-renewed Creat…" at bounding box center [766, 171] width 435 height 32
select select "ARCHIVED_RENEWAL_COMPLETED"
click at [549, 155] on select "-- select an option -- All policies in this renewal plan are auto-renewed Creat…" at bounding box center [766, 171] width 435 height 32
click at [969, 249] on button "Archive" at bounding box center [938, 254] width 92 height 32
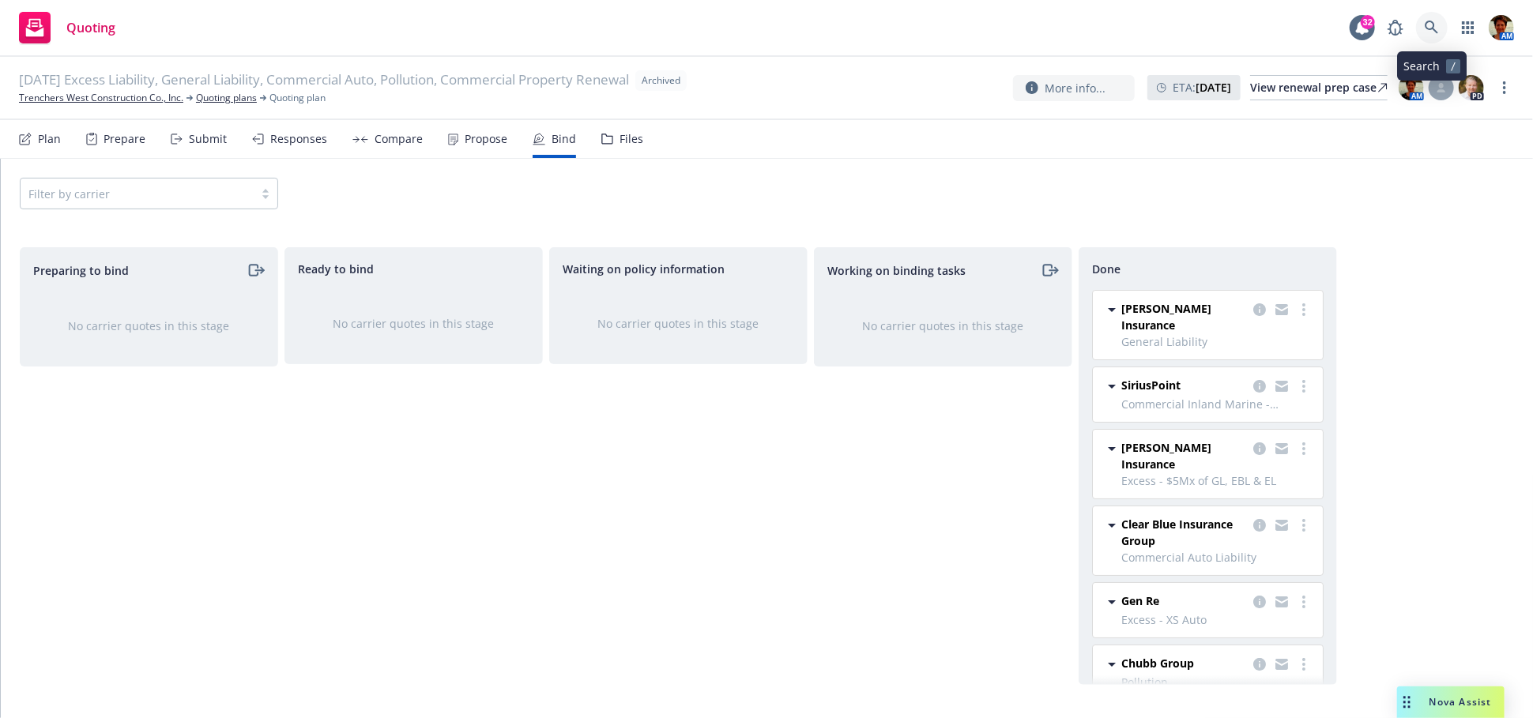
click at [1436, 28] on icon at bounding box center [1431, 28] width 14 height 14
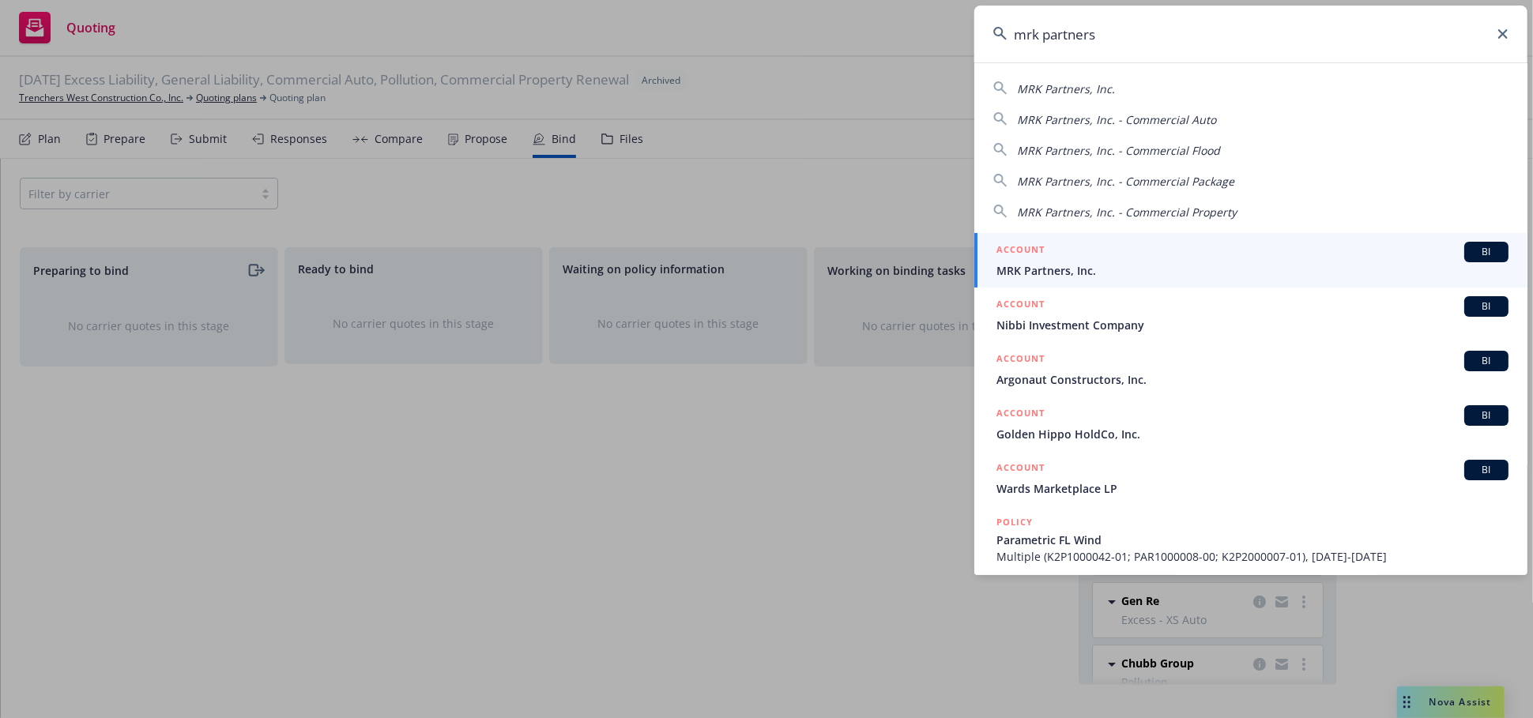
type input "mrk partners"
click at [1094, 260] on div "ACCOUNT BI" at bounding box center [1252, 252] width 512 height 21
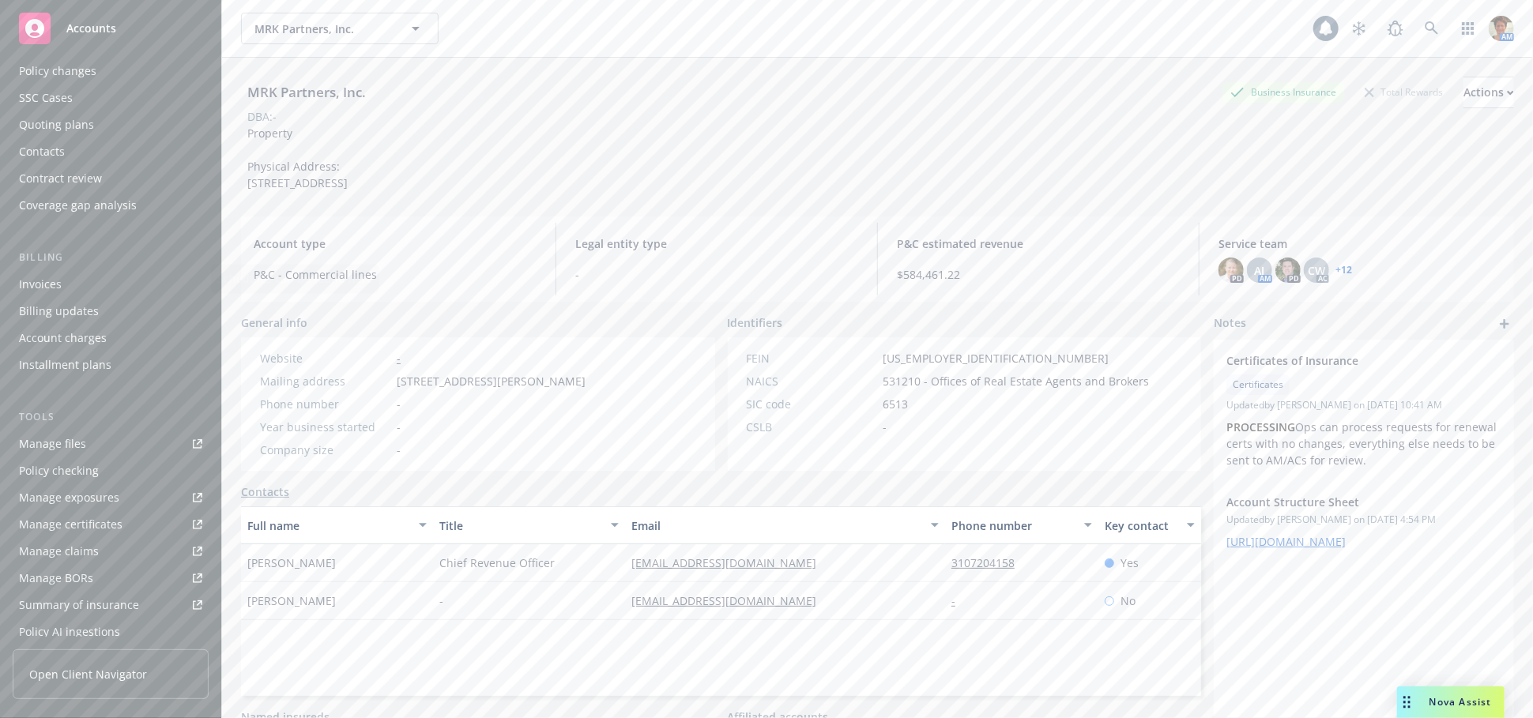
scroll to position [351, 0]
click at [85, 539] on div "Service team" at bounding box center [53, 530] width 68 height 25
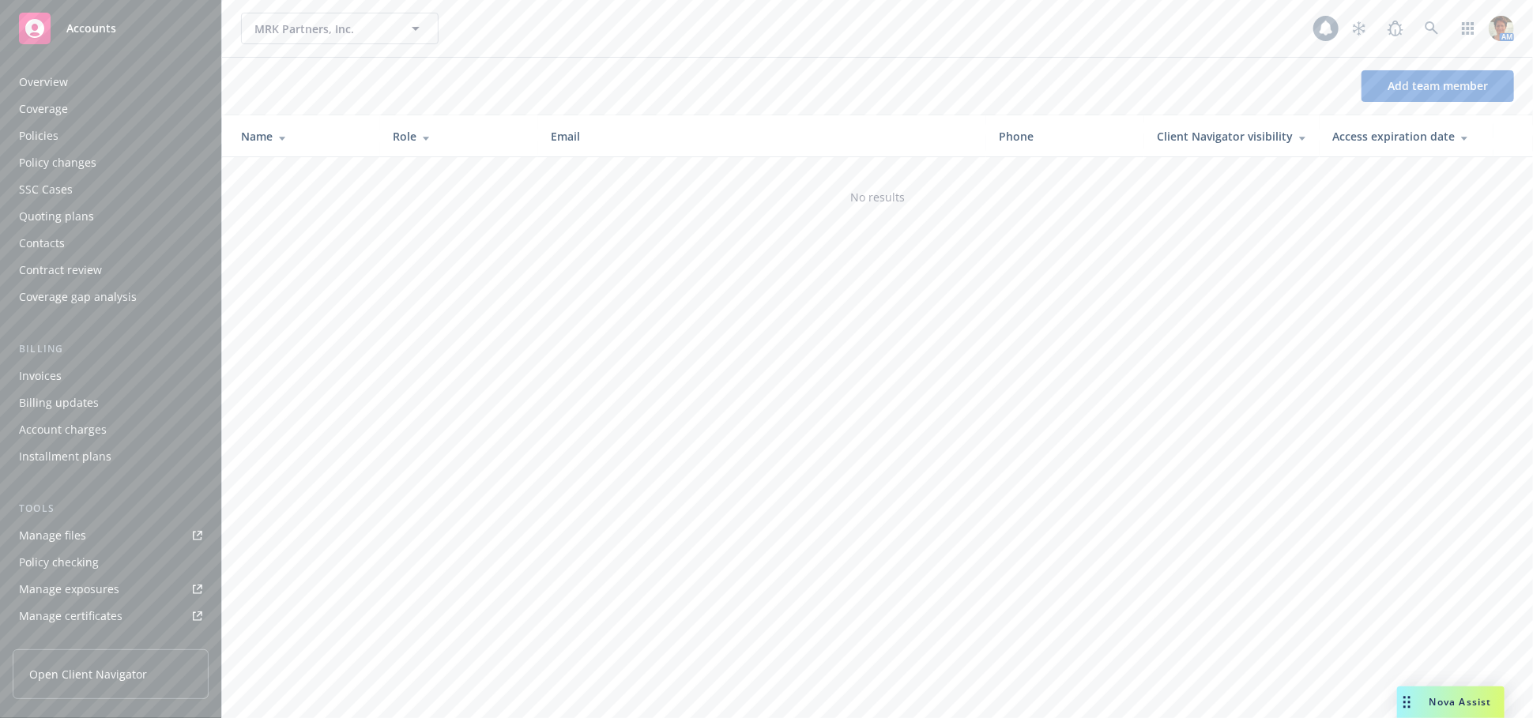
scroll to position [364, 0]
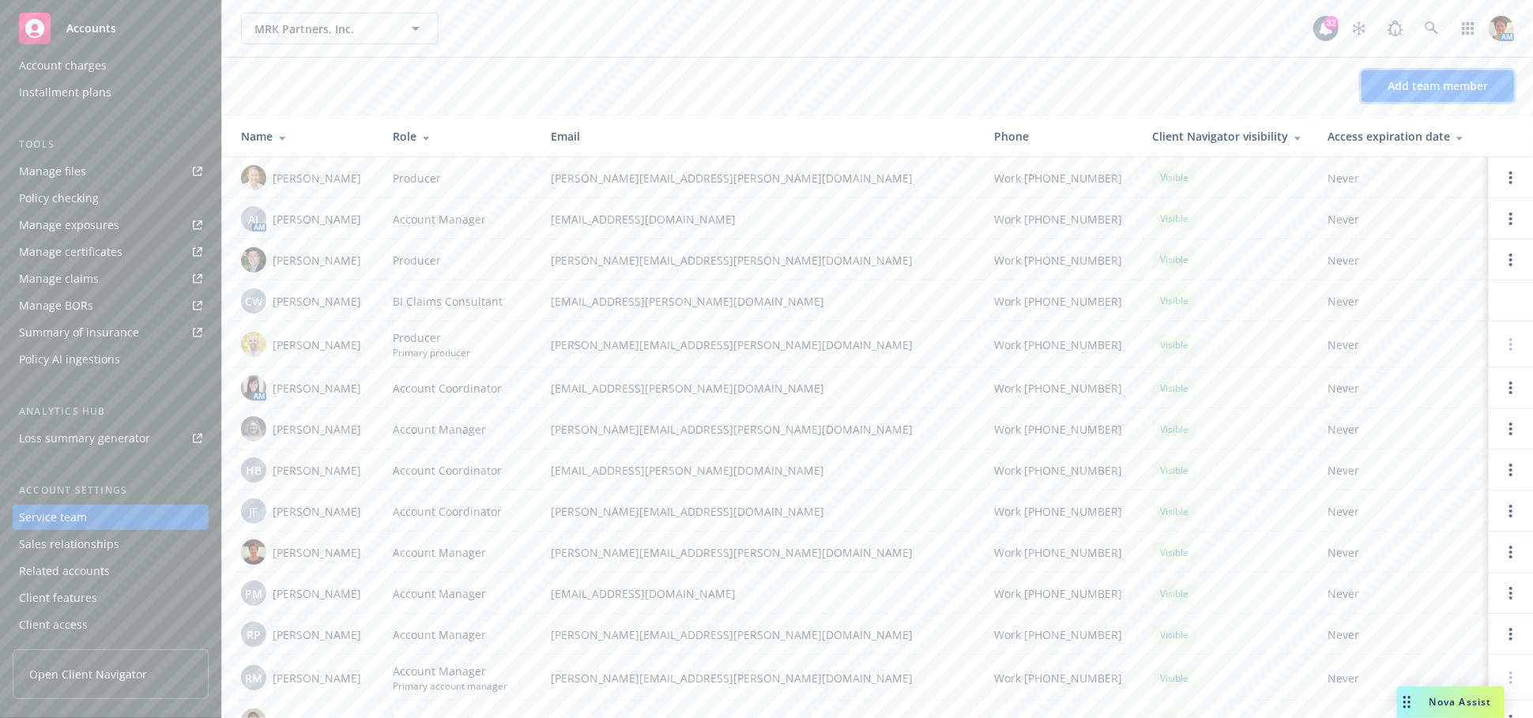
click at [1420, 82] on span "Add team member" at bounding box center [1437, 85] width 100 height 15
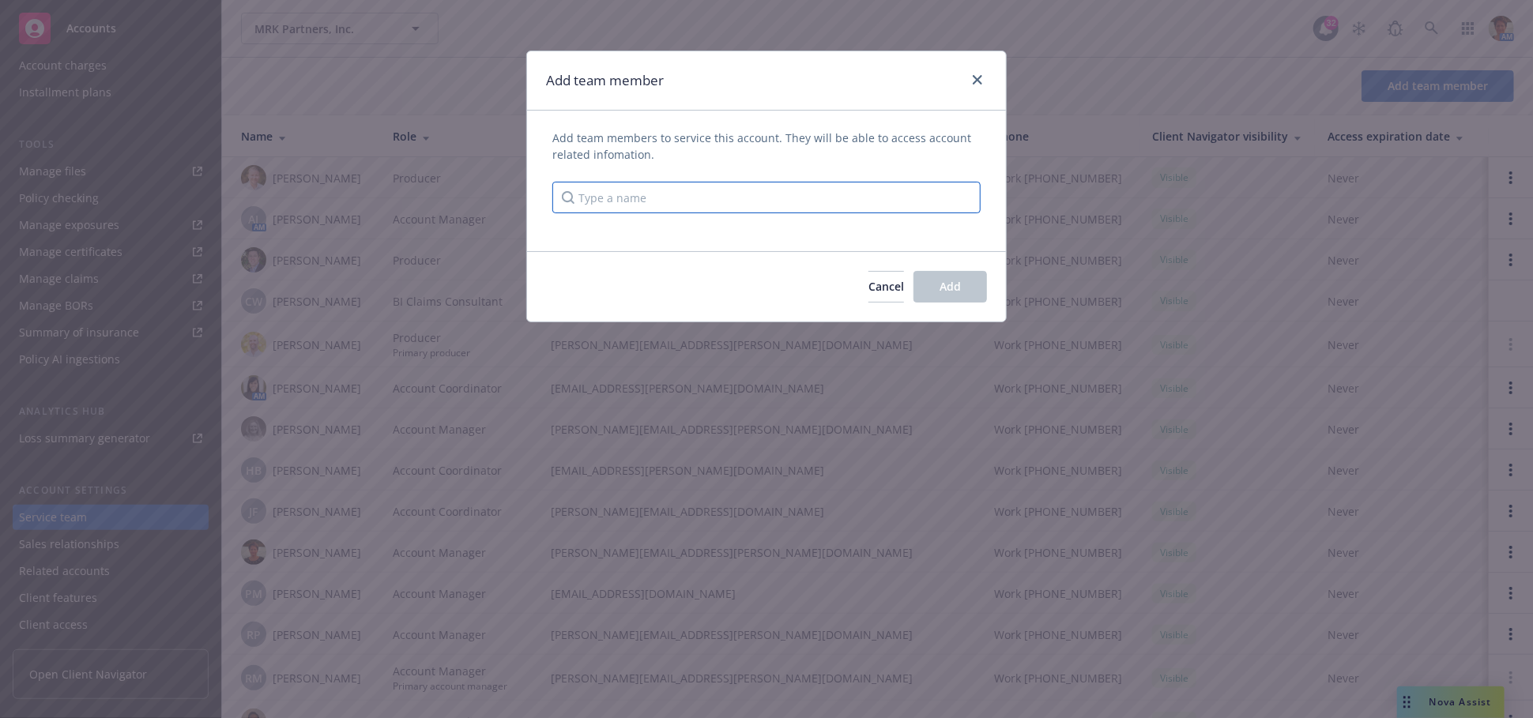
click at [581, 207] on input "Type a name" at bounding box center [766, 198] width 428 height 32
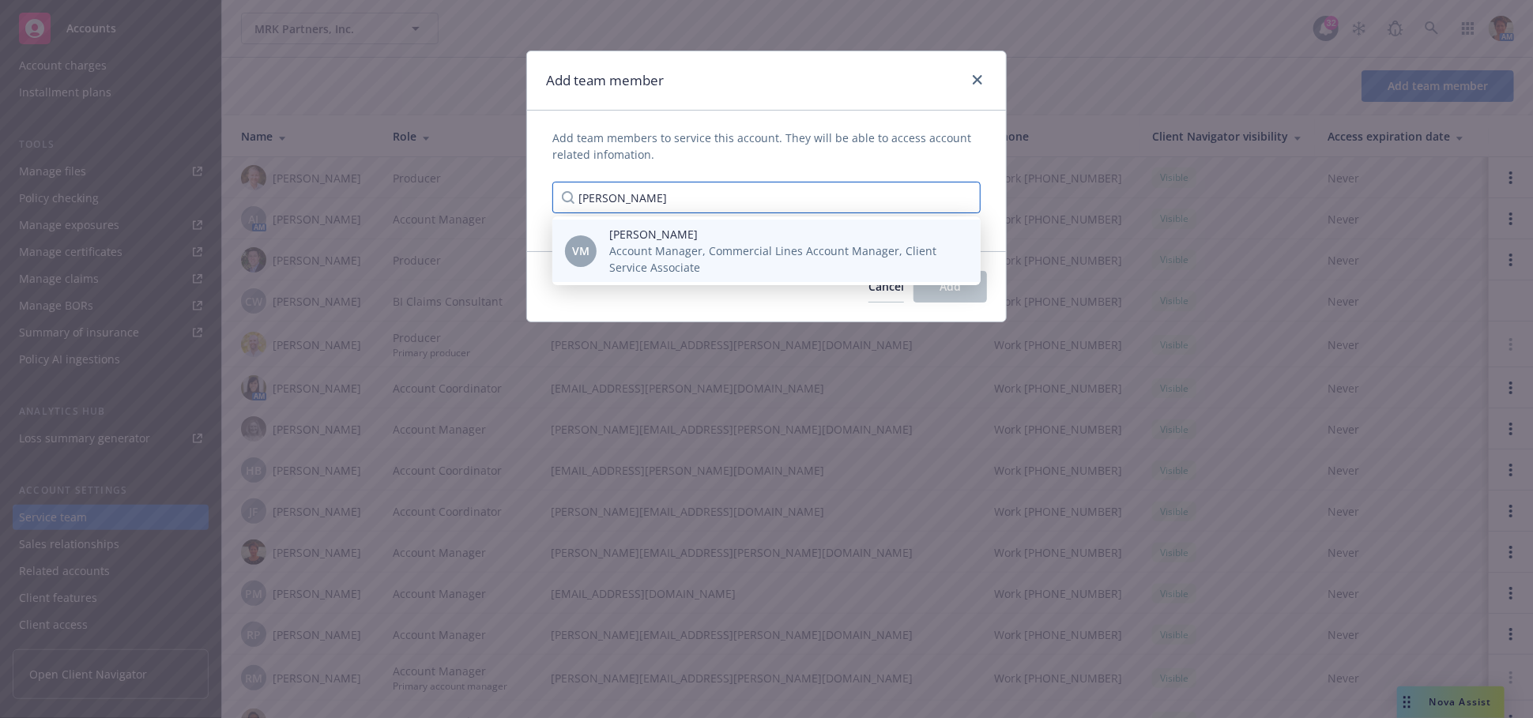
type input "Veronica"
click at [624, 280] on div "VM Veronica Murguia Account Manager, Commercial Lines Account Manager, Client S…" at bounding box center [766, 251] width 428 height 62
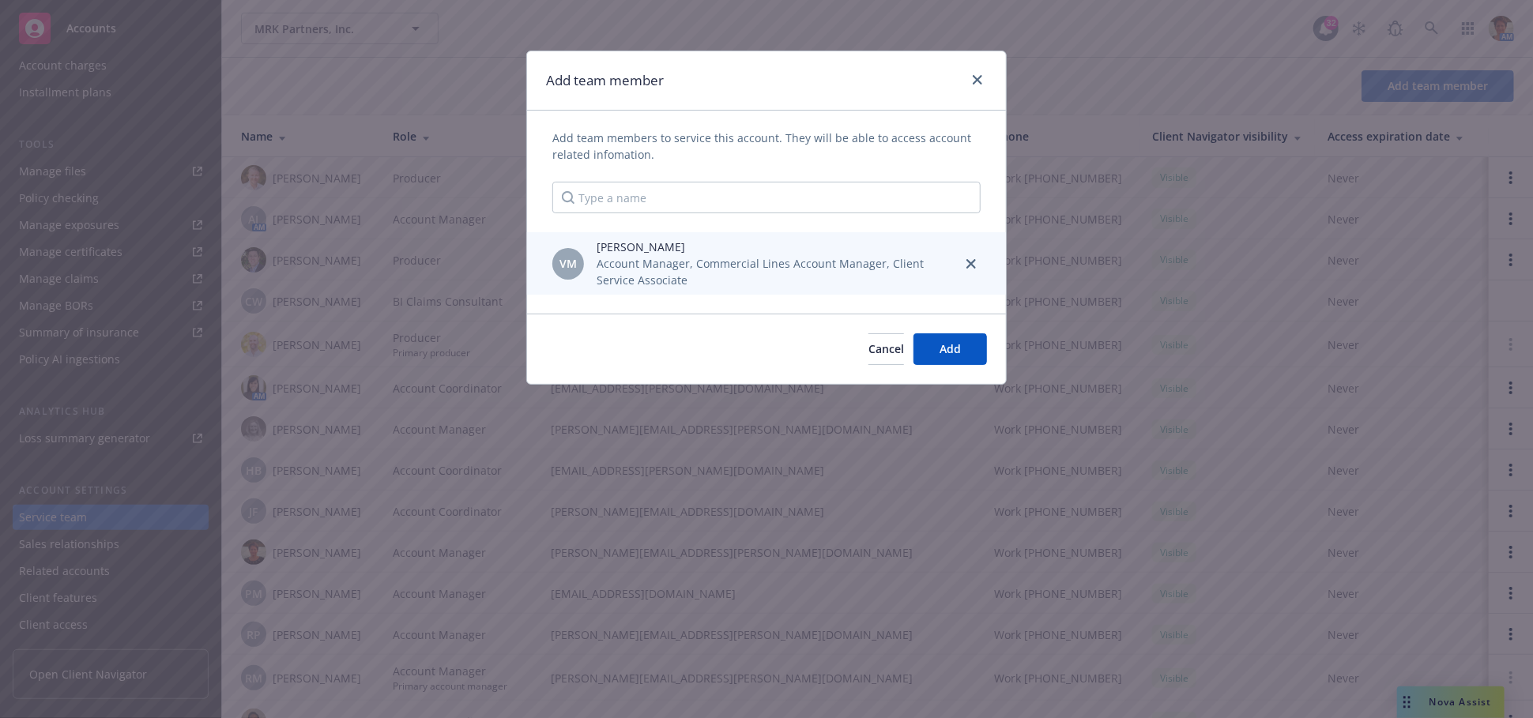
drag, startPoint x: 719, startPoint y: 261, endPoint x: 845, endPoint y: 290, distance: 128.8
click at [724, 261] on span "Account Manager, Commercial Lines Account Manager, Client Service Associate" at bounding box center [772, 271] width 352 height 33
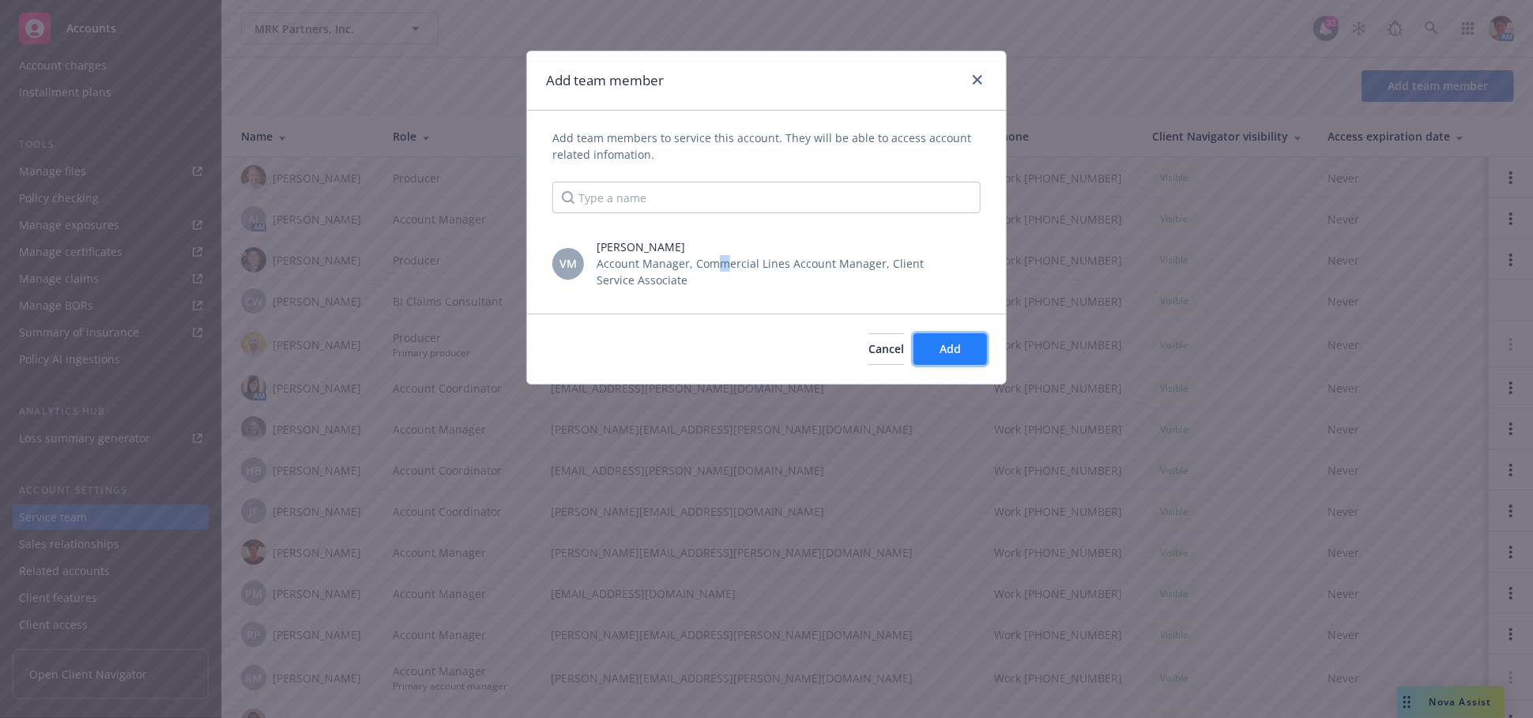
click at [956, 344] on span "Add" at bounding box center [949, 348] width 21 height 15
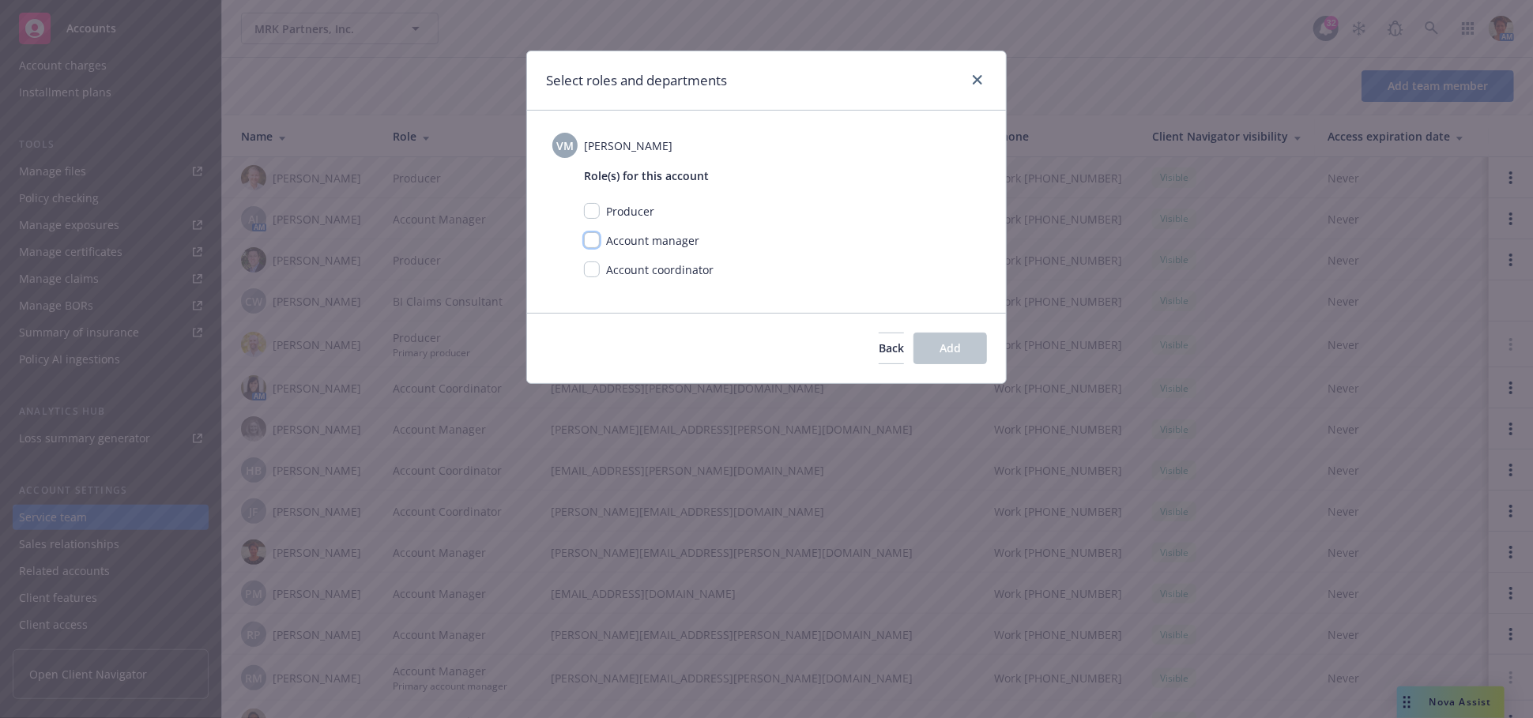
drag, startPoint x: 589, startPoint y: 237, endPoint x: 622, endPoint y: 248, distance: 35.0
click at [589, 237] on input "checkbox" at bounding box center [592, 240] width 16 height 16
checkbox input "true"
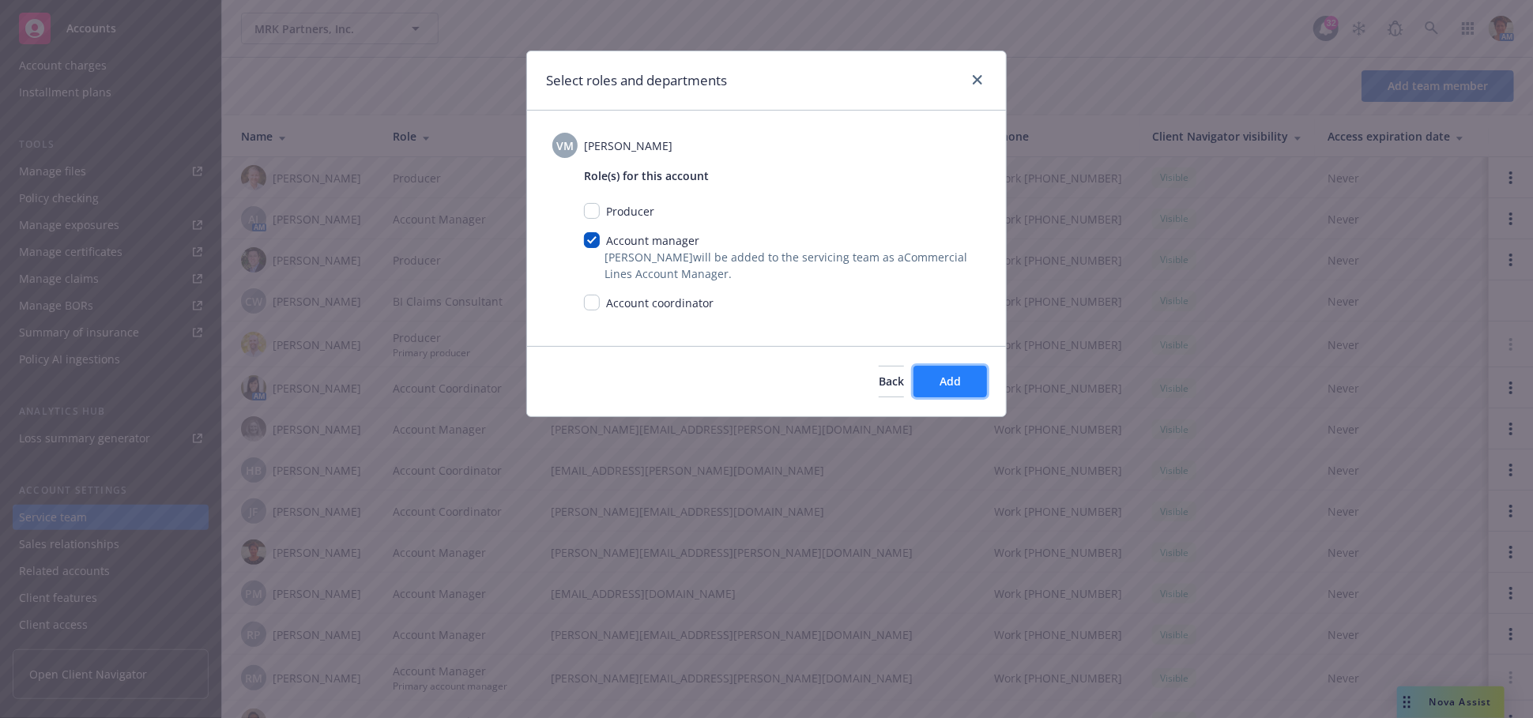
click at [955, 380] on span "Add" at bounding box center [949, 381] width 21 height 15
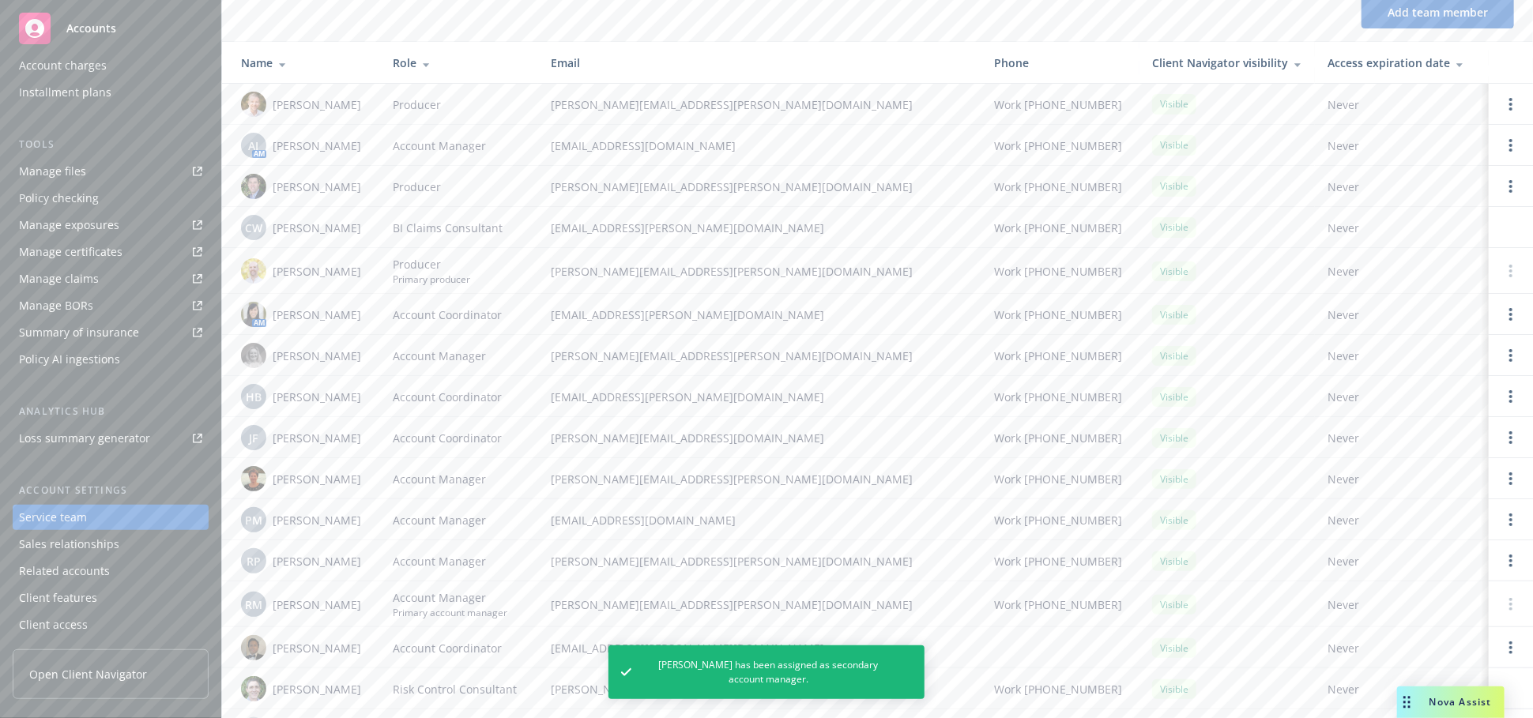
scroll to position [0, 0]
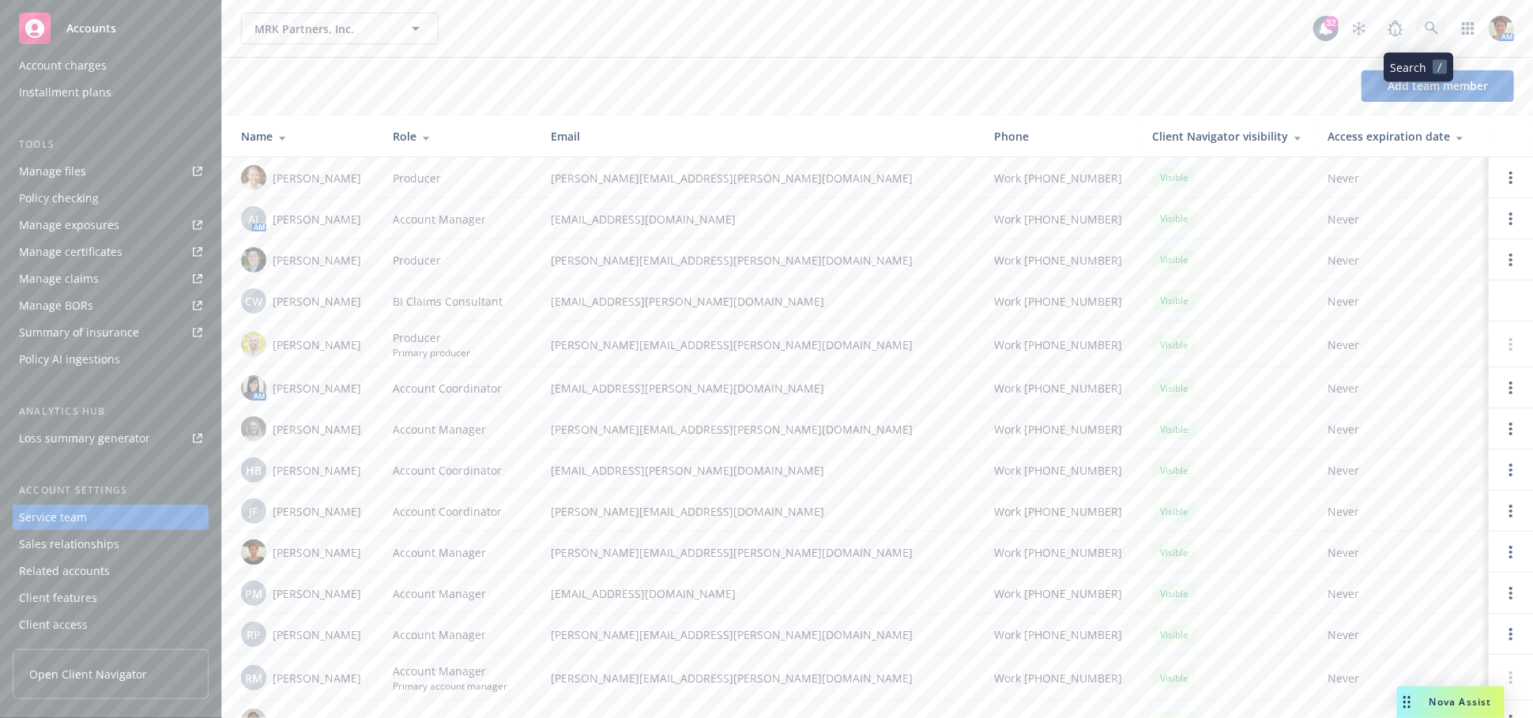
click at [1428, 32] on link at bounding box center [1432, 29] width 32 height 32
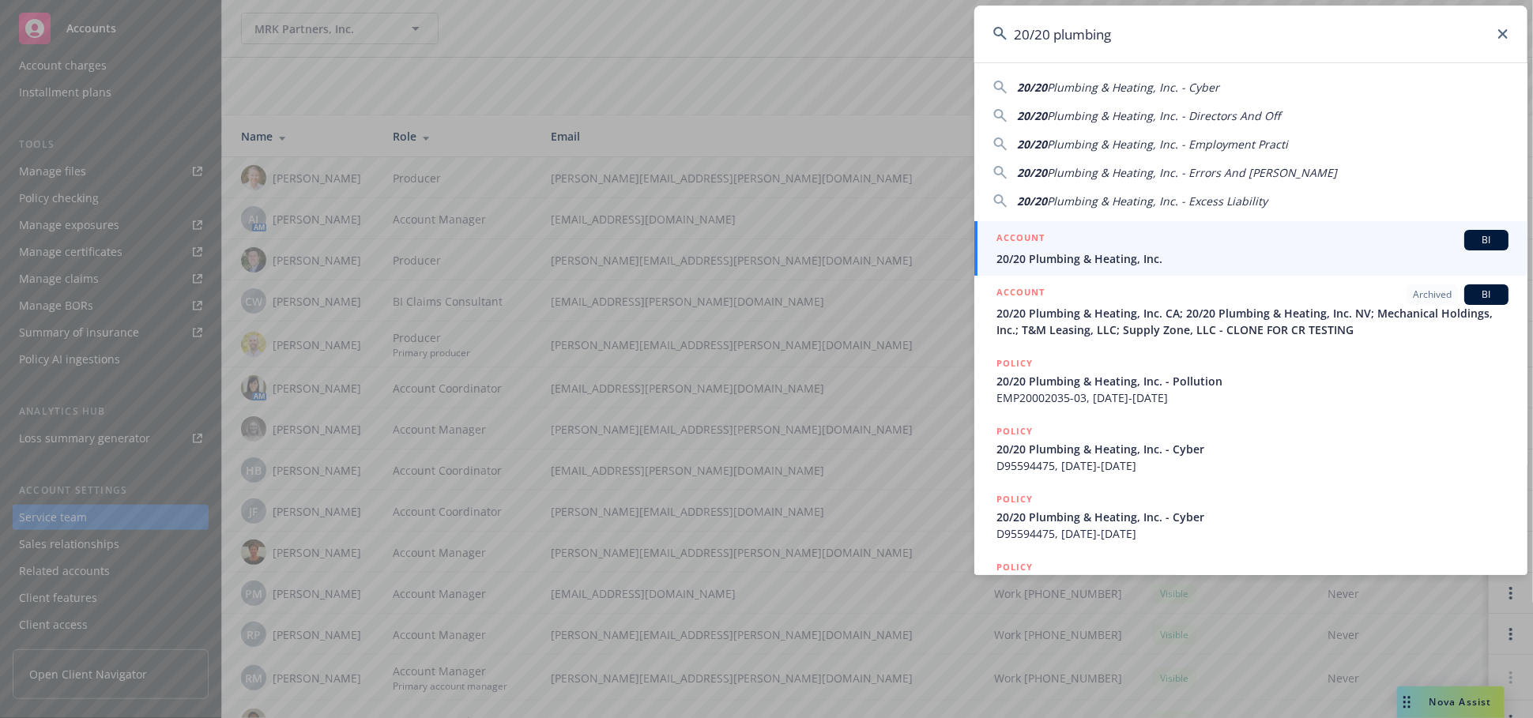
type input "20/20 plumbing"
click at [1084, 235] on div "ACCOUNT BI" at bounding box center [1252, 240] width 512 height 21
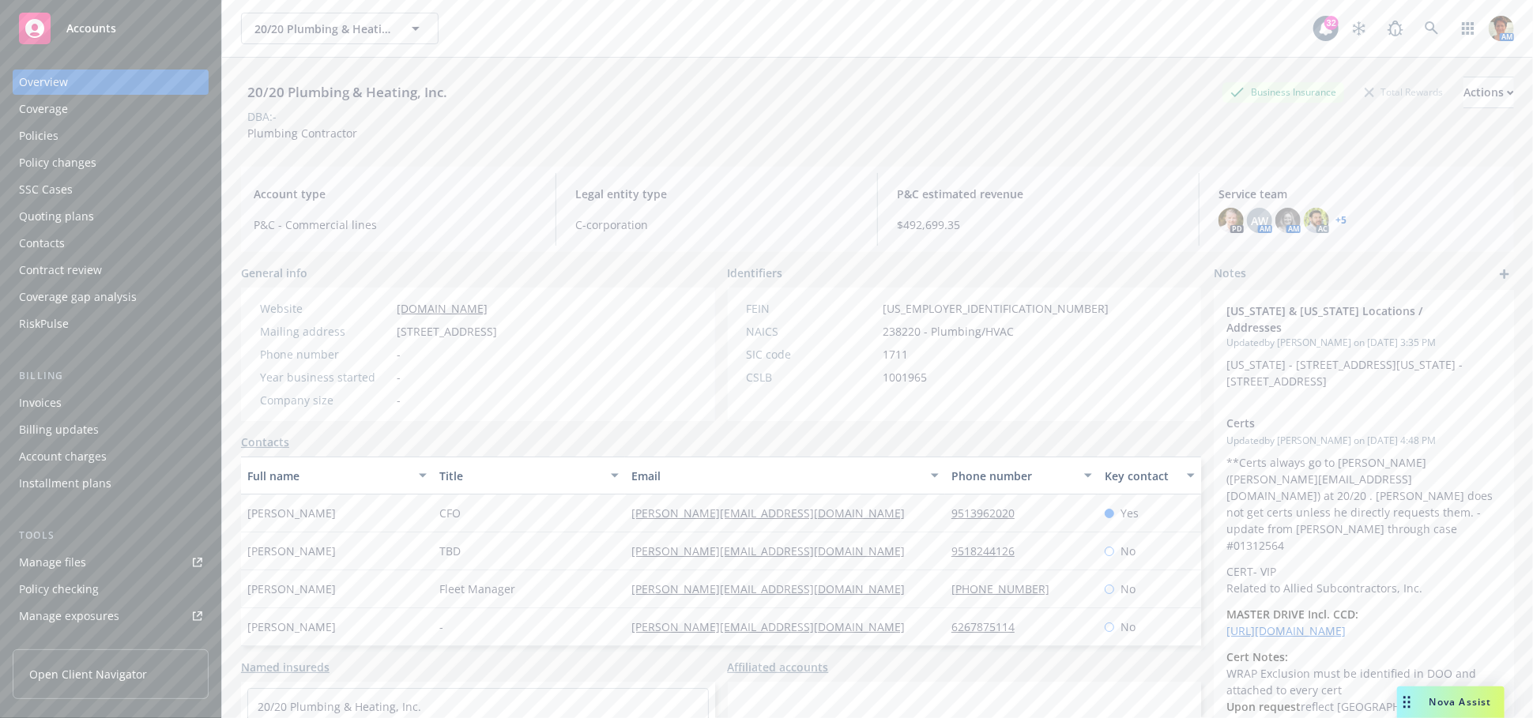
click at [76, 551] on div "Manage files" at bounding box center [52, 562] width 67 height 25
click at [1424, 28] on icon at bounding box center [1431, 28] width 14 height 14
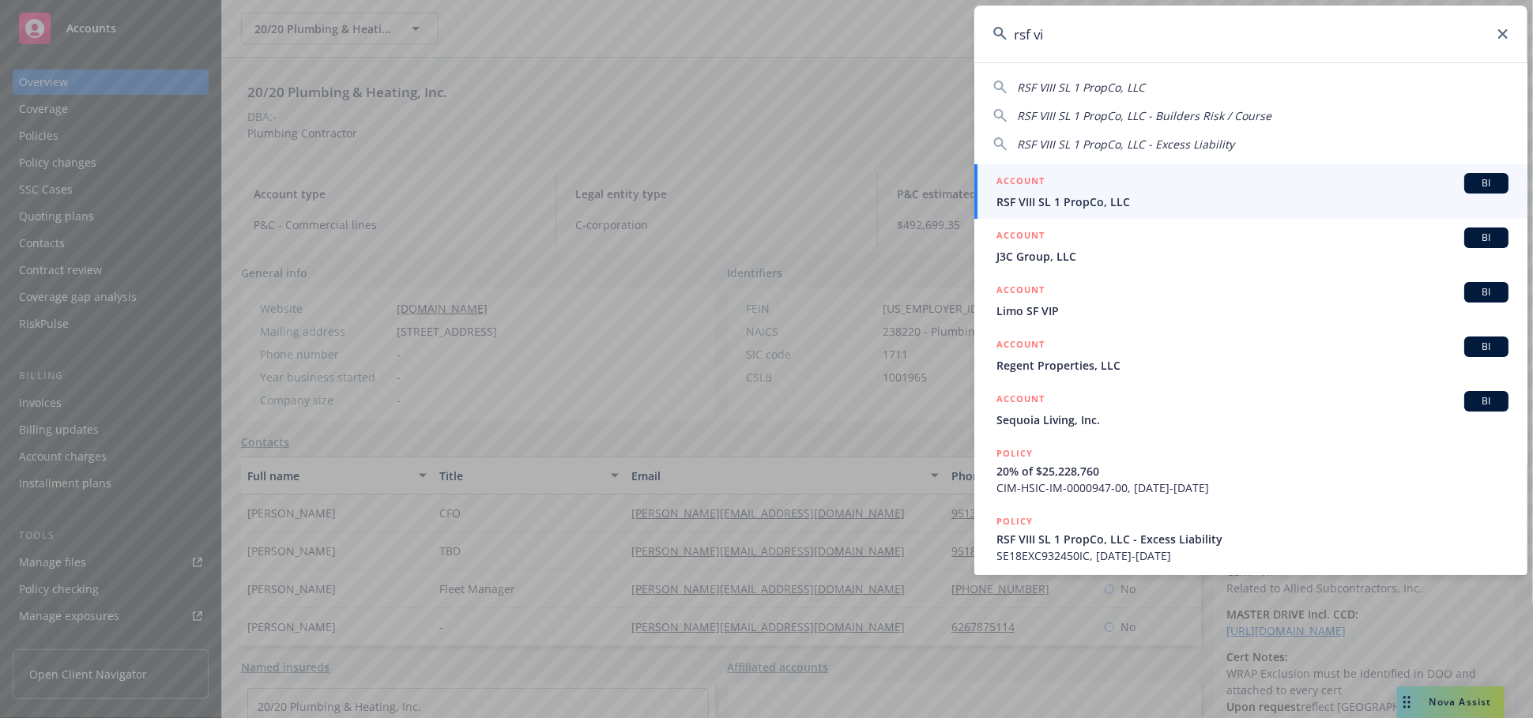
type input "rsf vi"
click at [1112, 182] on div "ACCOUNT BI" at bounding box center [1252, 183] width 512 height 21
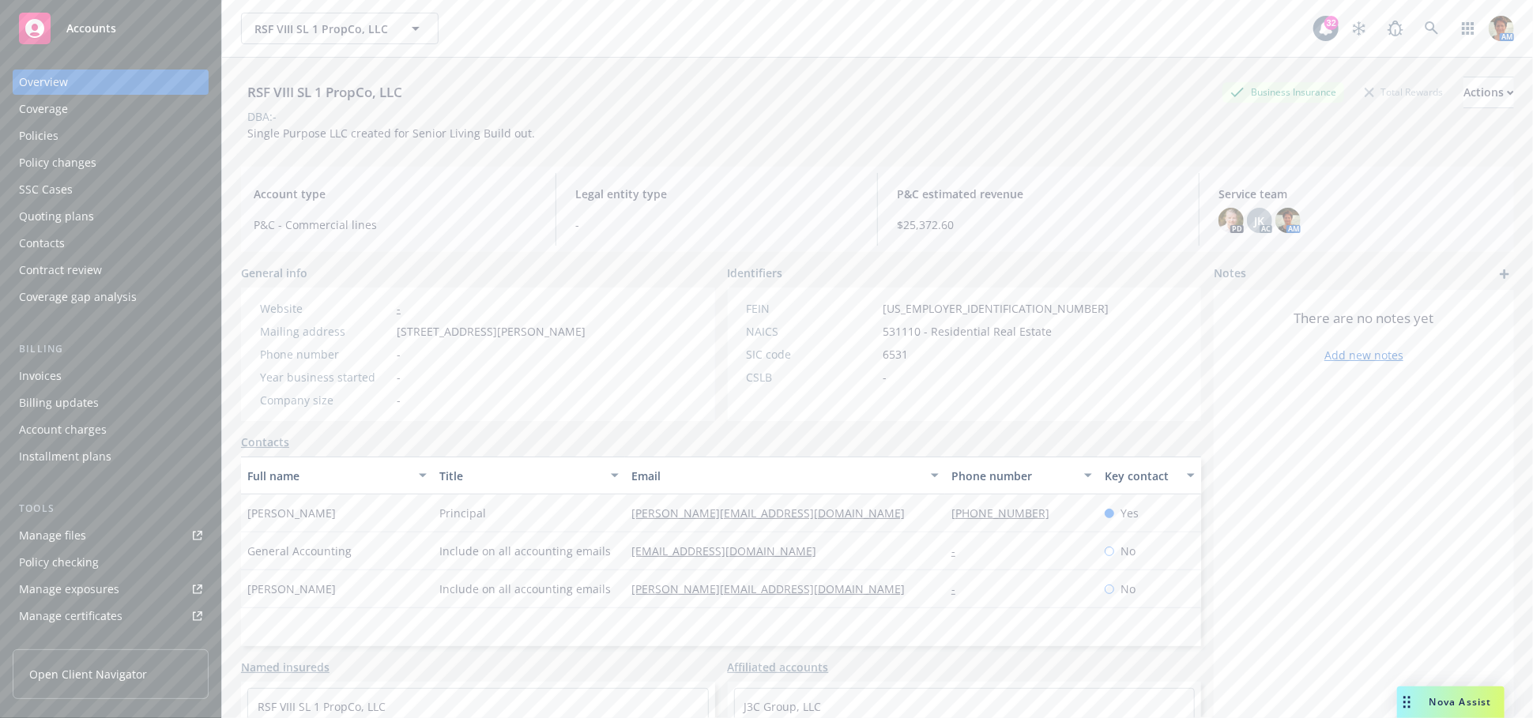
click at [53, 131] on div "Policies" at bounding box center [39, 135] width 40 height 25
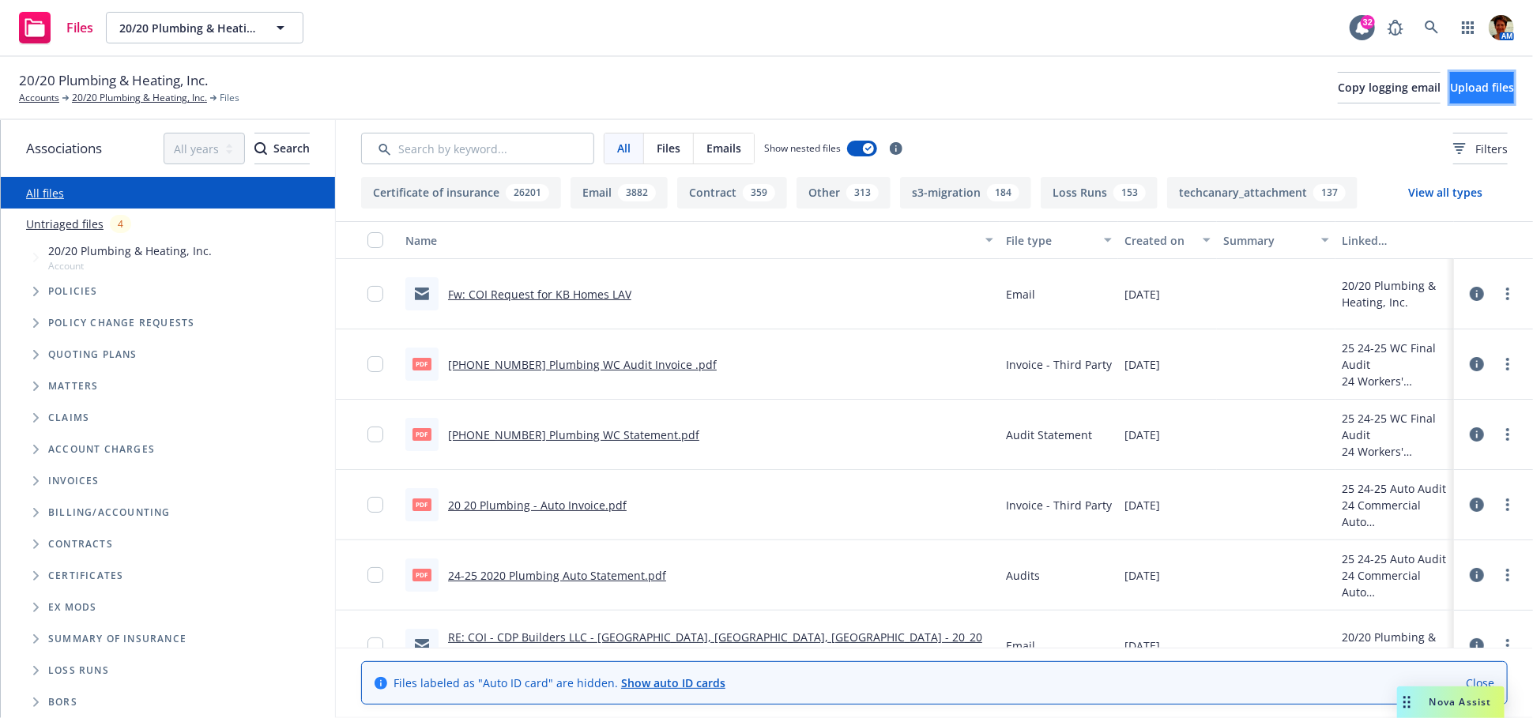
click at [1472, 93] on span "Upload files" at bounding box center [1482, 87] width 64 height 15
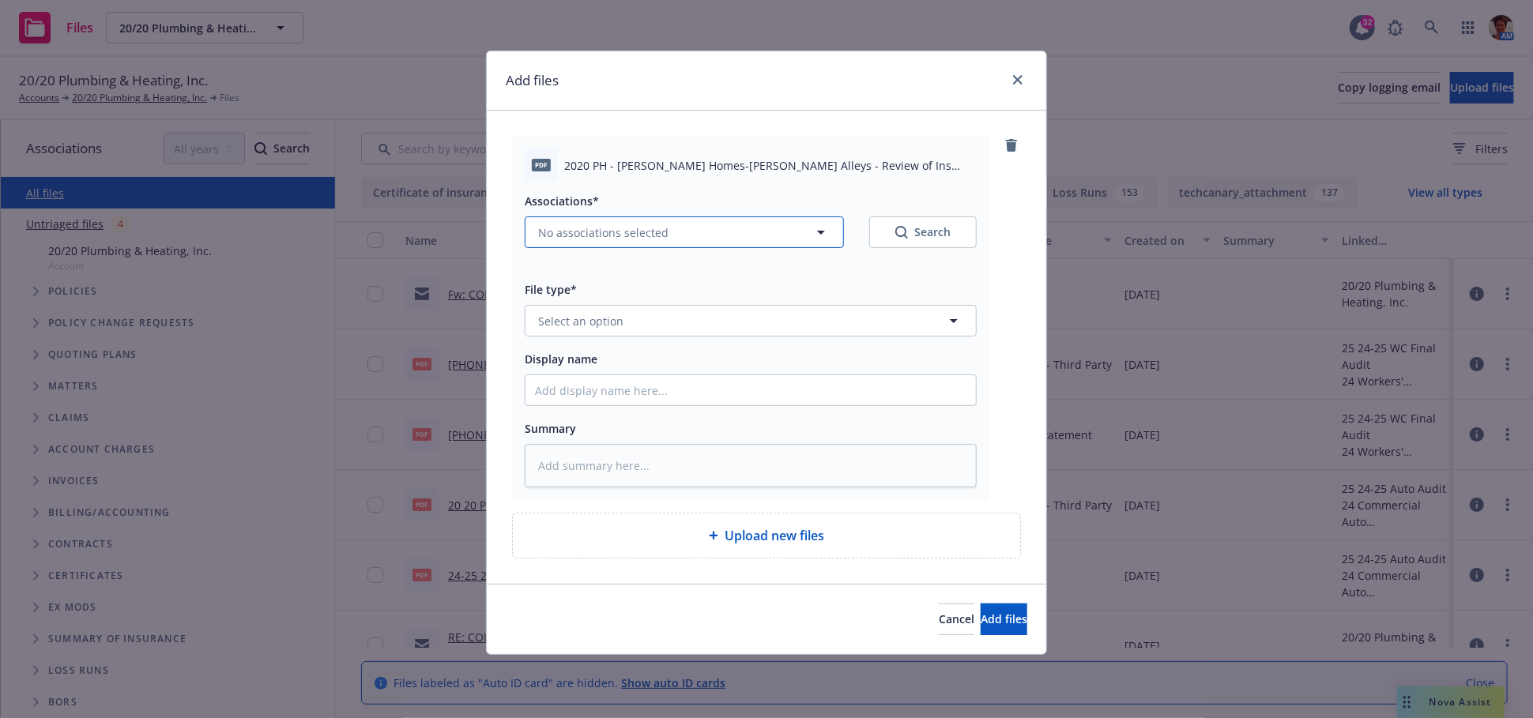
click at [660, 235] on span "No associations selected" at bounding box center [603, 232] width 130 height 17
type textarea "x"
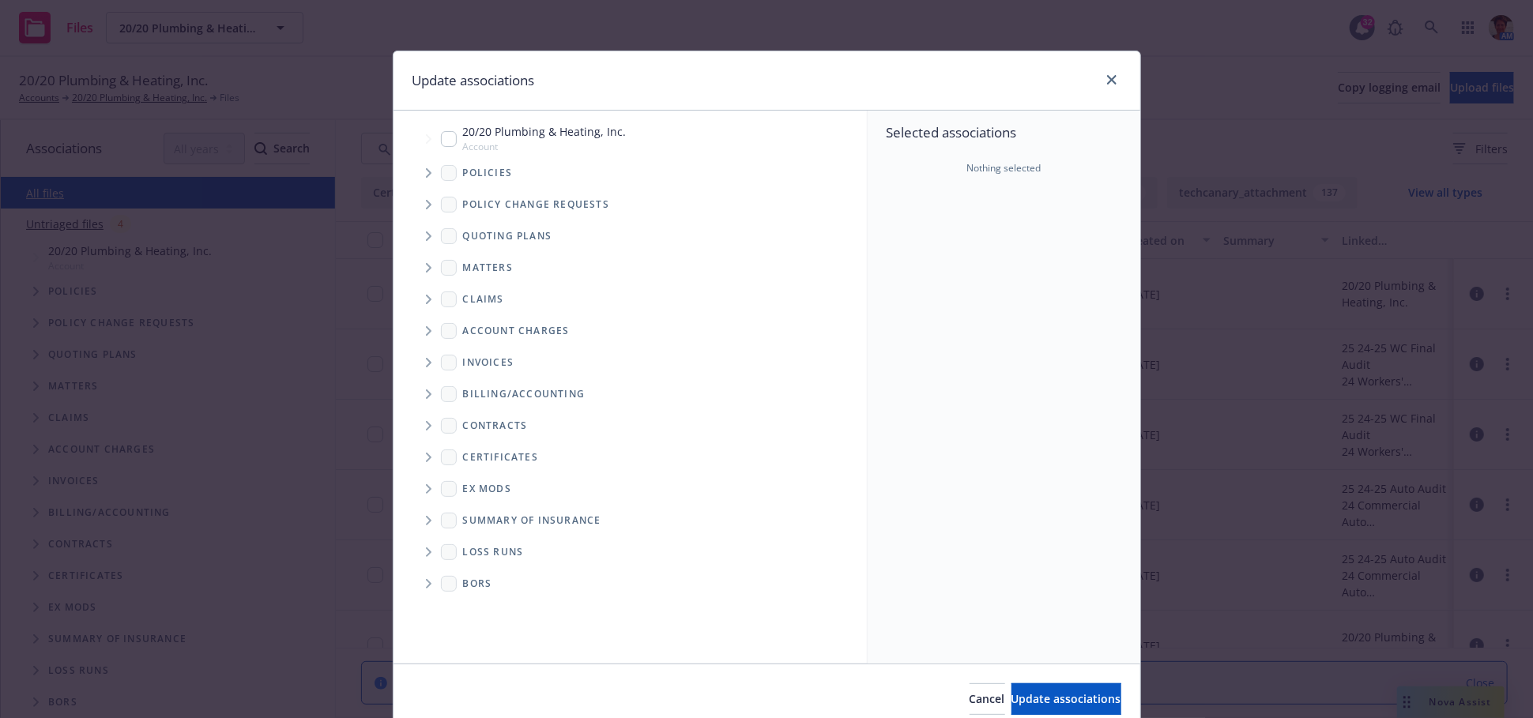
click at [443, 137] on input "Tree Example" at bounding box center [449, 139] width 16 height 16
checkbox input "true"
click at [1069, 705] on span "Update associations" at bounding box center [1066, 698] width 110 height 15
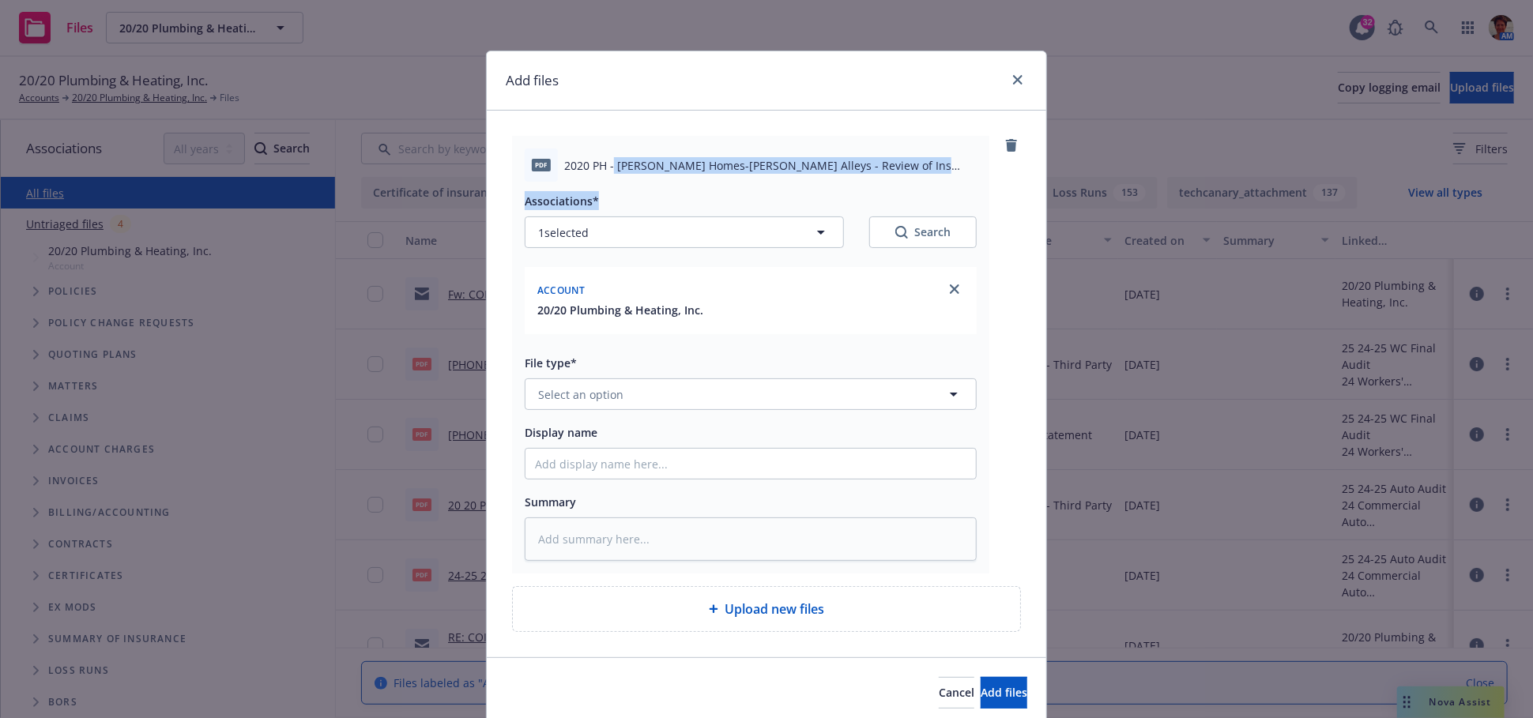
drag, startPoint x: 607, startPoint y: 167, endPoint x: 918, endPoint y: 186, distance: 311.8
click at [919, 186] on div "pdf 2020 PH - Shea Homes-Cotino Alleys - Review of Ins Requirements 09-18-2025.…" at bounding box center [750, 355] width 477 height 438
copy div "Shea Homes-Cotino Alleys - Review of Ins Requirements 09-18-2025.pdf Associatio…"
click at [615, 461] on input "Display name" at bounding box center [750, 464] width 450 height 30
paste input "Shea Homes-Cotino Alleys - Review of Ins Requirements 09-18-2025.pdf Associatio…"
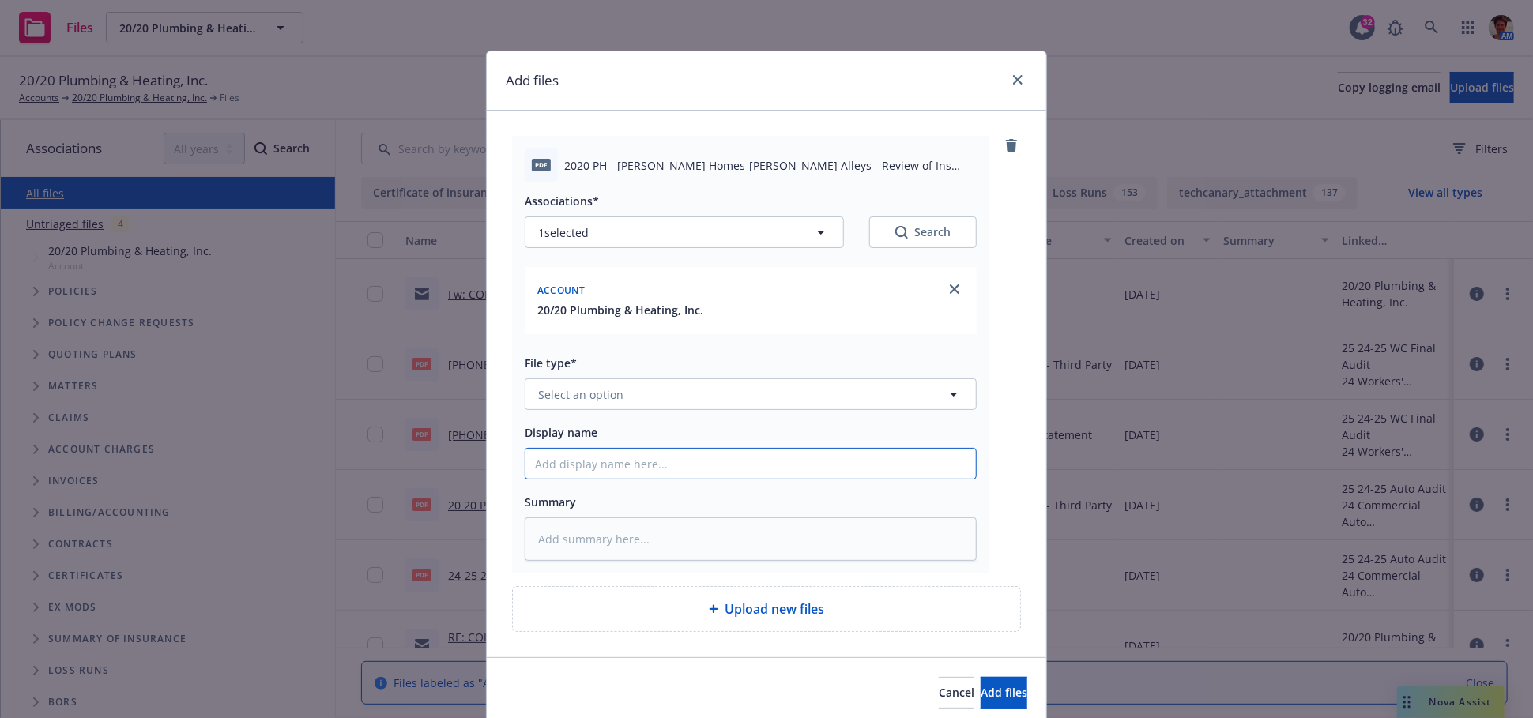
type textarea "x"
type input "Shea Homes-Cotino Alleys - Review of Ins Requirements 09-18-2025.pdf Associatio…"
type textarea "x"
type input "Shea Homes-Cotino Alleys - Review of Ins Requirements 09-18-2025.pdf Associatio…"
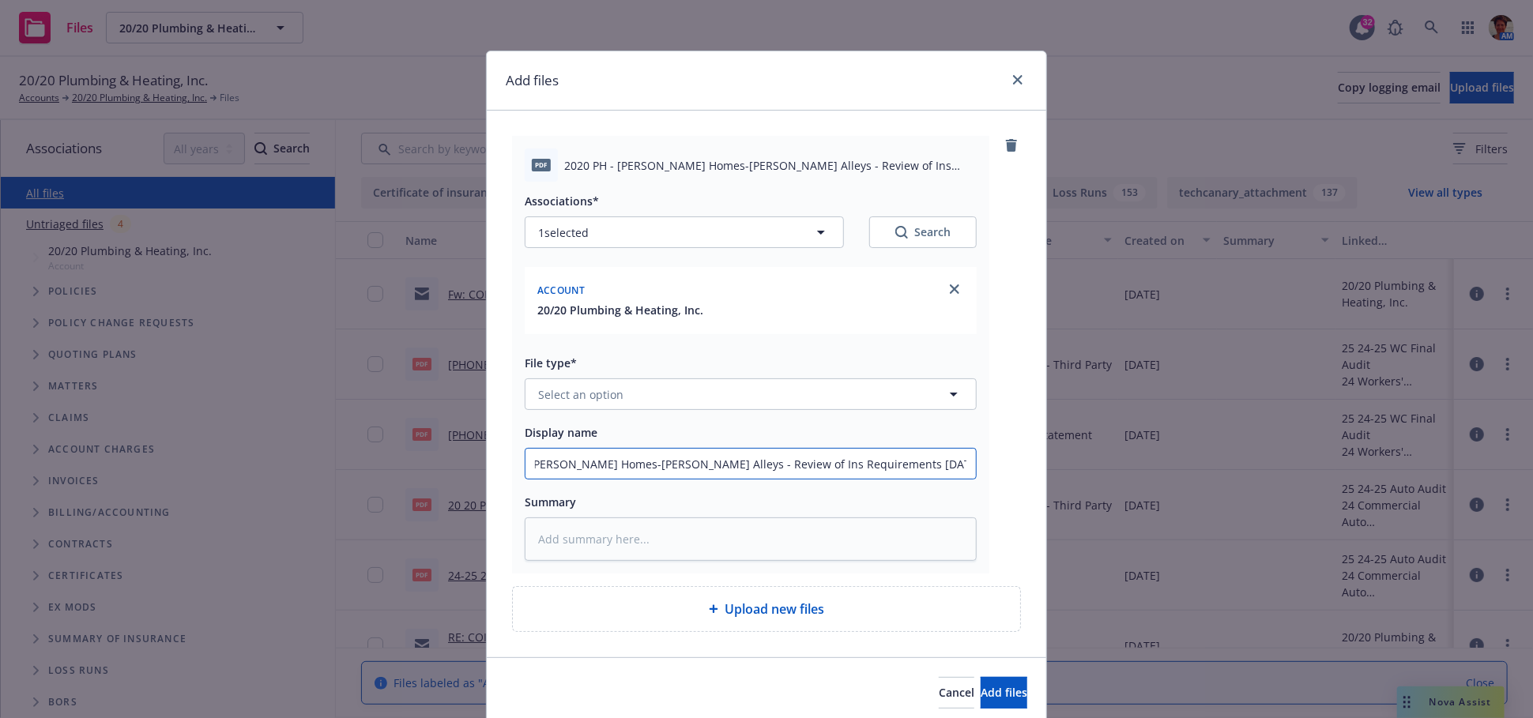
type textarea "x"
type input "Shea Homes-Cotino Alleys - Review of Ins Requirements 09-18-2025.pdf Association"
type textarea "x"
type input "Shea Homes-Cotino Alleys - Review of Ins Requirements 09-18-2025.pdf Associatio"
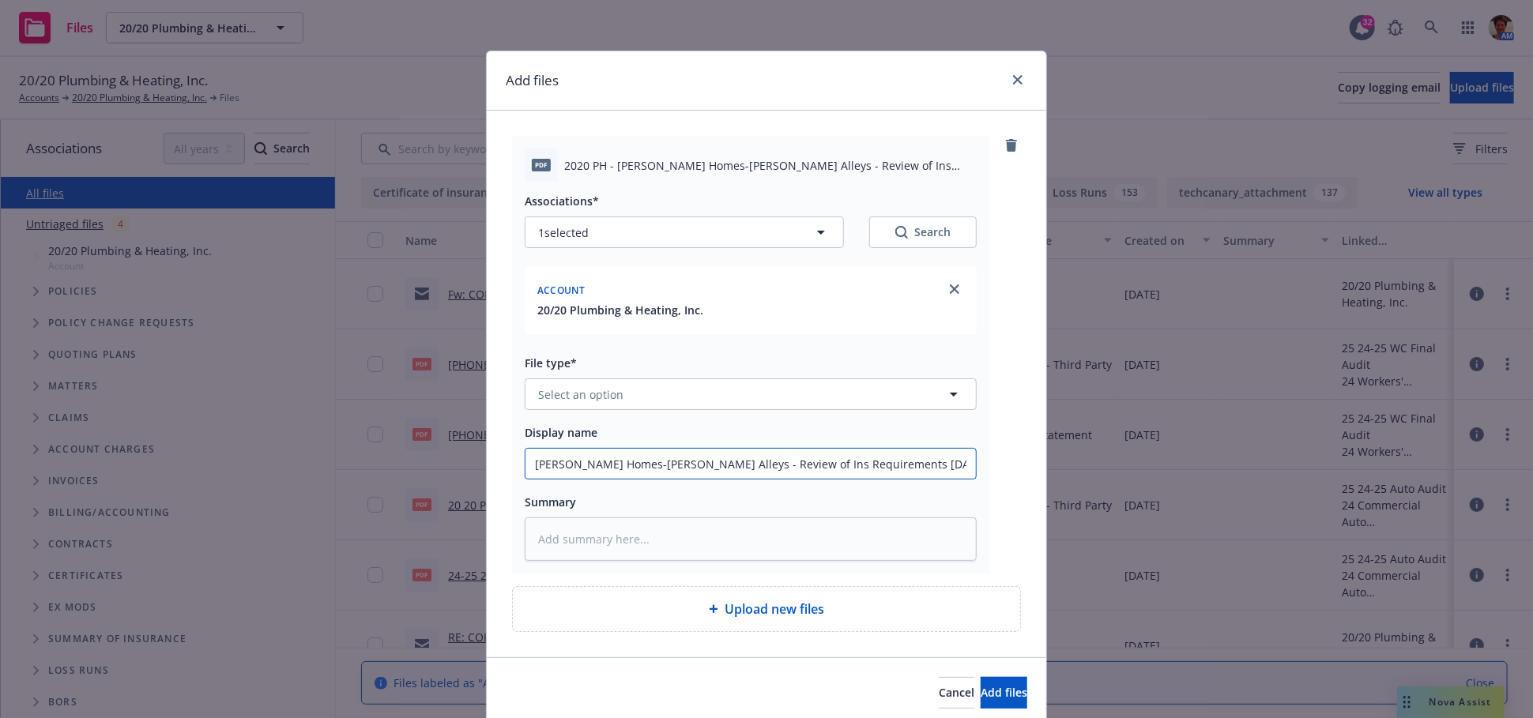
type textarea "x"
type input "Shea Homes-Cotino Alleys - Review of Ins Requirements 09-18-2025.pdf Associati"
type textarea "x"
type input "Shea Homes-Cotino Alleys - Review of Ins Requirements 09-18-2025.pdf Associat"
type textarea "x"
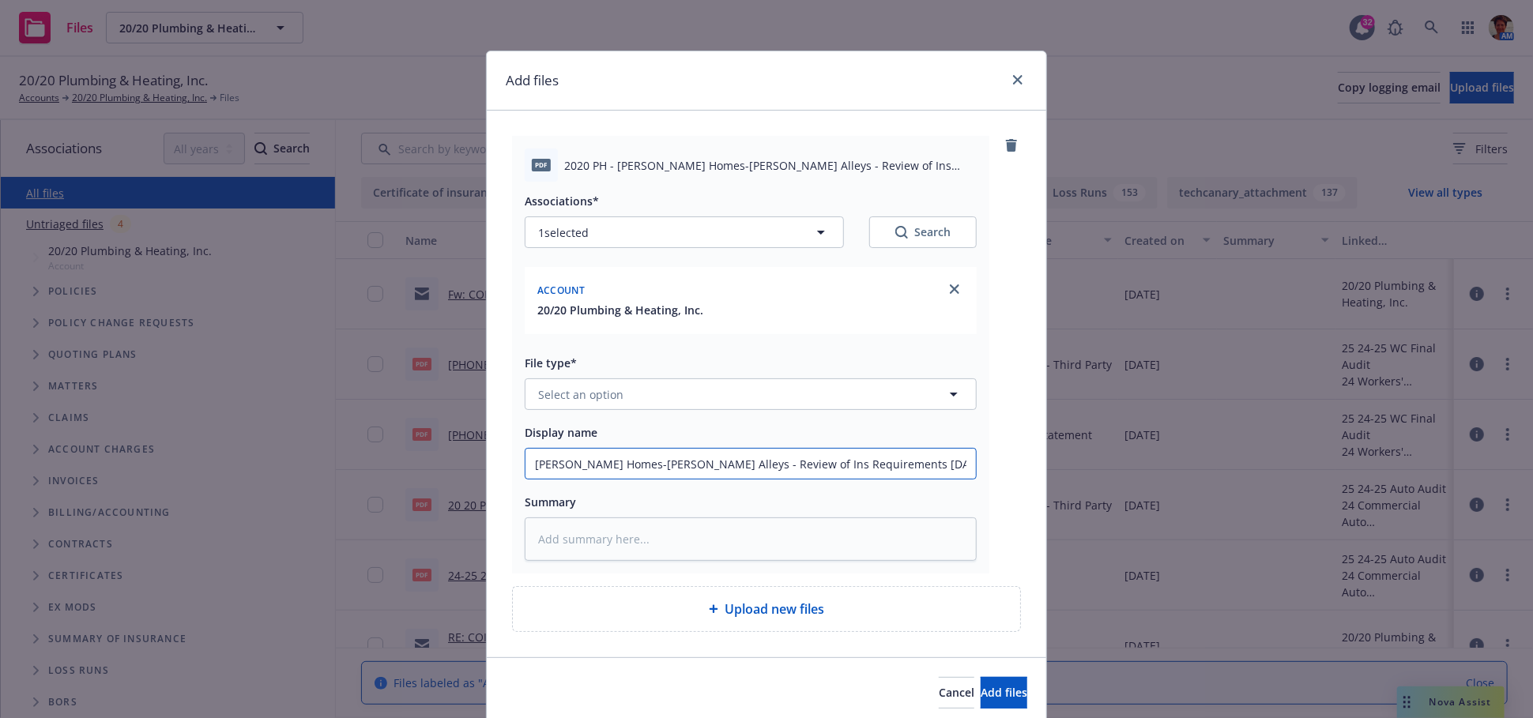
type input "Shea Homes-Cotino Alleys - Review of Ins Requirements 09-18-2025.pdf Associa"
type textarea "x"
type input "Shea Homes-Cotino Alleys - Review of Ins Requirements 09-18-2025.pdf Associ"
type textarea "x"
type input "Shea Homes-Cotino Alleys - Review of Ins Requirements 09-18-2025.pdf Assoc"
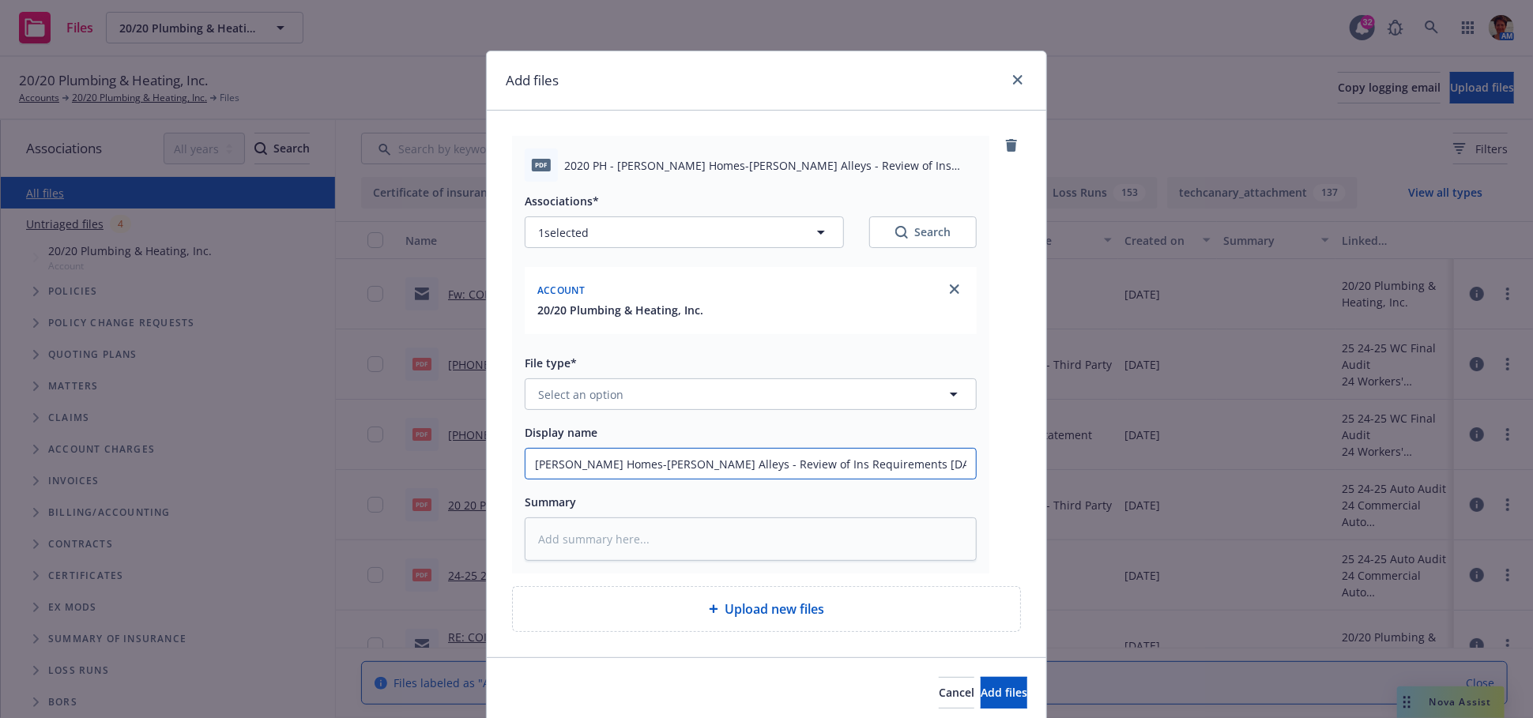
type textarea "x"
type input "Shea Homes-Cotino Alleys - Review of Ins Requirements 09-18-2025.pdf Asso"
type textarea "x"
type input "Shea Homes-Cotino Alleys - Review of Ins Requirements 09-18-2025.pdf Ass"
type textarea "x"
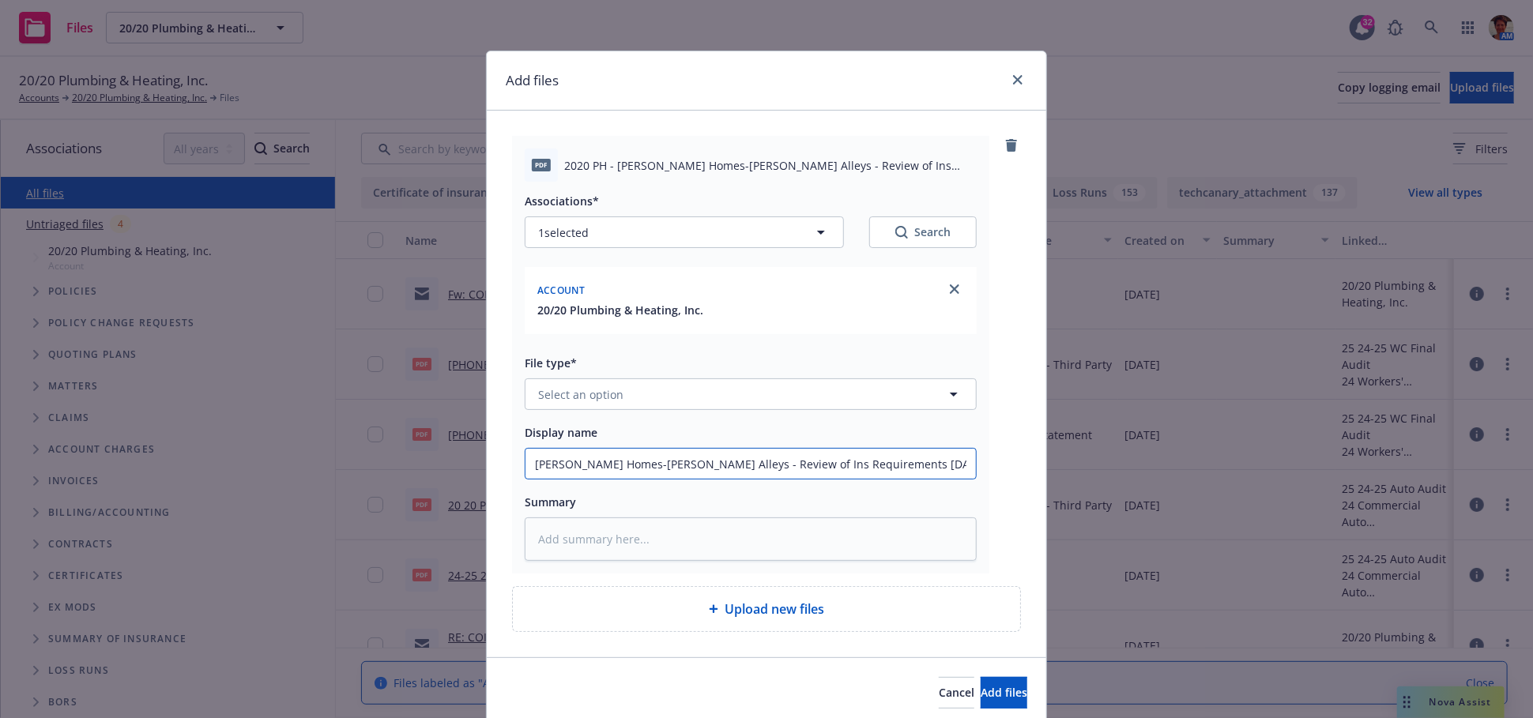
type input "Shea Homes-Cotino Alleys - Review of Ins Requirements 09-18-2025.pdf As"
type textarea "x"
type input "Shea Homes-Cotino Alleys - Review of Ins Requirements 09-18-2025.pdf"
type textarea "x"
type input "Shea Homes-Cotino Alleys - Review of Ins Requirements 09-18-2025.pdf"
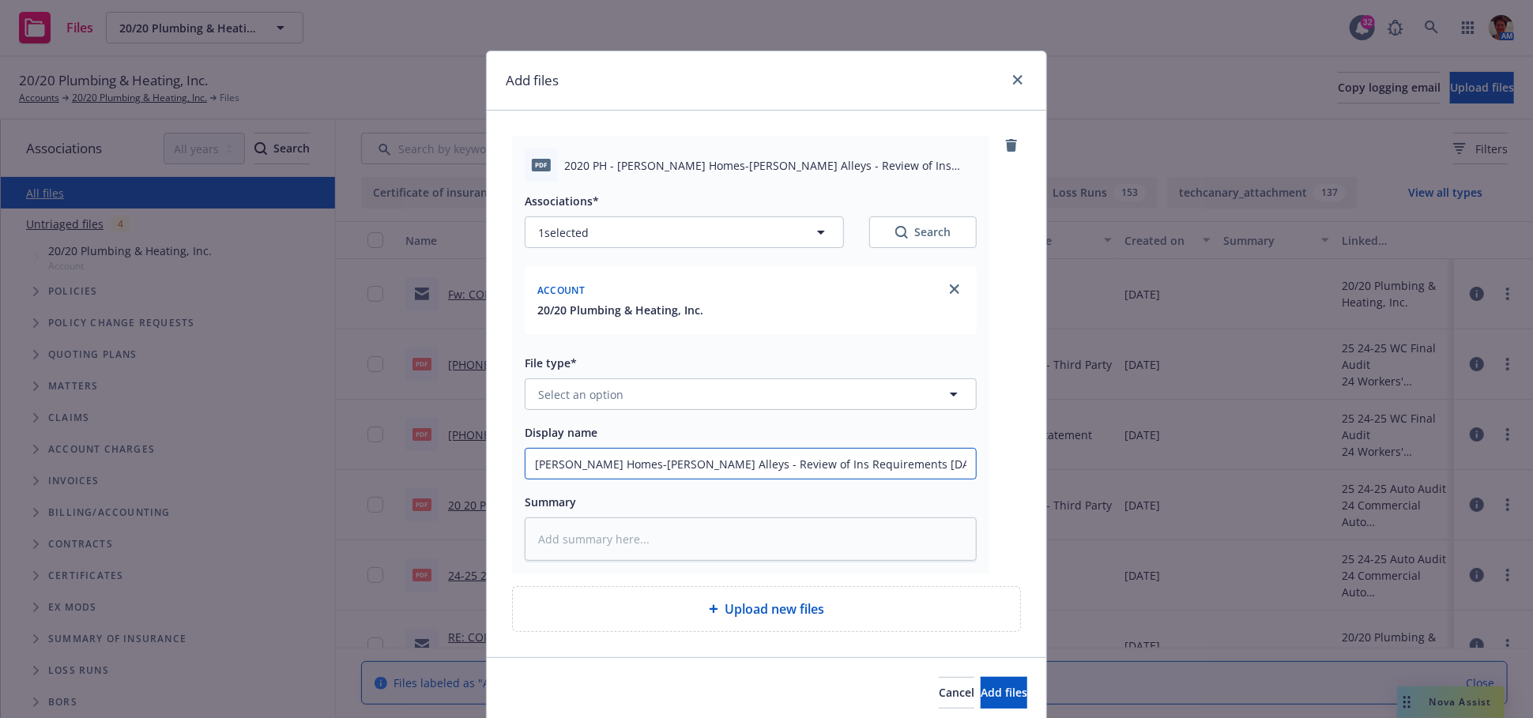
type textarea "x"
type input "Shea Homes-Cotino Alleys - Review of Ins Requirements 09-18-2025.pd"
type textarea "x"
type input "Shea Homes-Cotino Alleys - Review of Ins Requirements 09-18-2025.p"
type textarea "x"
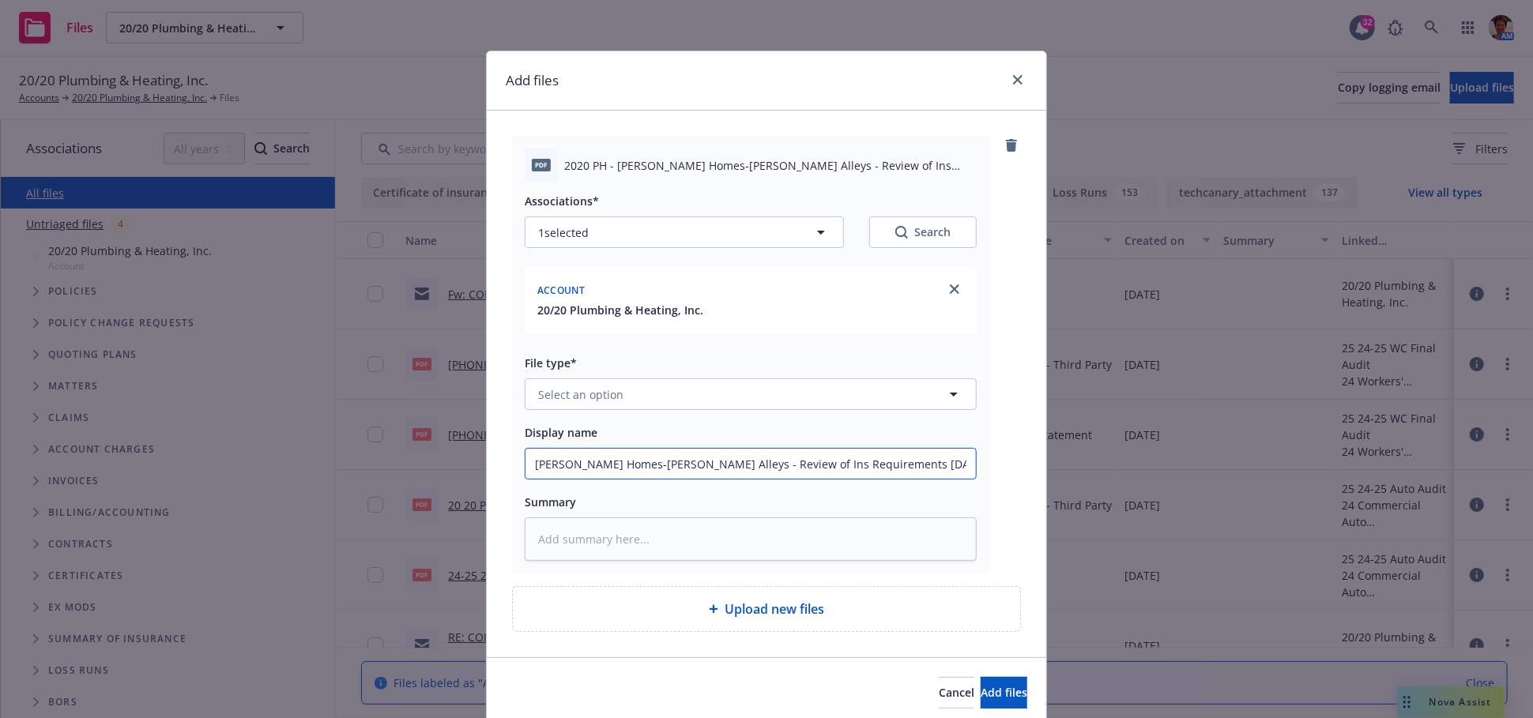
type input "Shea Homes-Cotino Alleys - Review of Ins Requirements 09-18-2025."
type textarea "x"
type input "Shea Homes-Cotino Alleys - Review of Ins Requirements 09-18-2025"
type textarea "x"
drag, startPoint x: 912, startPoint y: 461, endPoint x: 377, endPoint y: 463, distance: 535.6
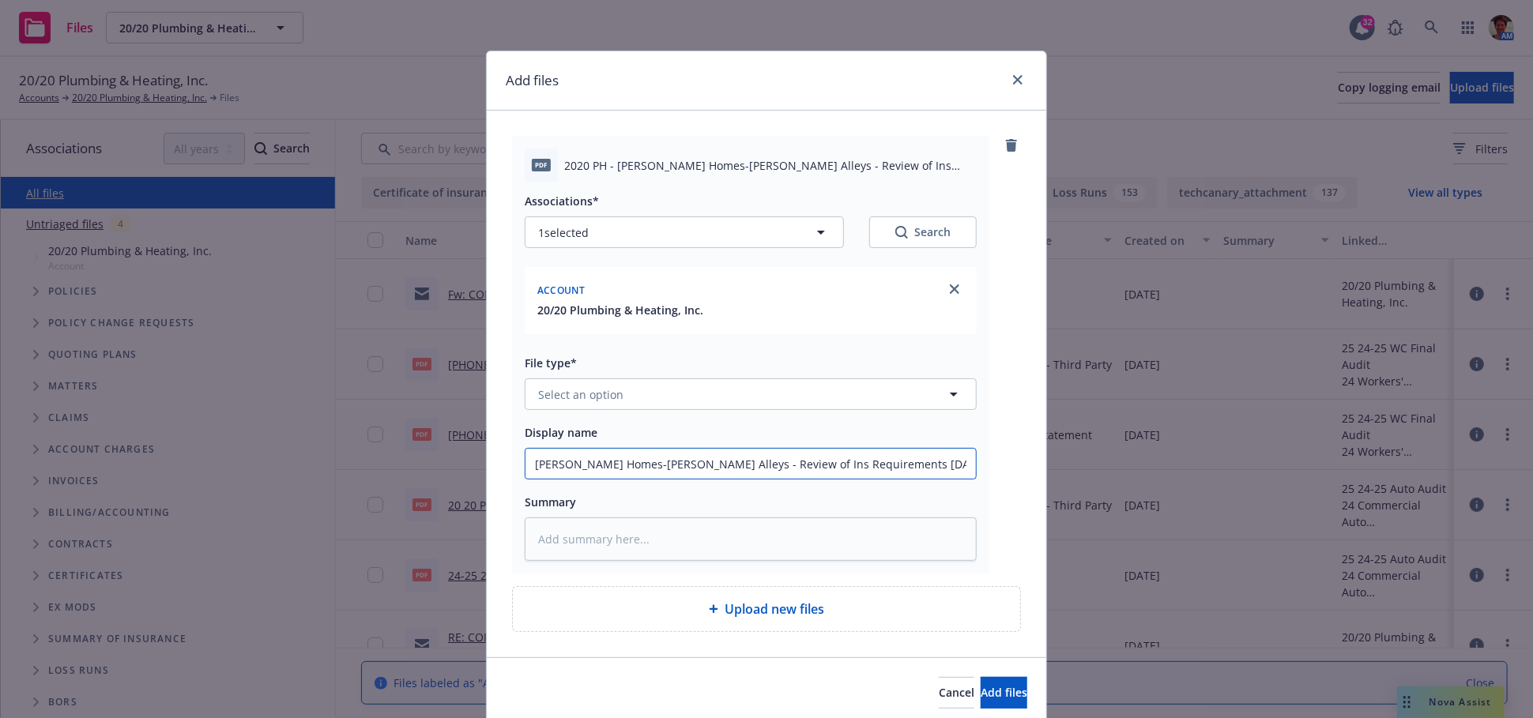
click at [378, 464] on div "Add files pdf 2020 PH - Shea Homes-Cotino Alleys - Review of Ins Requirements 0…" at bounding box center [766, 359] width 1533 height 718
type input "Shea Homes-Cotino Alleys - Review of Ins Requirements 09-18-2025"
click at [599, 541] on textarea at bounding box center [751, 538] width 452 height 43
paste textarea "Shea Homes-Cotino Alleys - Review of Ins Requirements 09-18-2025"
type textarea "x"
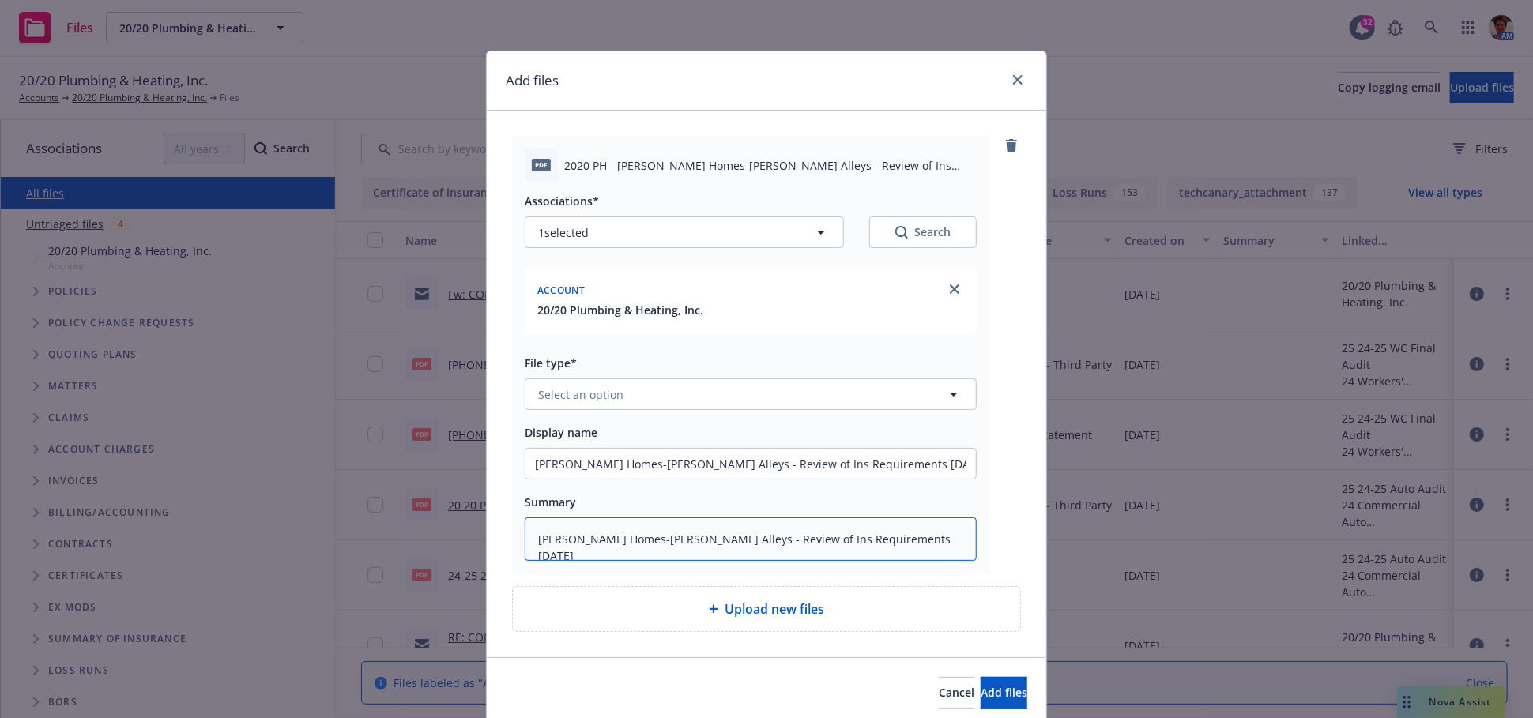
type textarea "Shea Homes-Cotino Alleys - Review of Ins Requirements 09-18-2025"
click at [611, 382] on button "Select an option" at bounding box center [751, 394] width 452 height 32
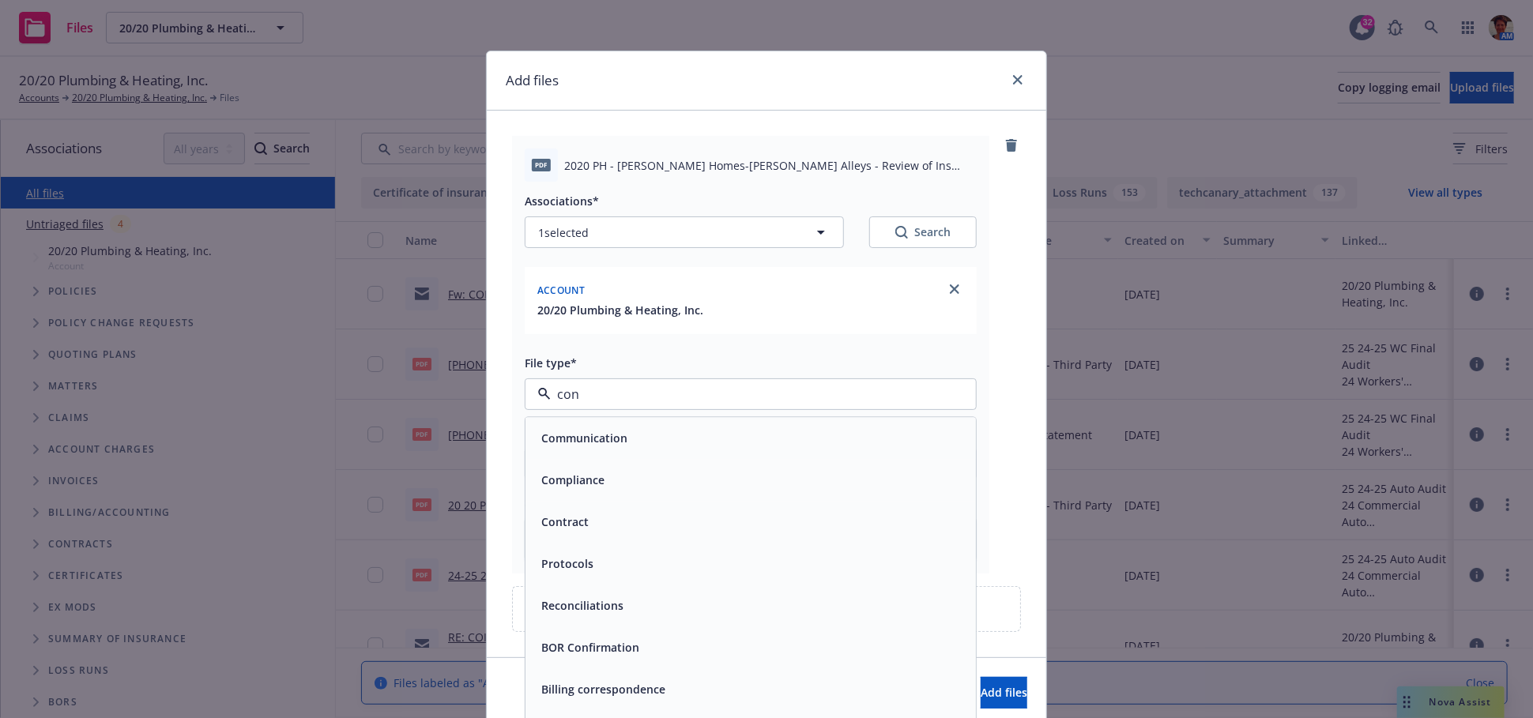
type input "cont"
drag, startPoint x: 618, startPoint y: 432, endPoint x: 671, endPoint y: 467, distance: 63.3
click at [618, 433] on div "Contract" at bounding box center [750, 438] width 431 height 23
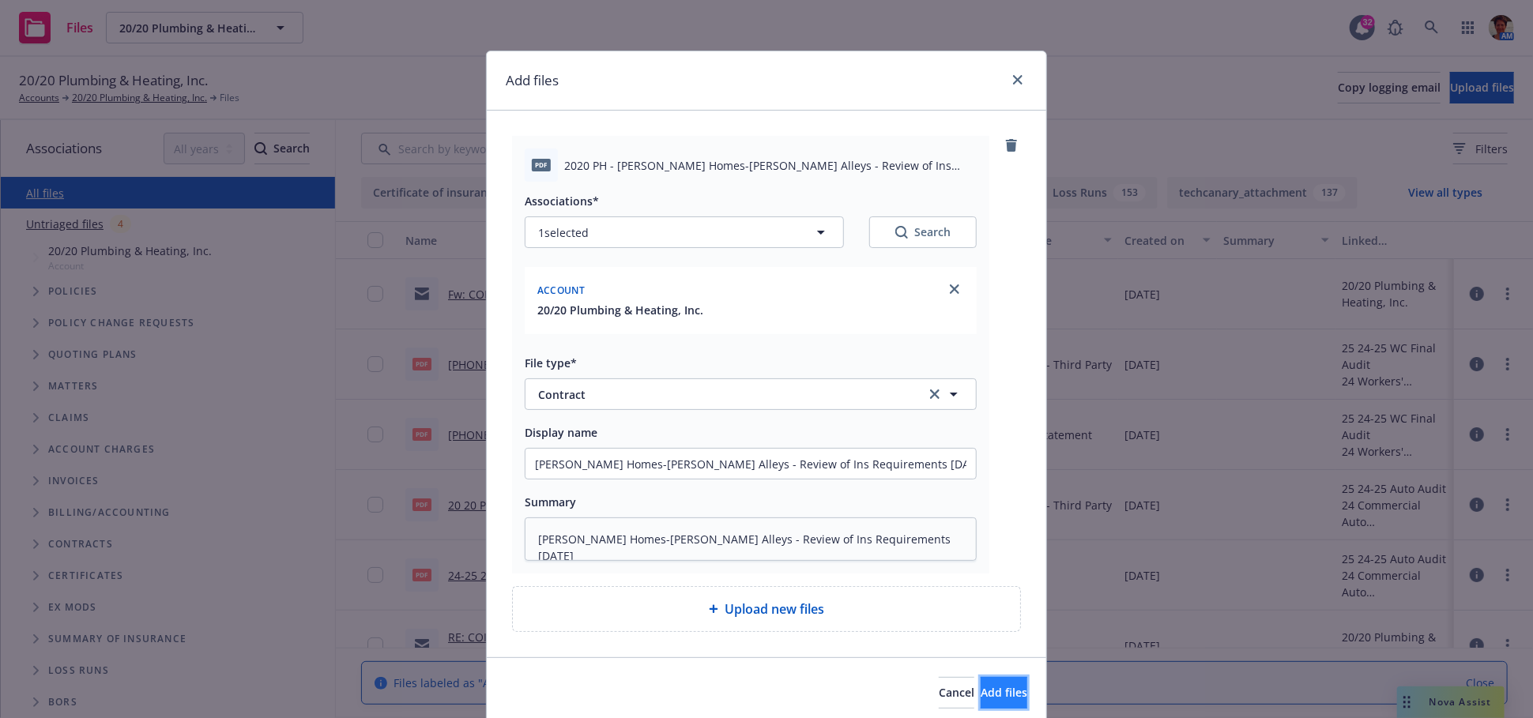
click at [980, 692] on span "Add files" at bounding box center [1003, 692] width 47 height 15
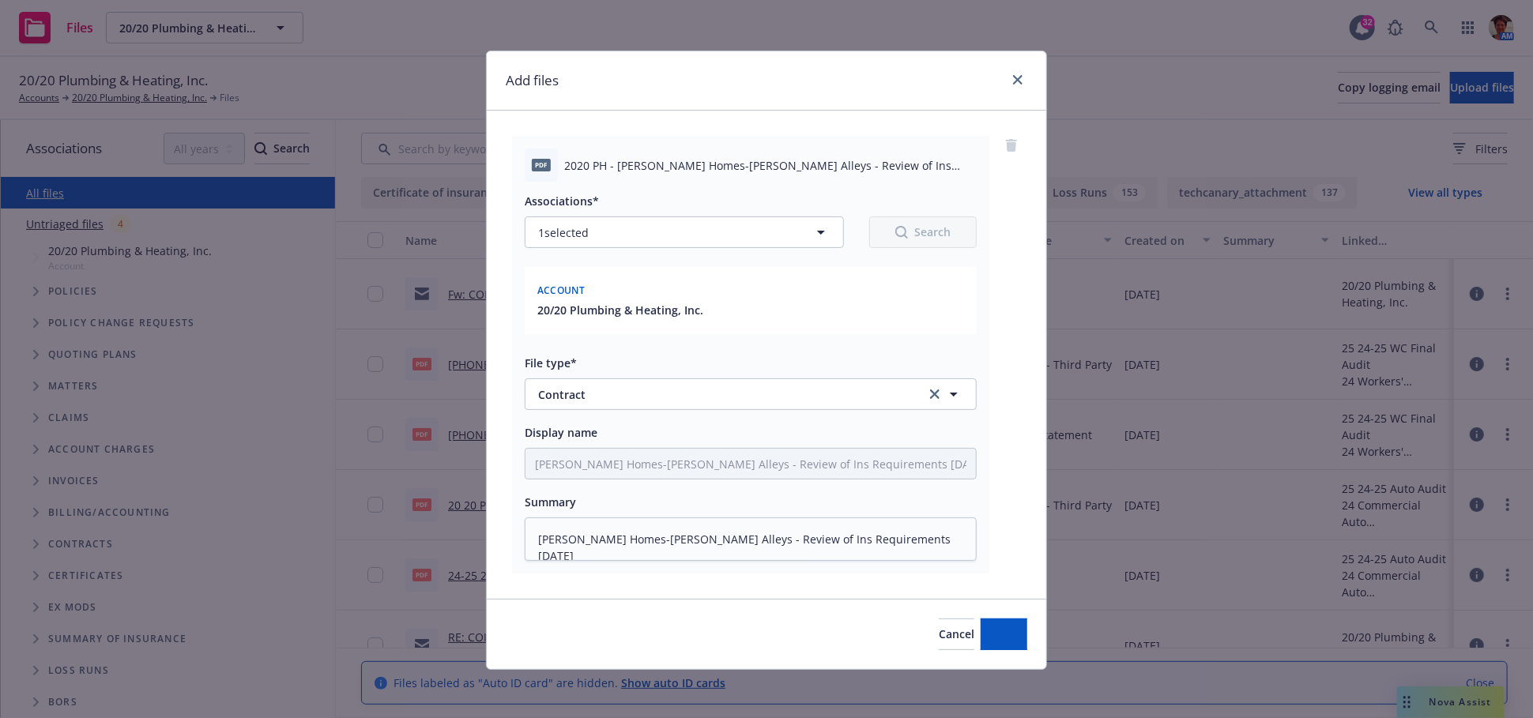
type textarea "x"
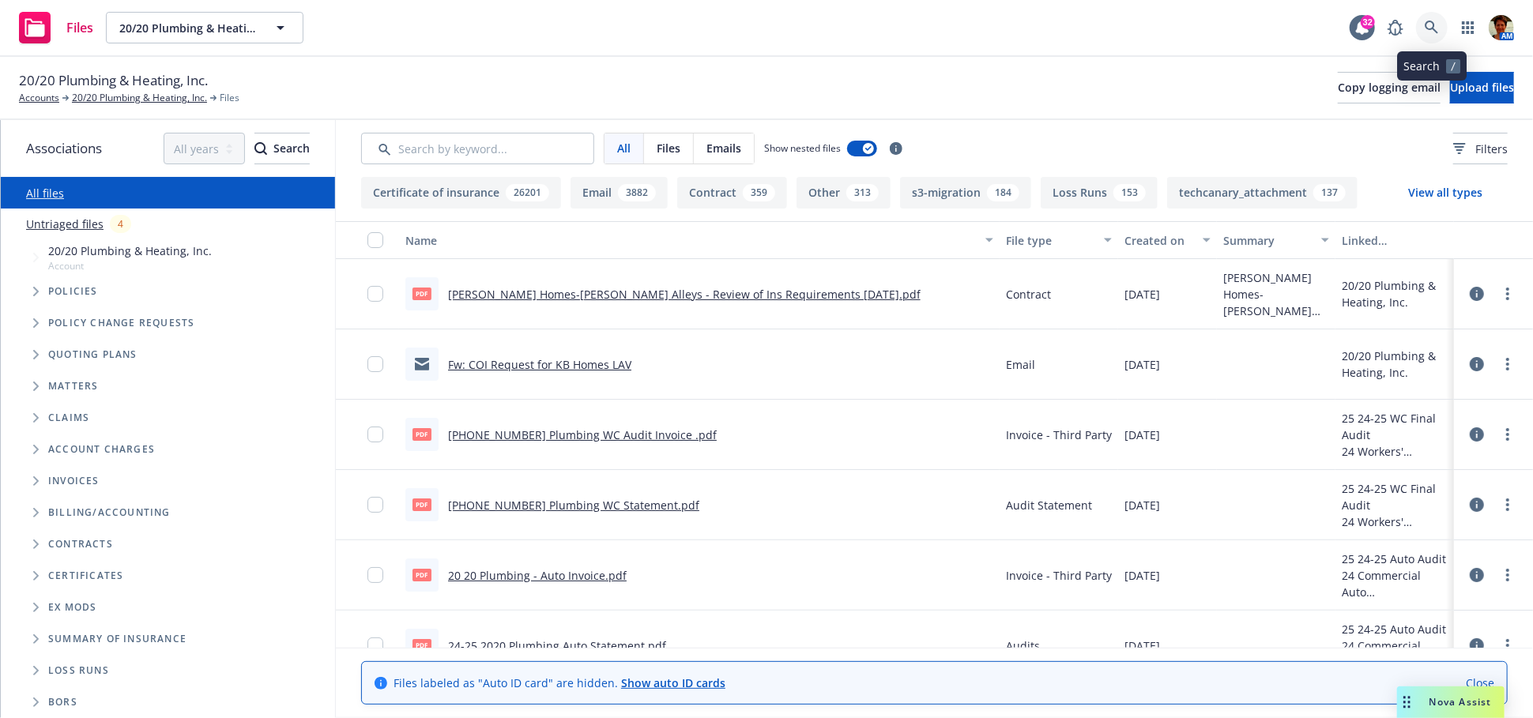
click at [1428, 27] on icon at bounding box center [1431, 28] width 14 height 14
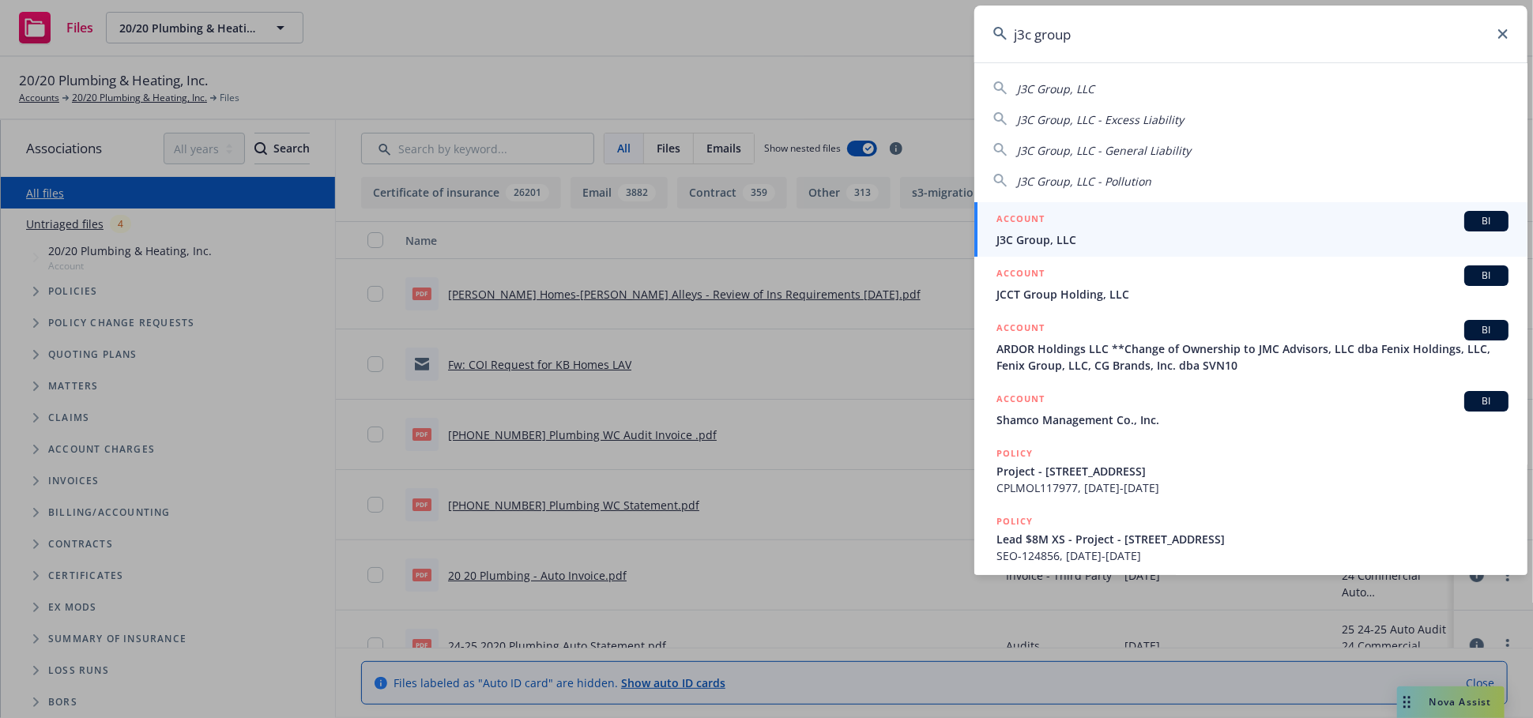
type input "j3c group"
click at [1055, 223] on div "ACCOUNT BI" at bounding box center [1252, 221] width 512 height 21
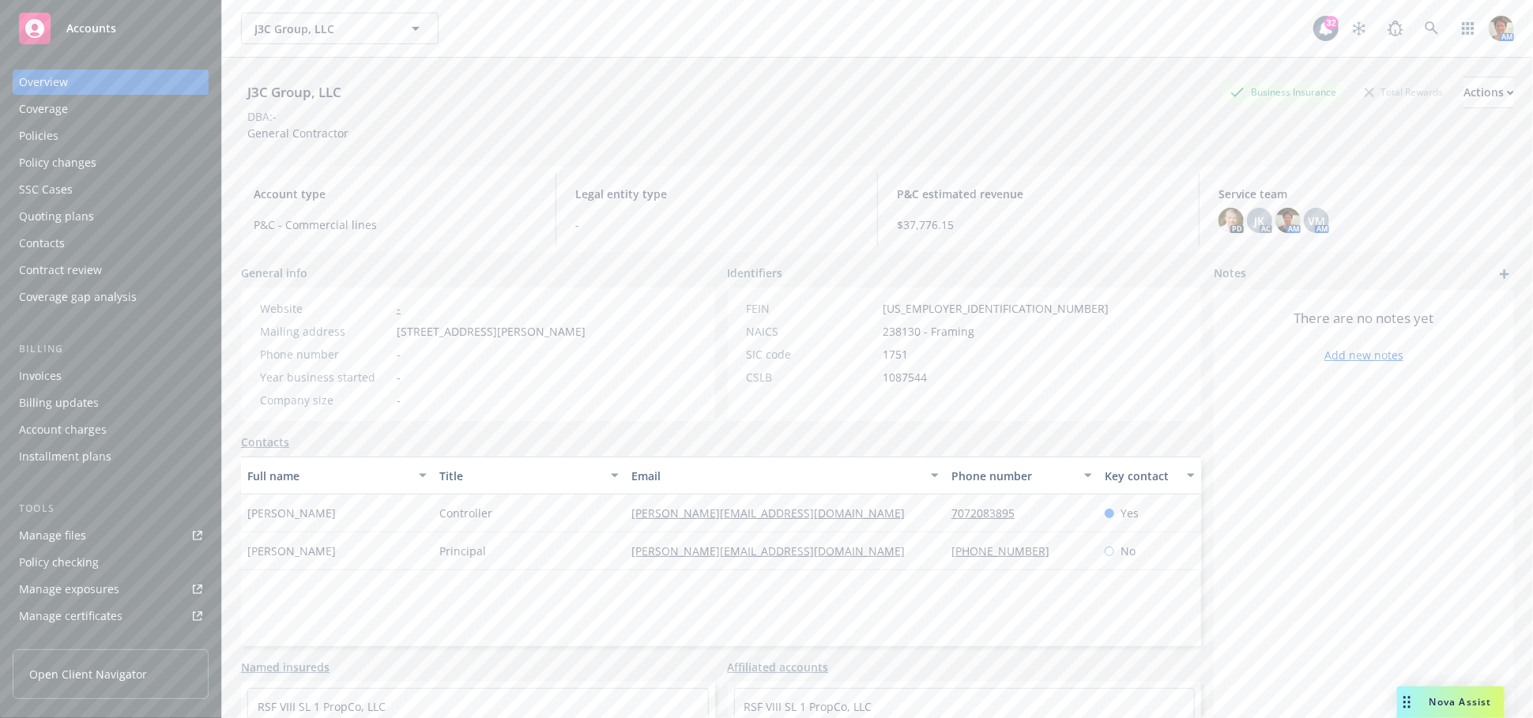
click at [62, 532] on div "Manage files" at bounding box center [52, 535] width 67 height 25
click at [87, 531] on link "Manage files" at bounding box center [111, 535] width 196 height 25
click at [36, 137] on div "Policies" at bounding box center [39, 135] width 40 height 25
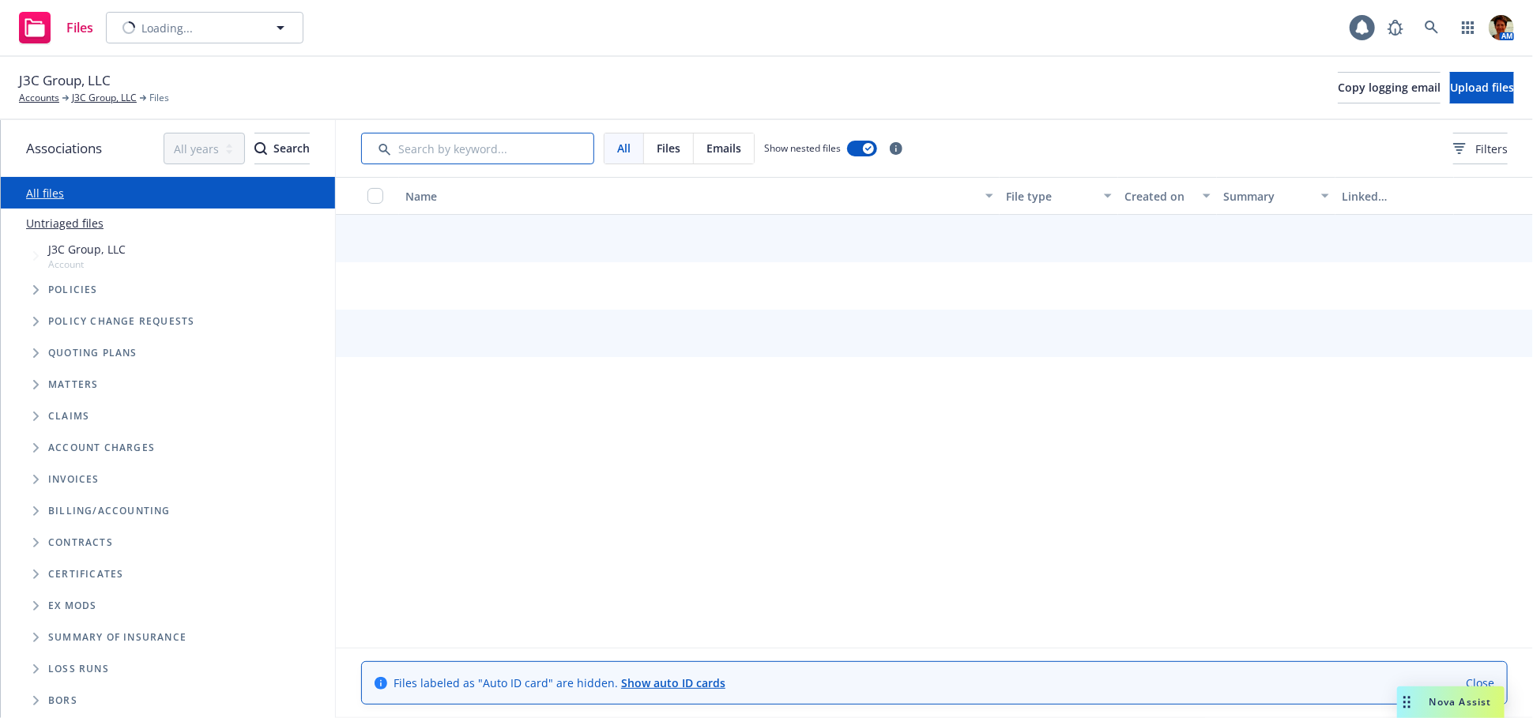
click at [493, 140] on input "Search by keyword..." at bounding box center [477, 149] width 233 height 32
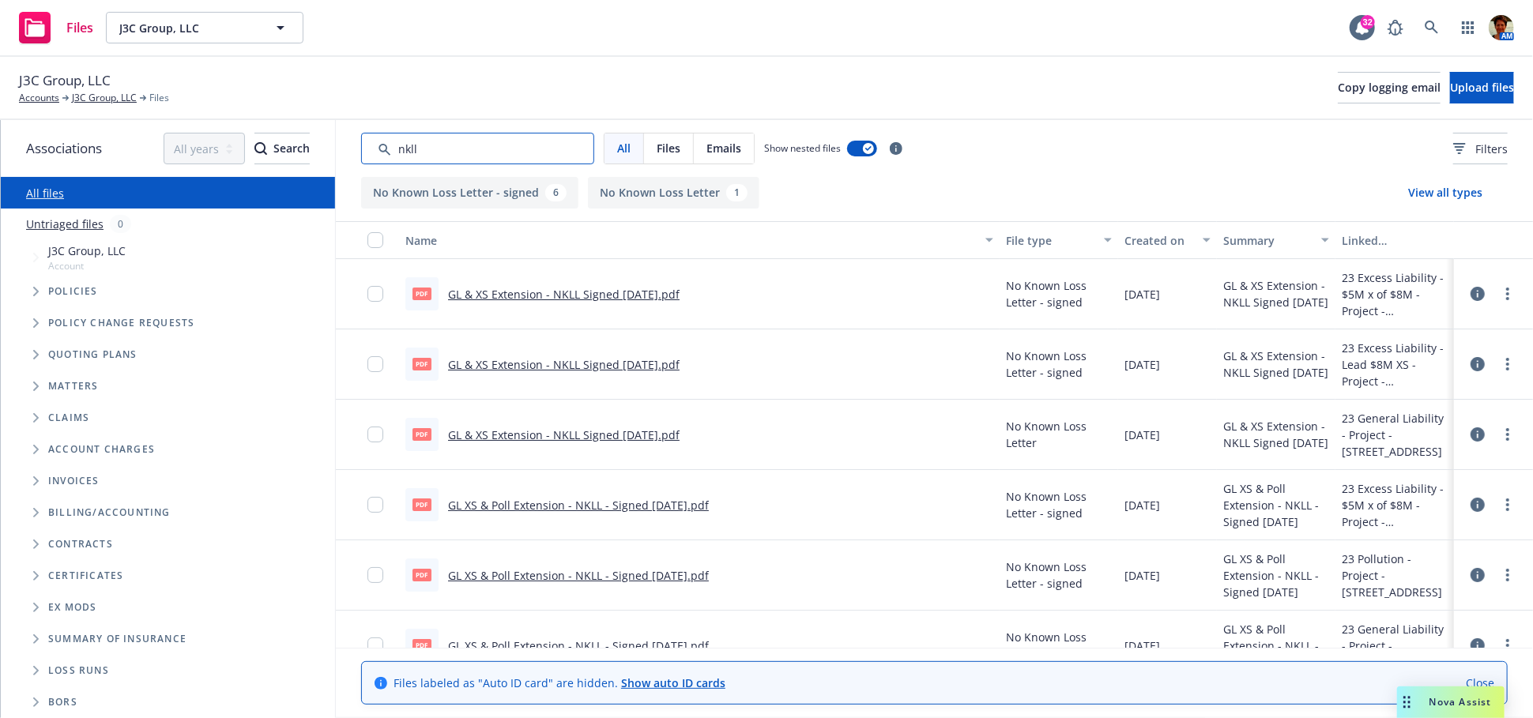
type input "nkll"
click at [585, 501] on link "GL XS & Poll Extension - NKLL - Signed 09-02-2025.pdf" at bounding box center [578, 505] width 261 height 15
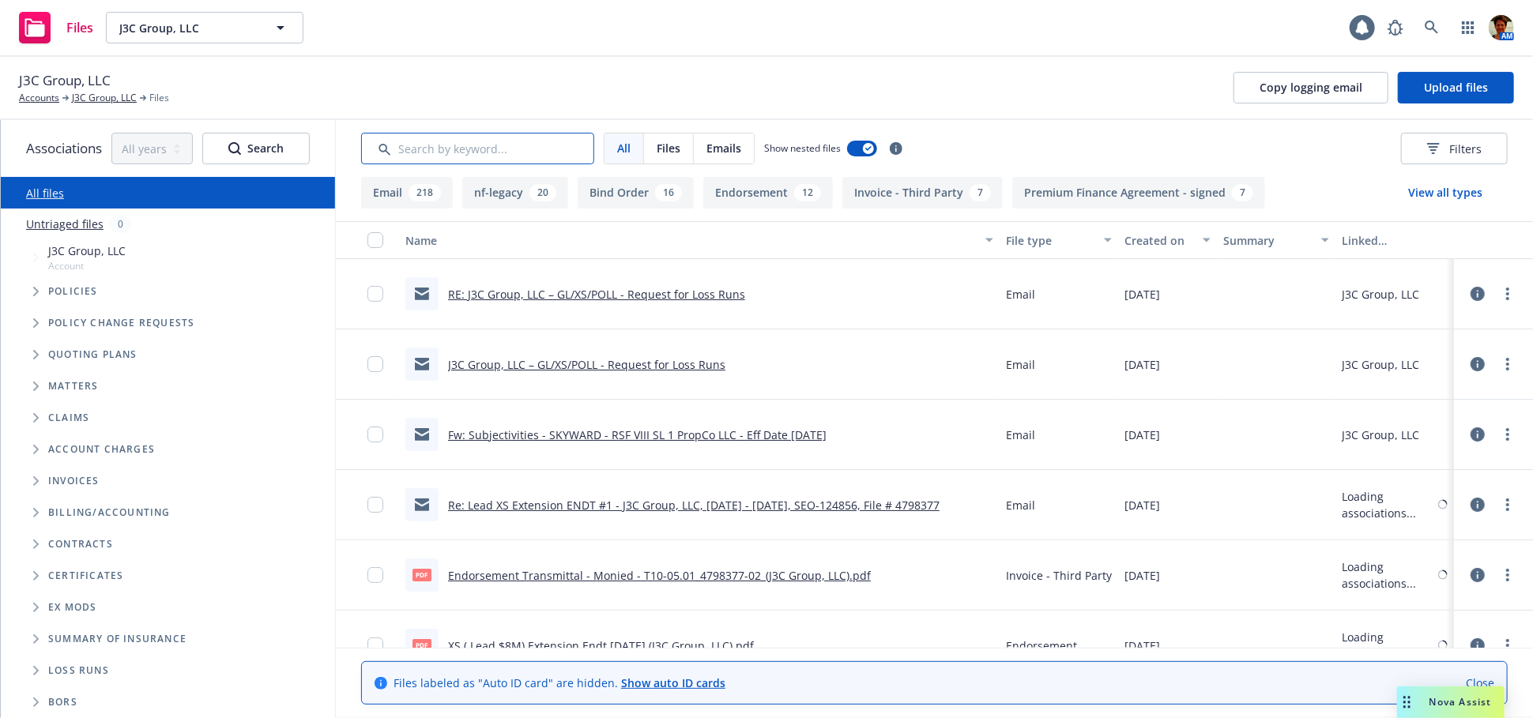
click at [453, 141] on input "Search by keyword..." at bounding box center [477, 149] width 233 height 32
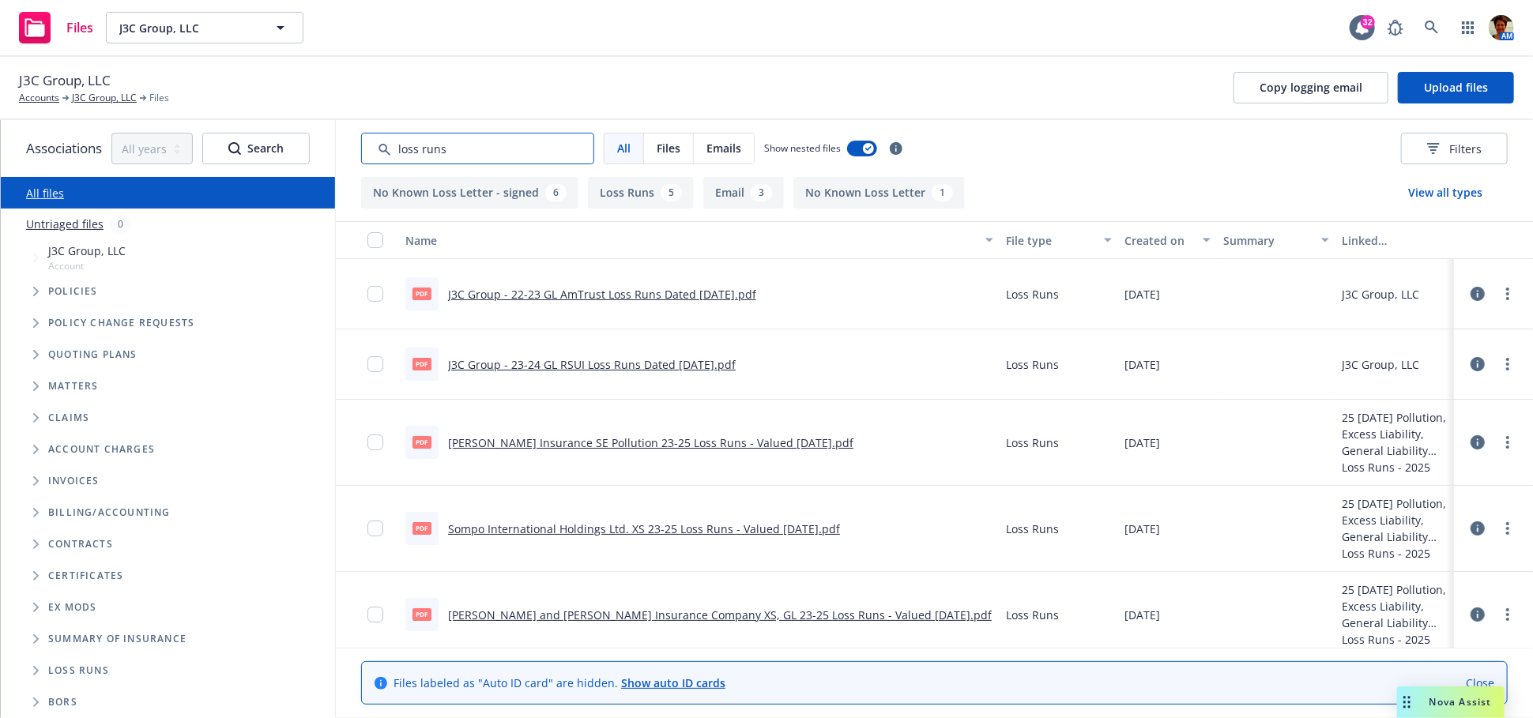
type input "loss runs"
click at [638, 525] on link "Sompo International Holdings Ltd. XS 23-25 Loss Runs - Valued [DATE].pdf" at bounding box center [644, 528] width 392 height 15
click at [590, 619] on link "[PERSON_NAME] and [PERSON_NAME] Insurance Company XS, GL 23-25 Loss Runs - Valu…" at bounding box center [720, 615] width 544 height 15
click at [590, 528] on link "Sompo International Holdings Ltd. XS 23-25 Loss Runs - Valued [DATE].pdf" at bounding box center [644, 528] width 392 height 15
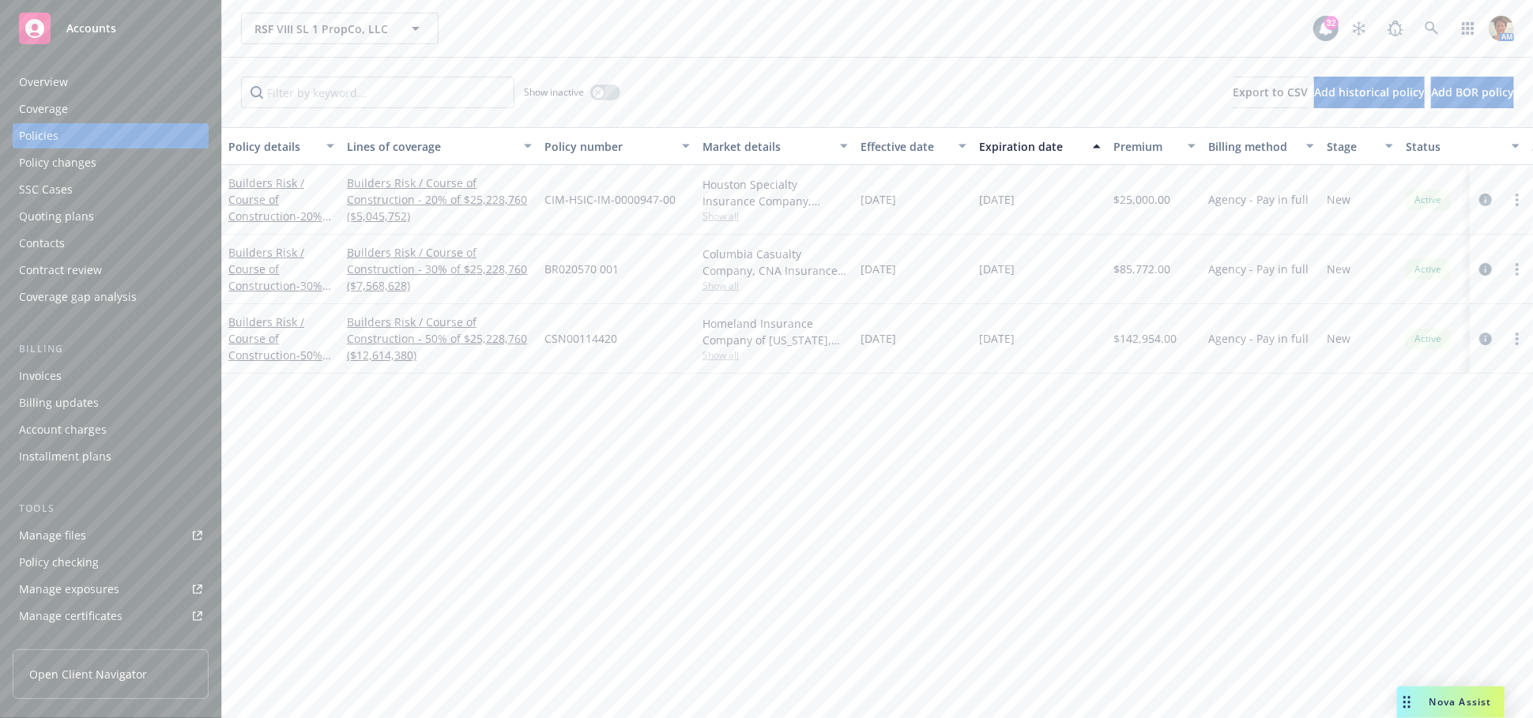
click at [40, 86] on div "Overview" at bounding box center [43, 82] width 49 height 25
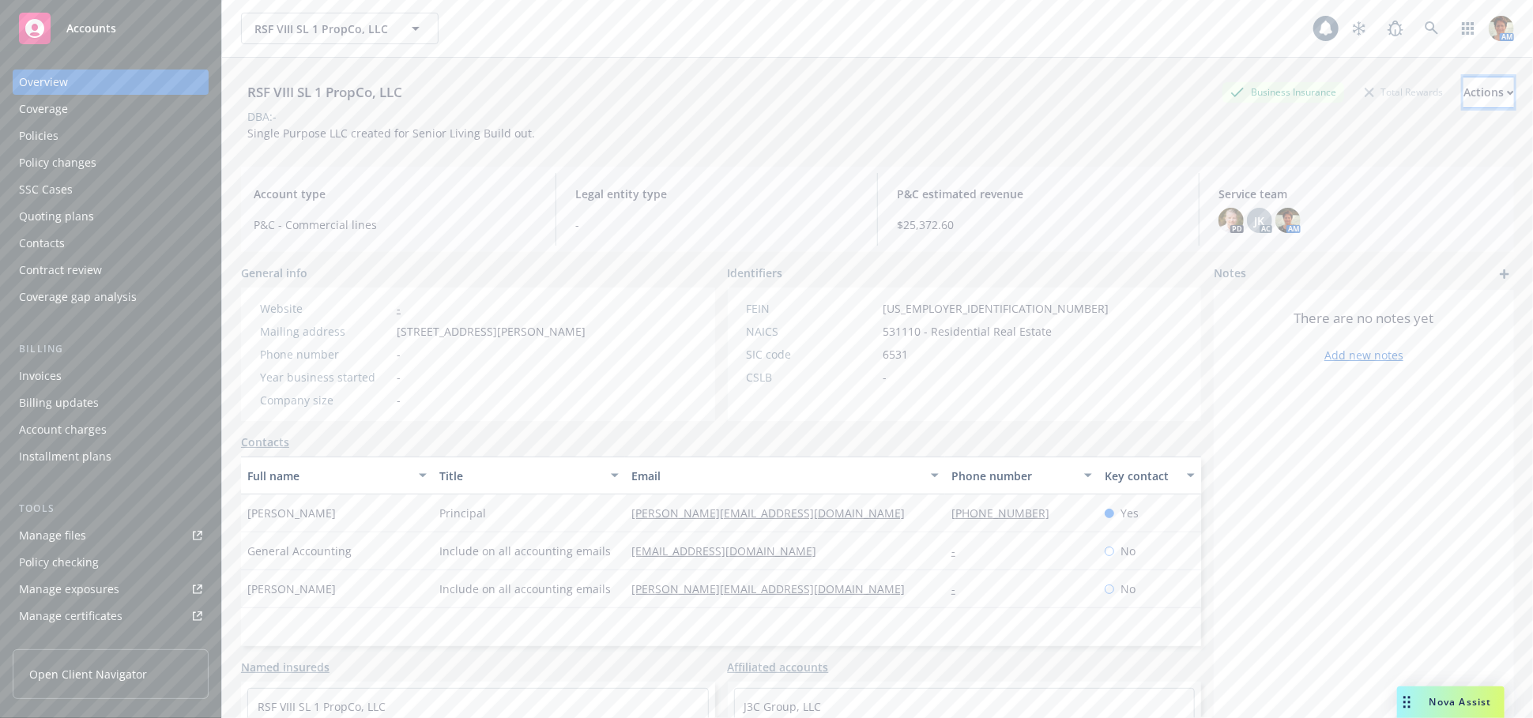
drag, startPoint x: 1453, startPoint y: 92, endPoint x: 1444, endPoint y: 97, distance: 9.9
click at [1463, 93] on div "Actions" at bounding box center [1488, 92] width 51 height 30
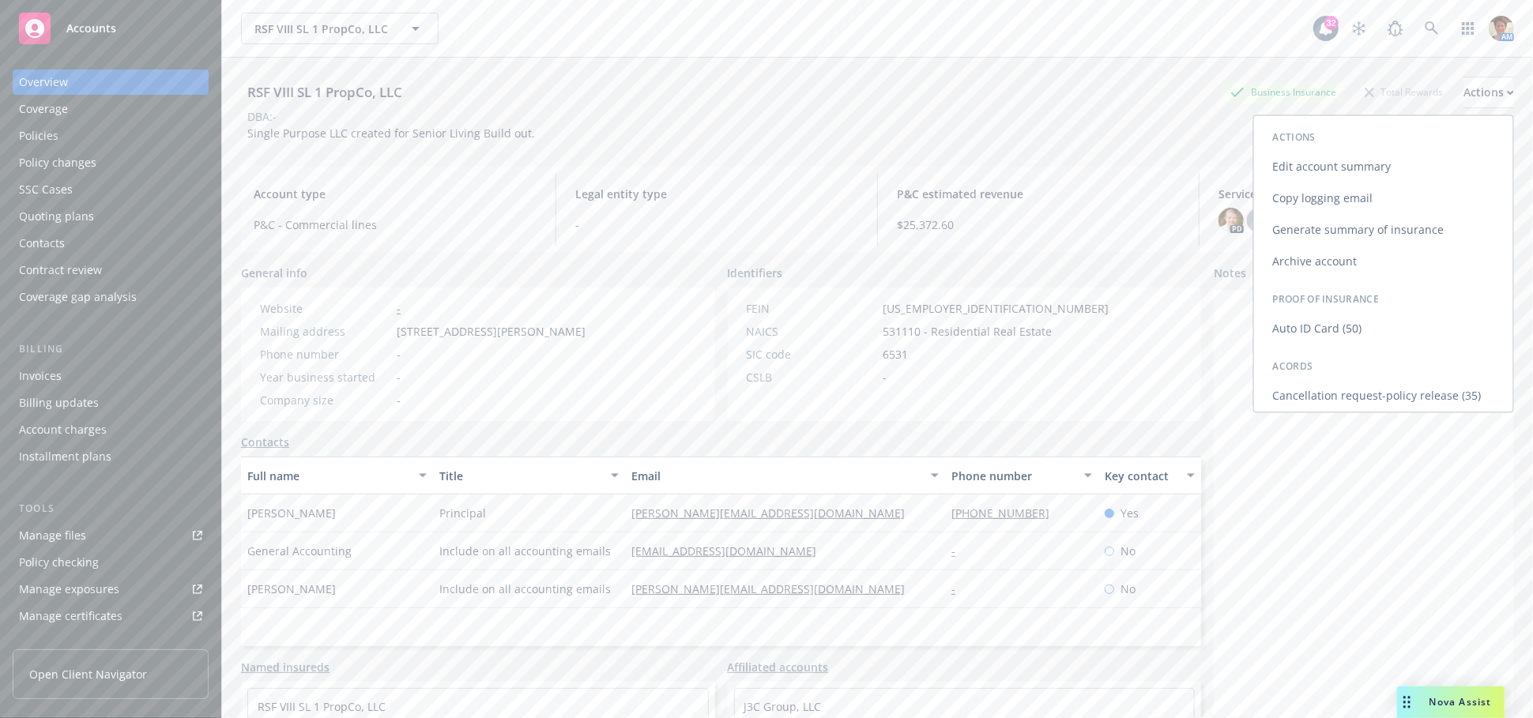
click at [1266, 196] on link "Copy logging email" at bounding box center [1383, 198] width 259 height 32
